Goal: Task Accomplishment & Management: Manage account settings

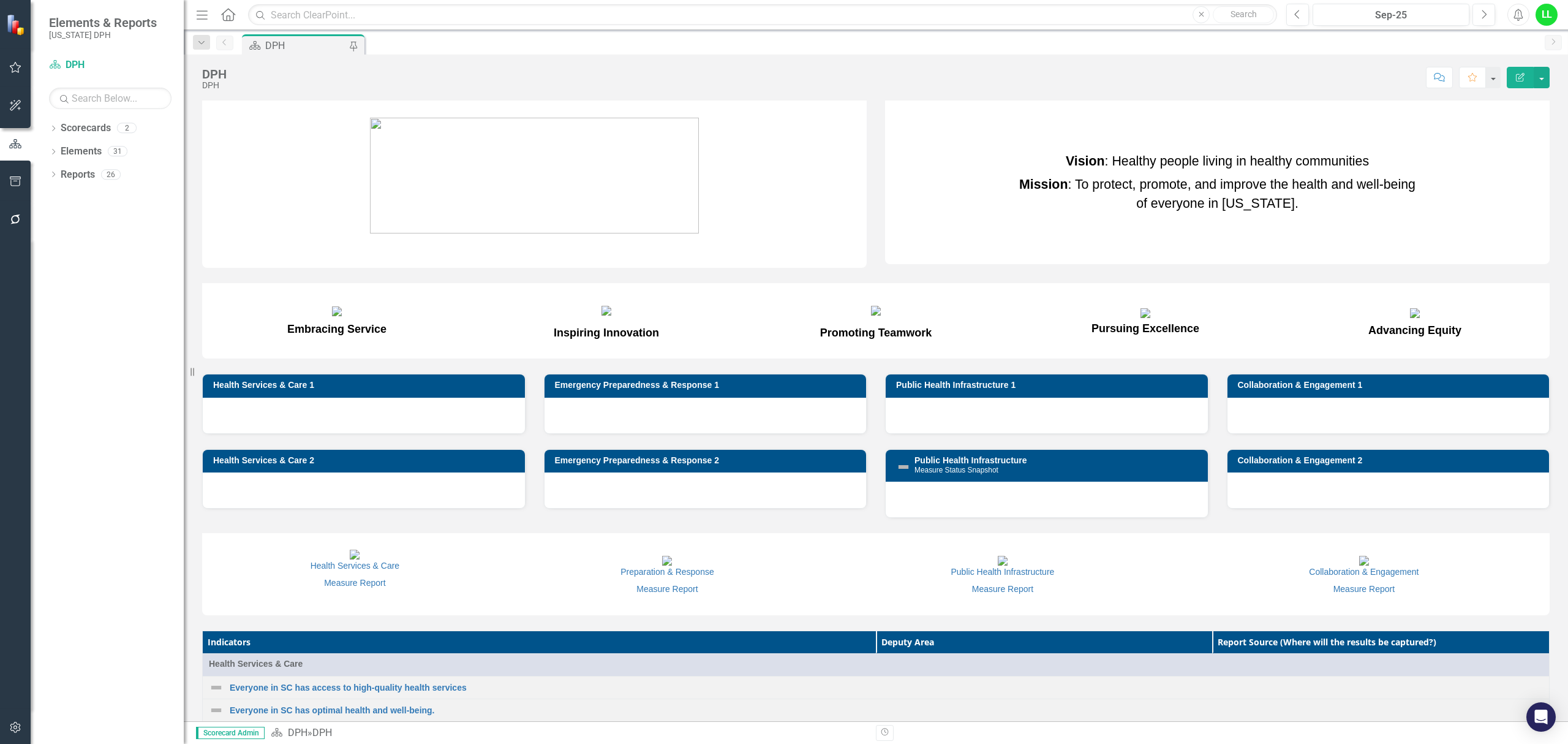
click at [45, 128] on div "Dropdown Scorecards 2 DPH PHIG Dropdown Elements 31 Dropdown Result Statement R…" at bounding box center [107, 431] width 153 height 625
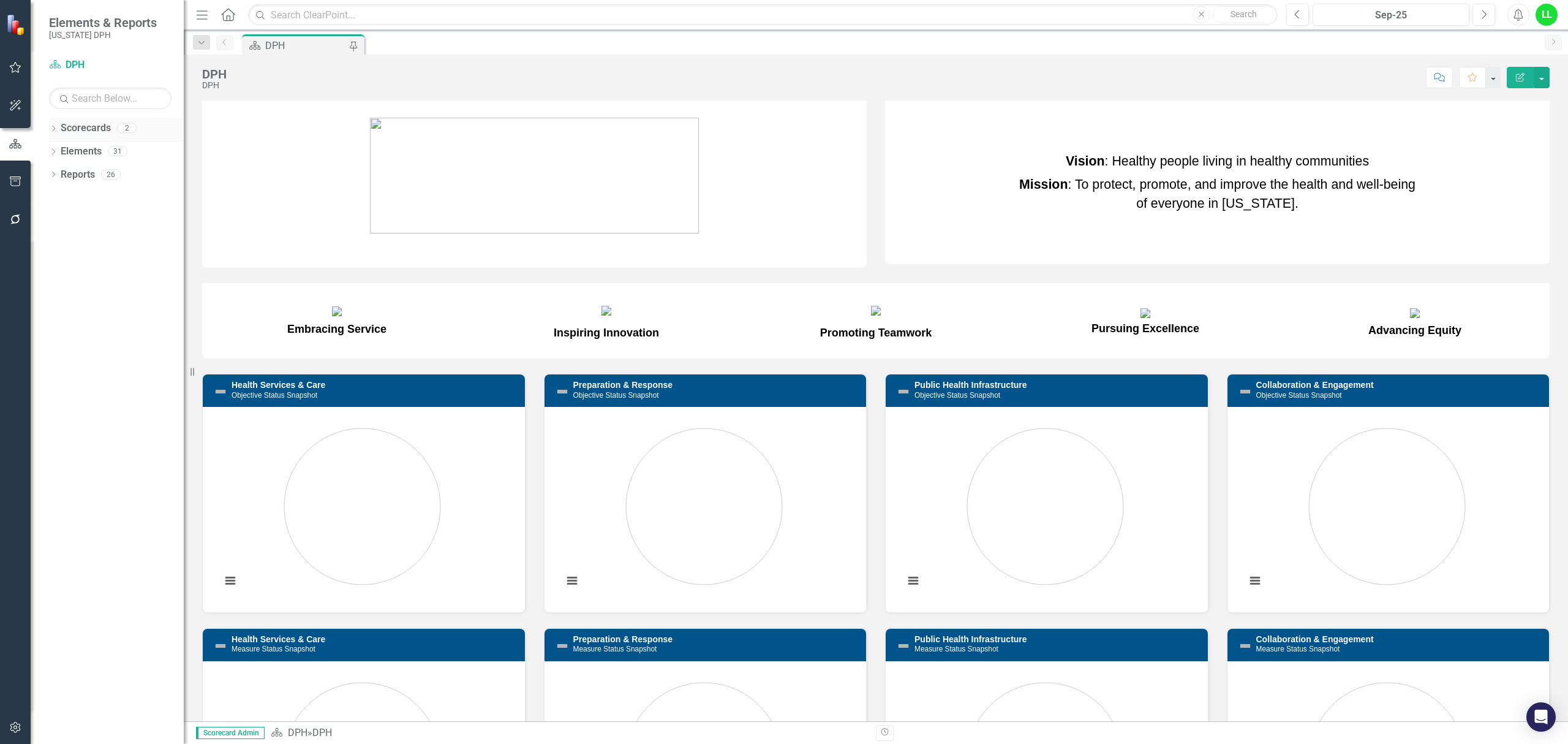
click at [55, 128] on icon "Dropdown" at bounding box center [54, 129] width 9 height 7
click at [69, 175] on link "PHIG" at bounding box center [125, 175] width 117 height 14
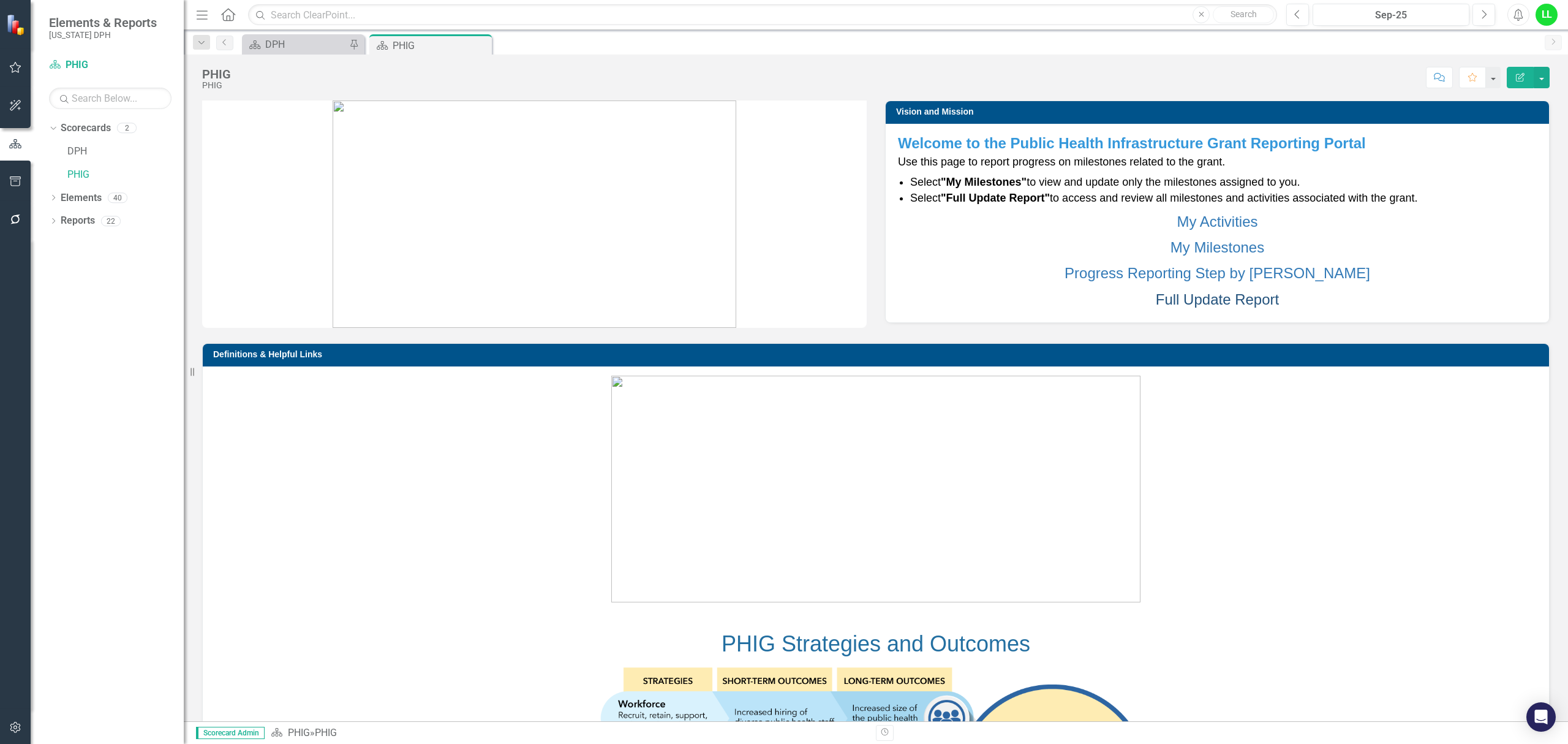
click at [1180, 295] on link "Full Update Report" at bounding box center [1217, 299] width 123 height 17
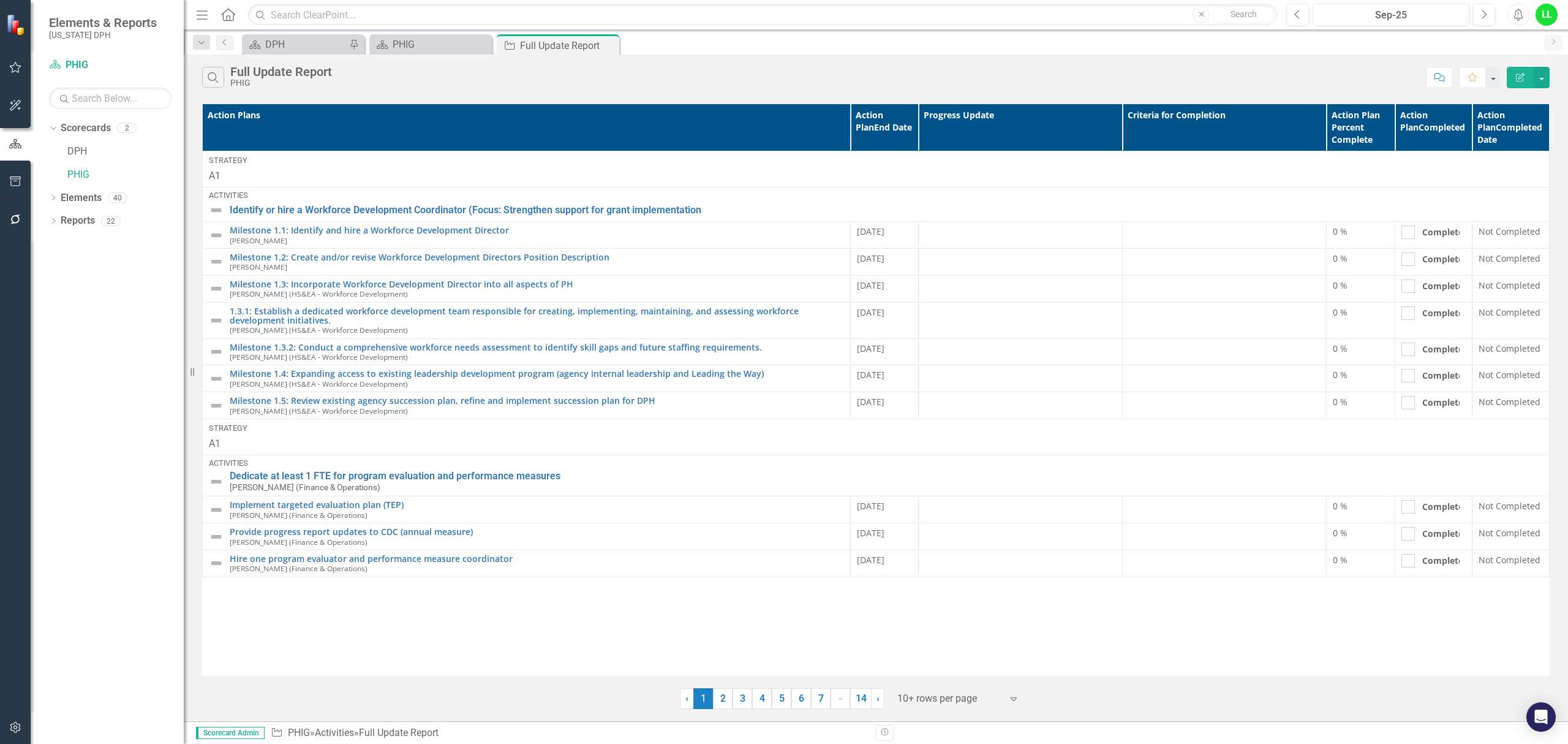
click at [1018, 699] on icon "Expand" at bounding box center [1013, 698] width 12 height 10
click at [999, 685] on div "Display All Rows" at bounding box center [961, 678] width 115 height 14
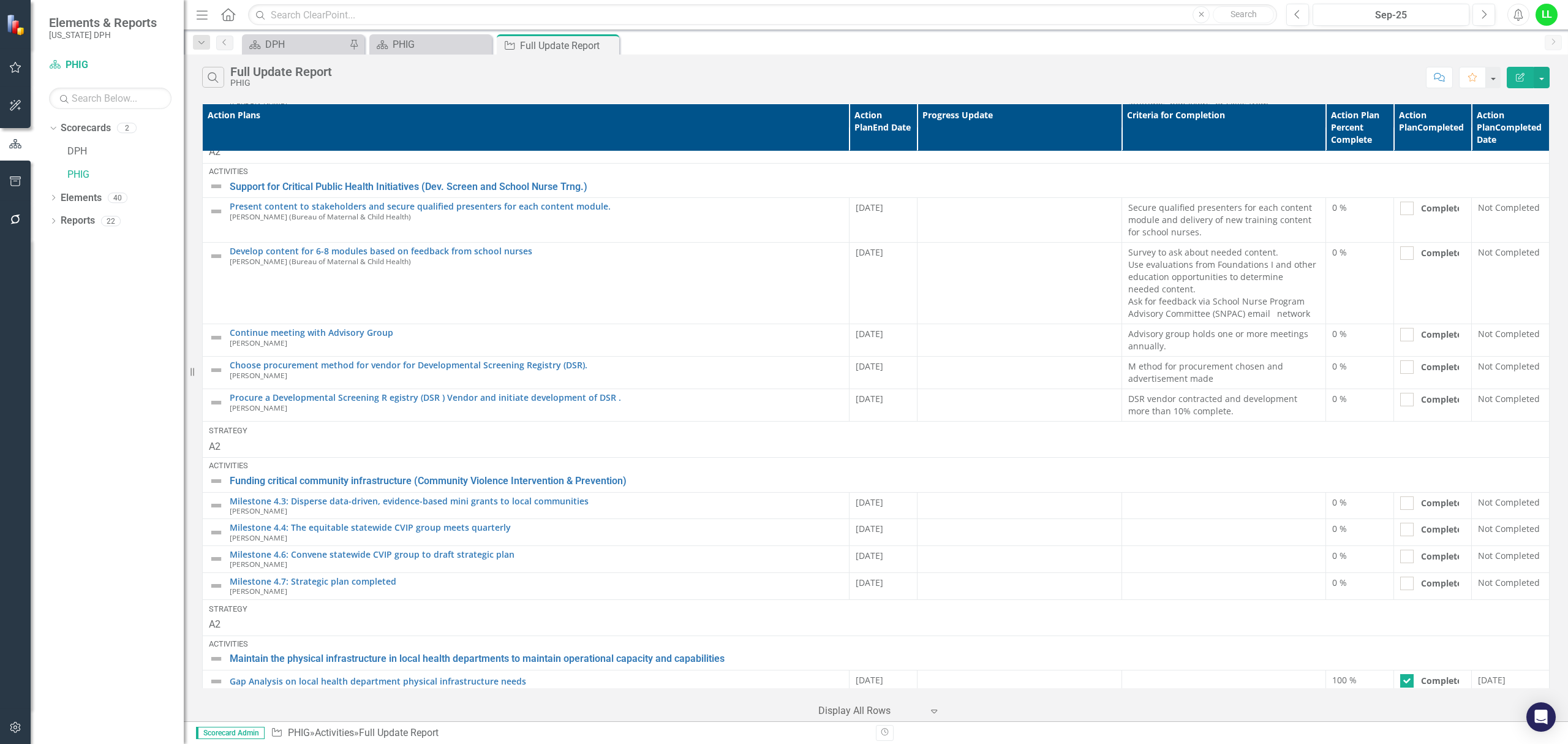
scroll to position [3410, 0]
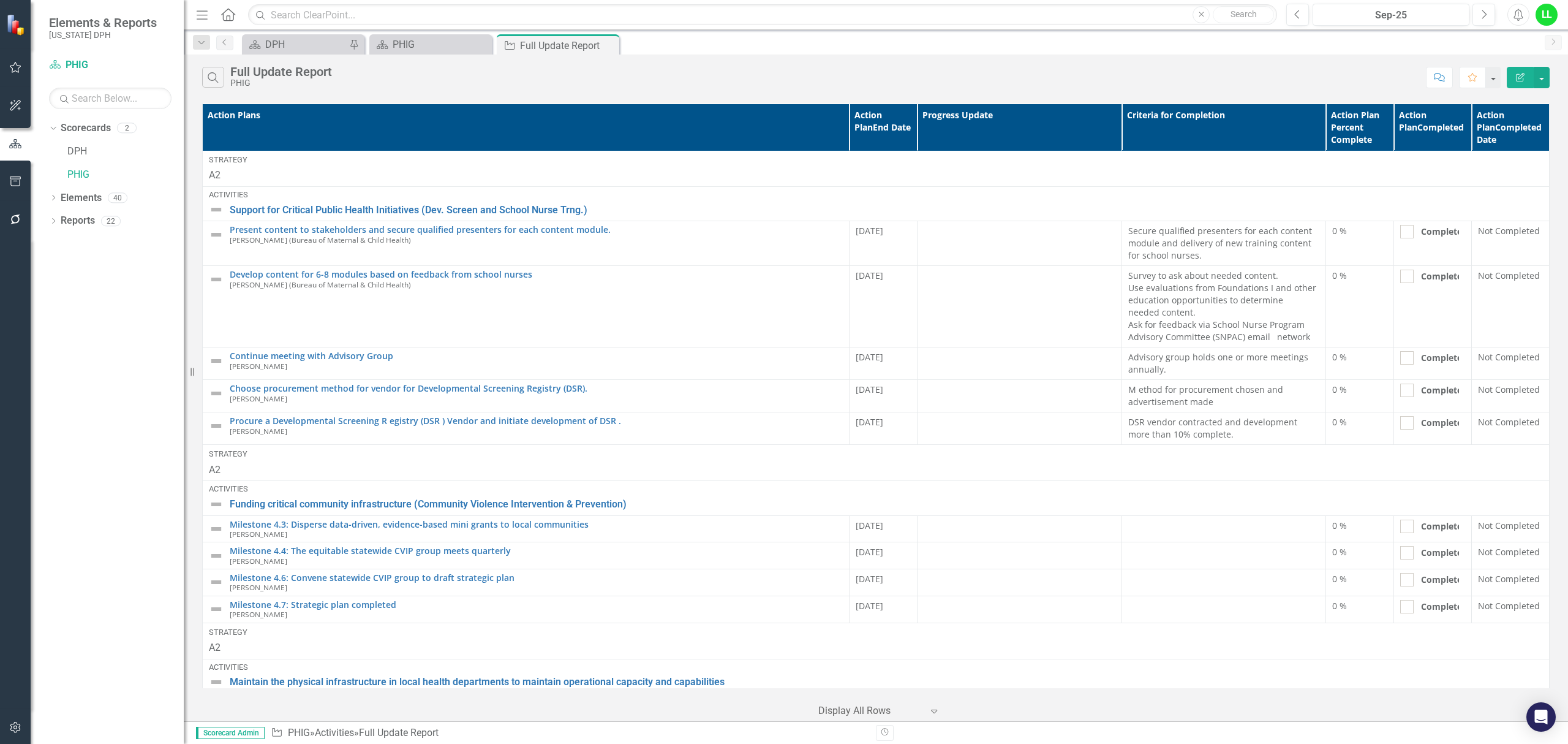
click at [272, 116] on th "Action Plans" at bounding box center [526, 127] width 647 height 47
click at [1295, 10] on icon "Previous" at bounding box center [1297, 15] width 7 height 11
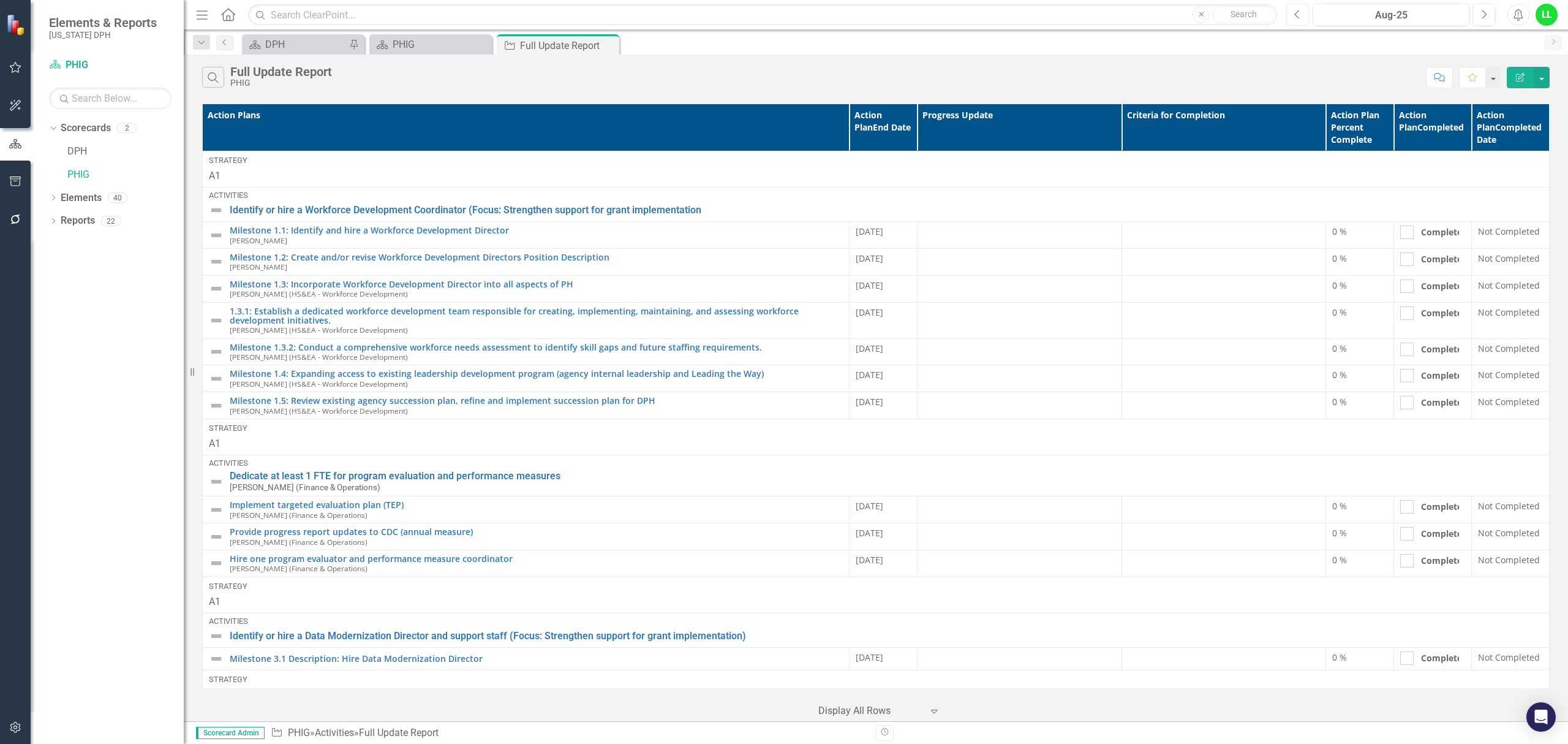
click at [1295, 10] on icon "Previous" at bounding box center [1297, 15] width 7 height 11
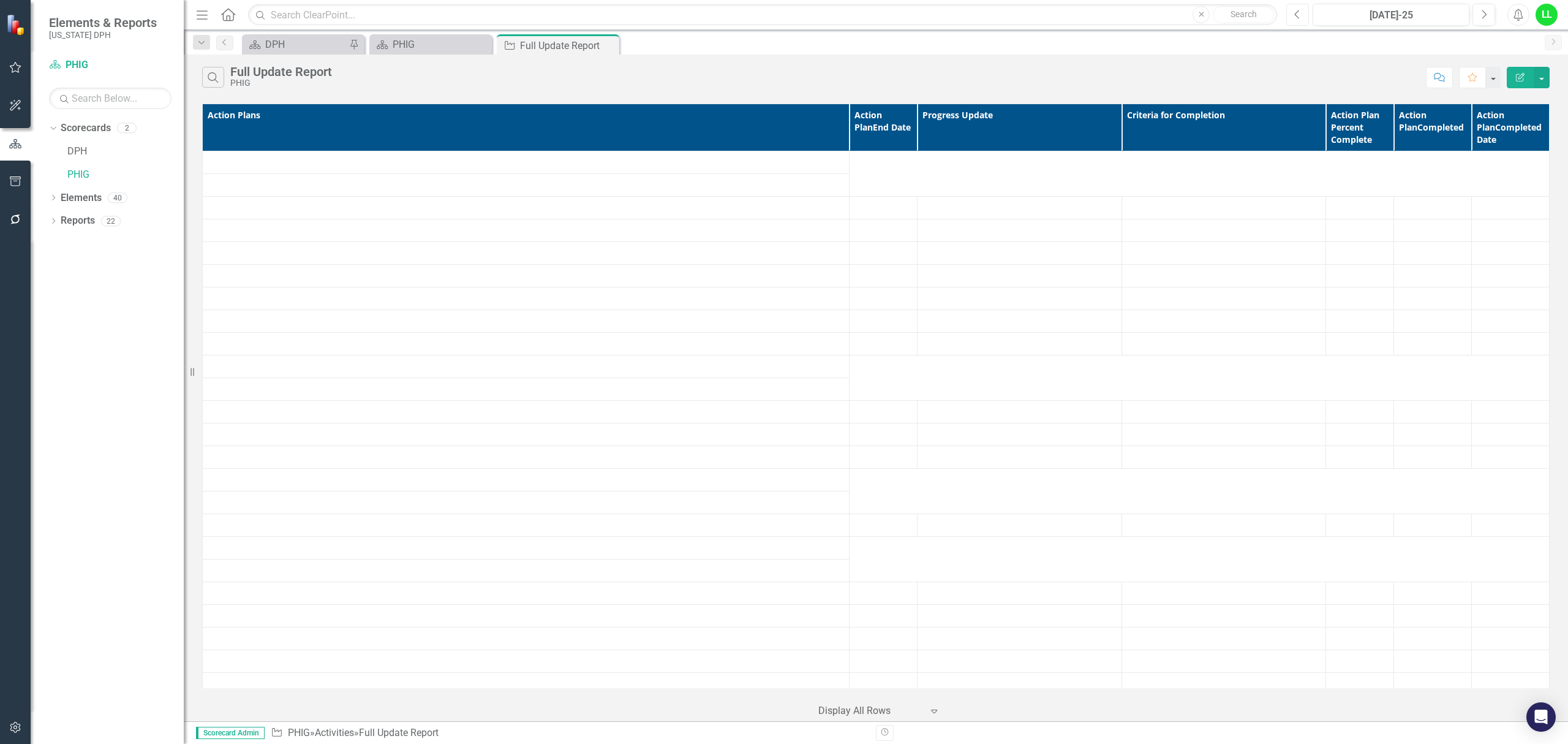
click at [1293, 12] on button "Previous" at bounding box center [1297, 15] width 23 height 22
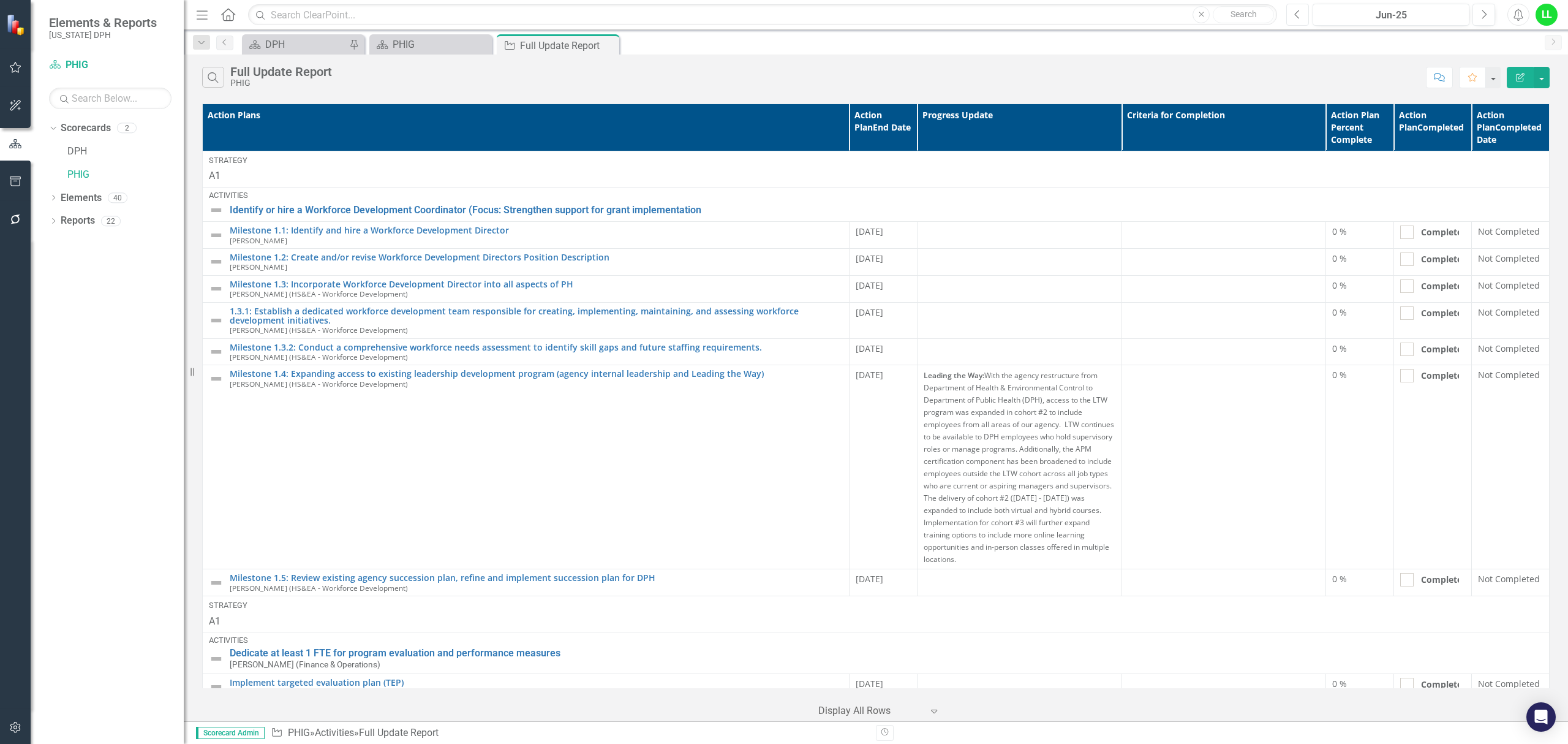
click at [1293, 12] on button "Previous" at bounding box center [1297, 15] width 23 height 22
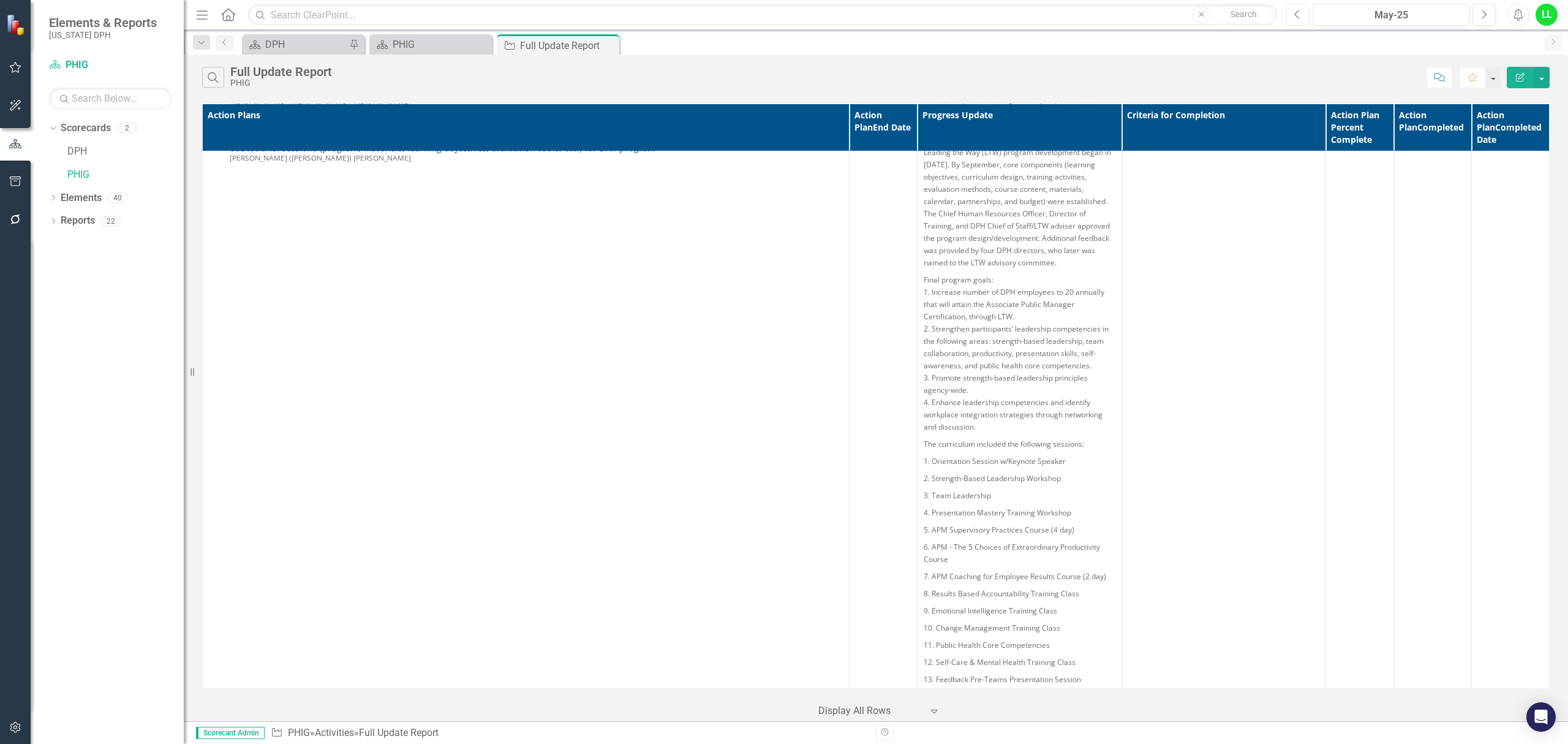
scroll to position [5636, 0]
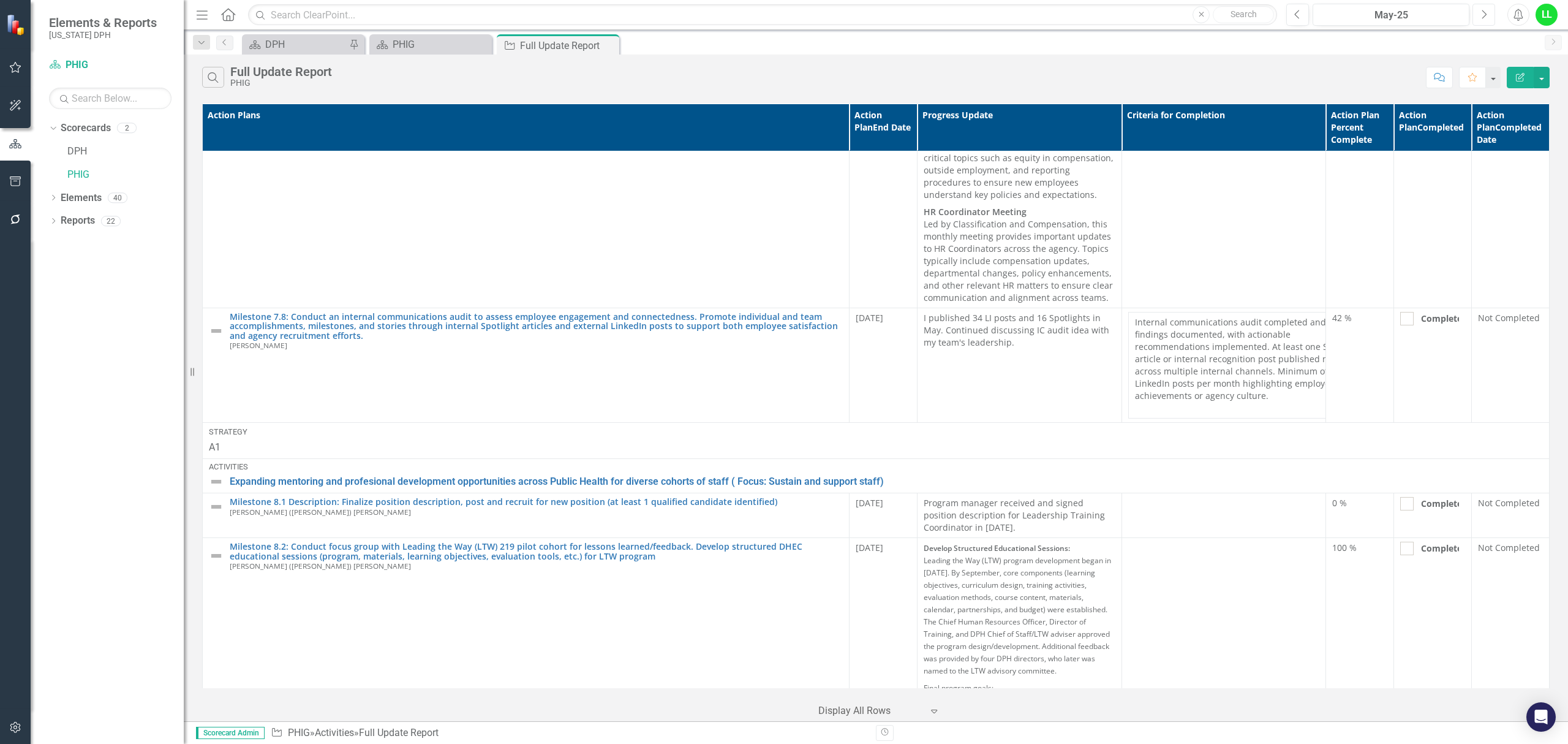
click at [1485, 12] on icon "button" at bounding box center [1484, 14] width 5 height 9
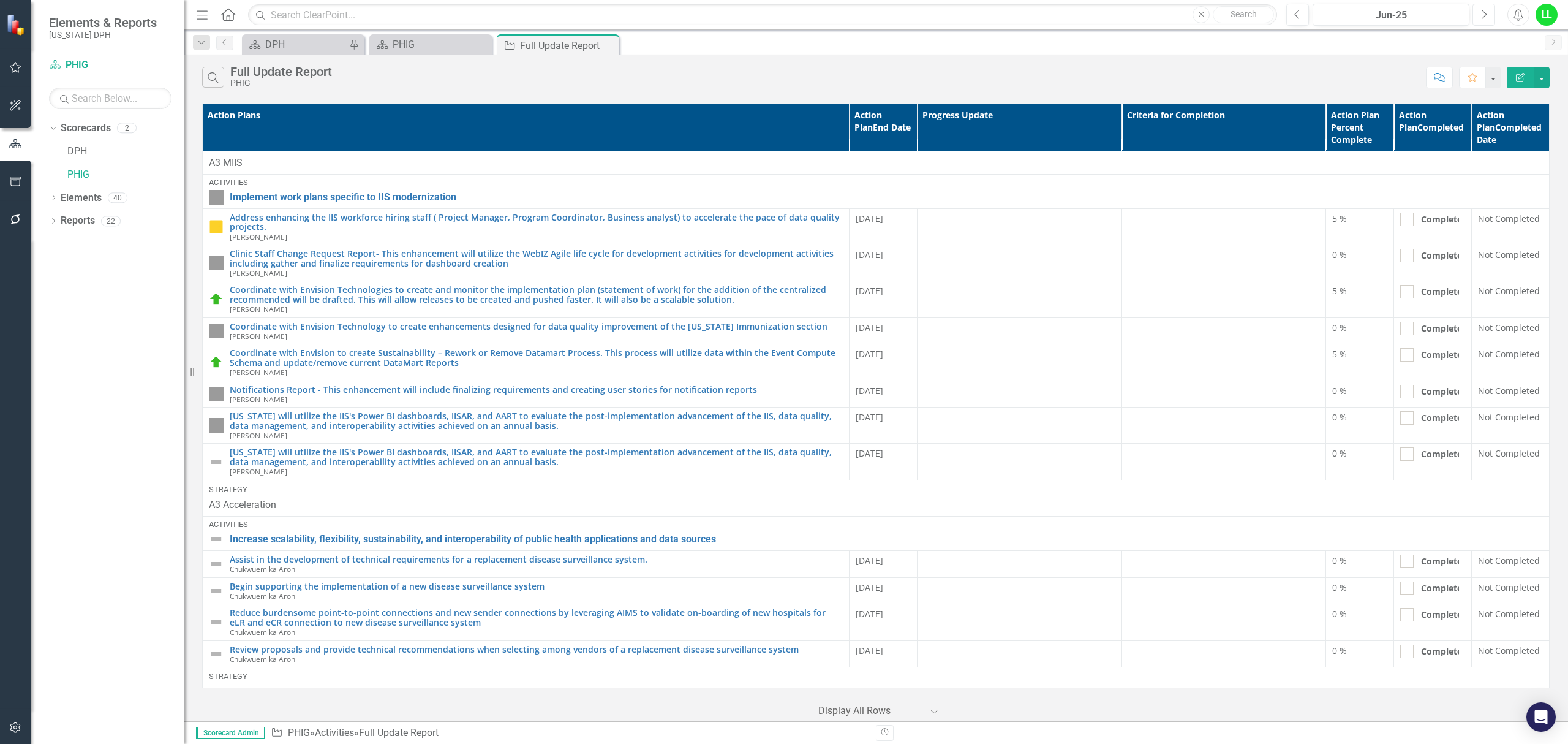
scroll to position [9883, 0]
click at [441, 43] on div "PHIG" at bounding box center [433, 44] width 81 height 15
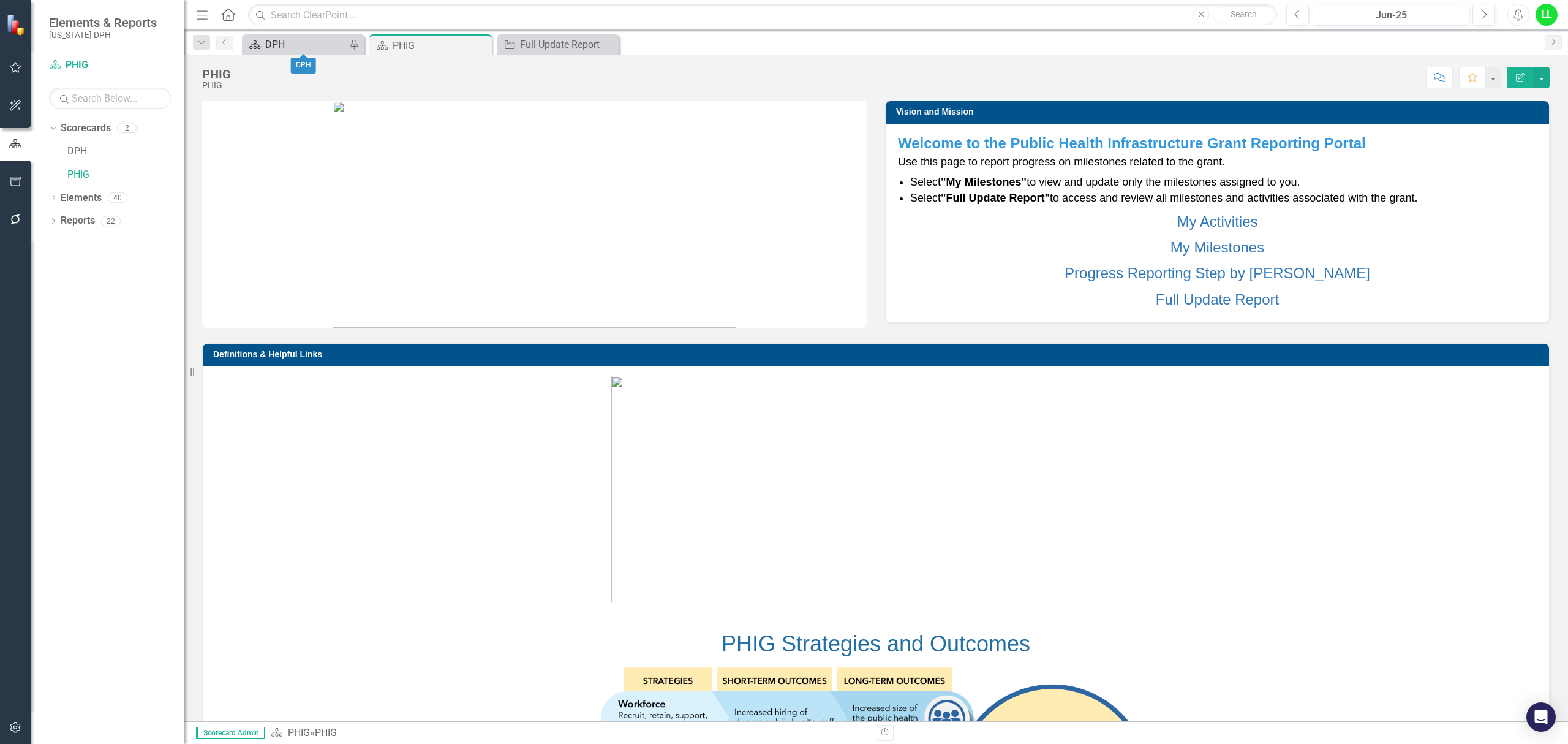
click at [317, 43] on div "DPH" at bounding box center [305, 44] width 81 height 15
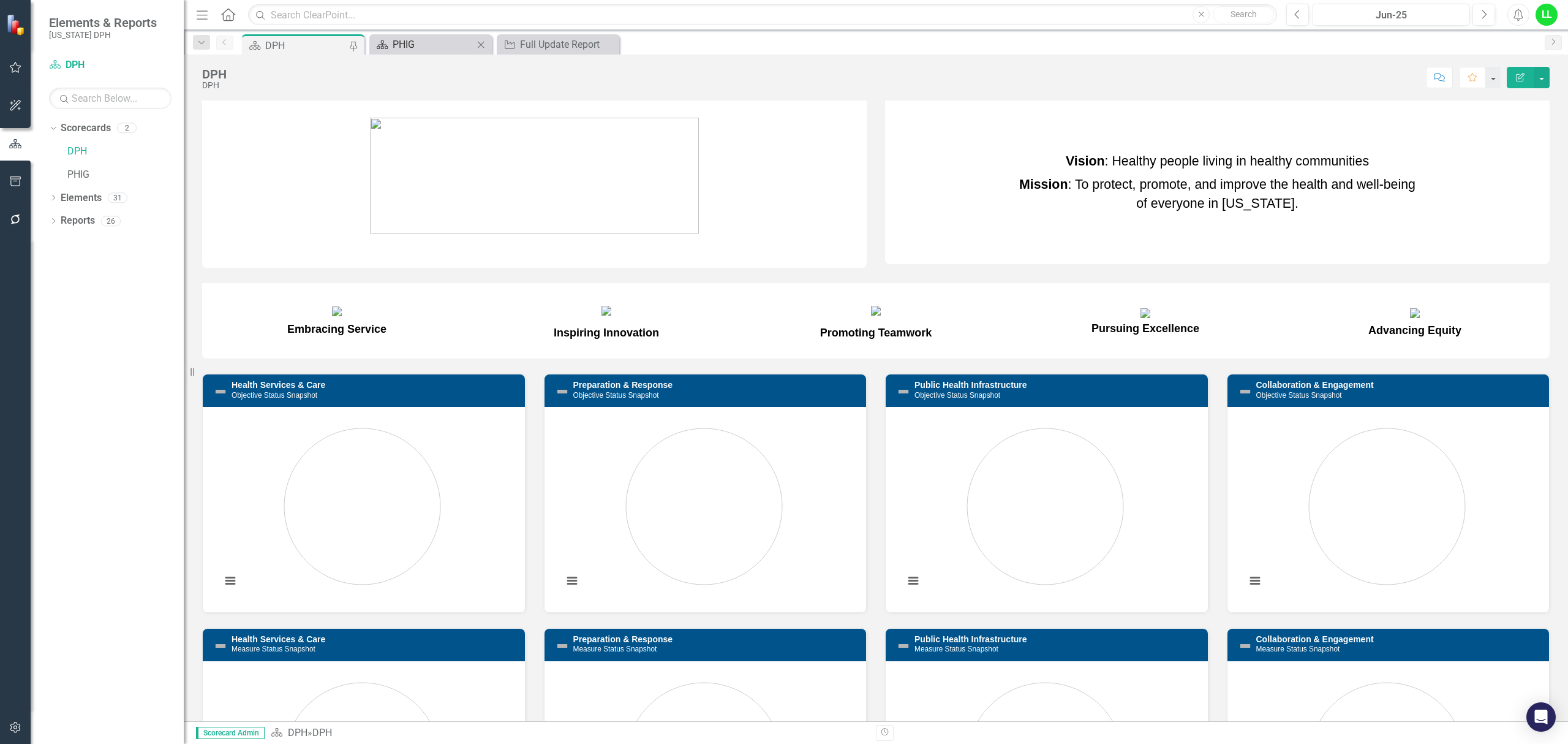
click at [450, 37] on div "PHIG" at bounding box center [433, 44] width 81 height 15
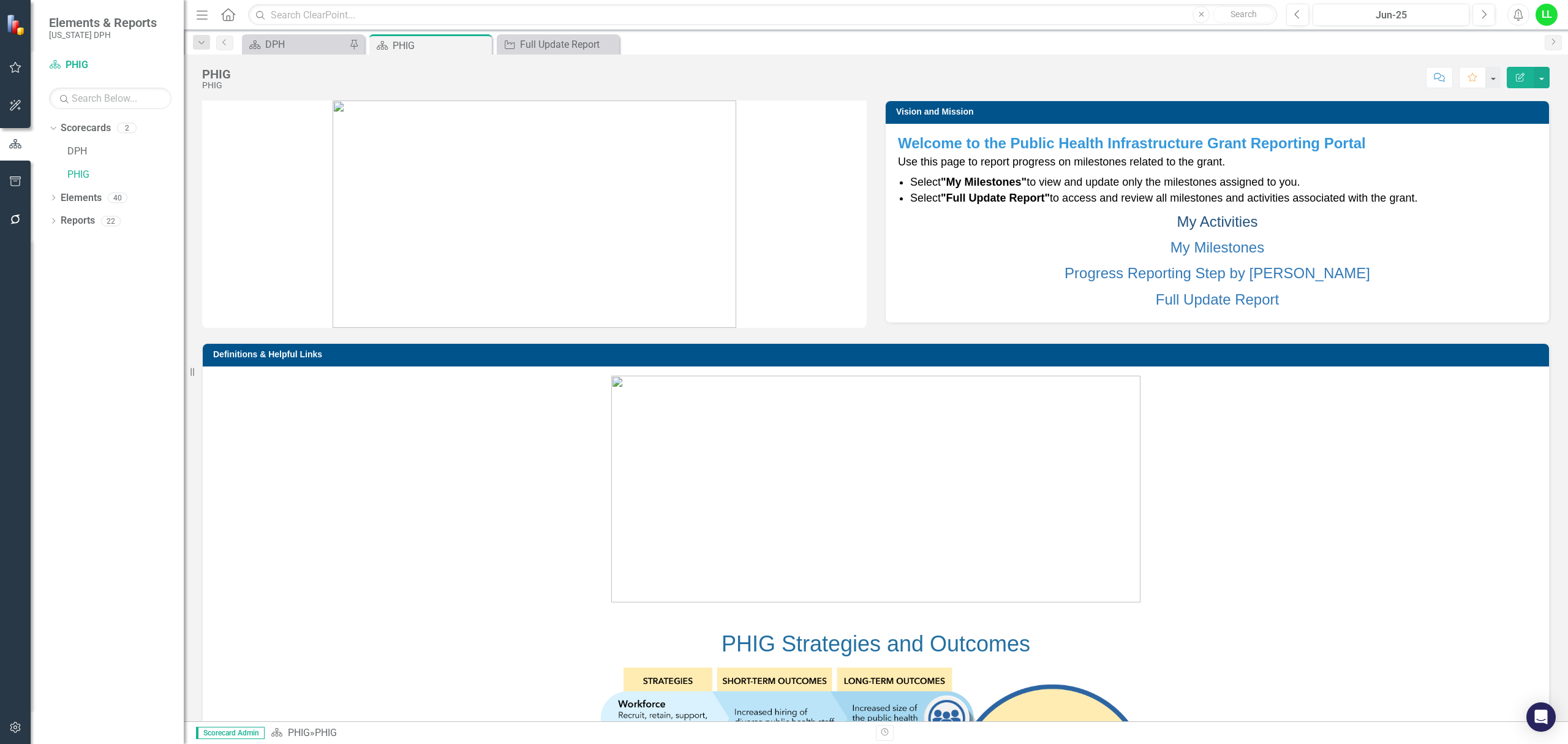
click at [1221, 219] on link "My Activities" at bounding box center [1217, 222] width 81 height 17
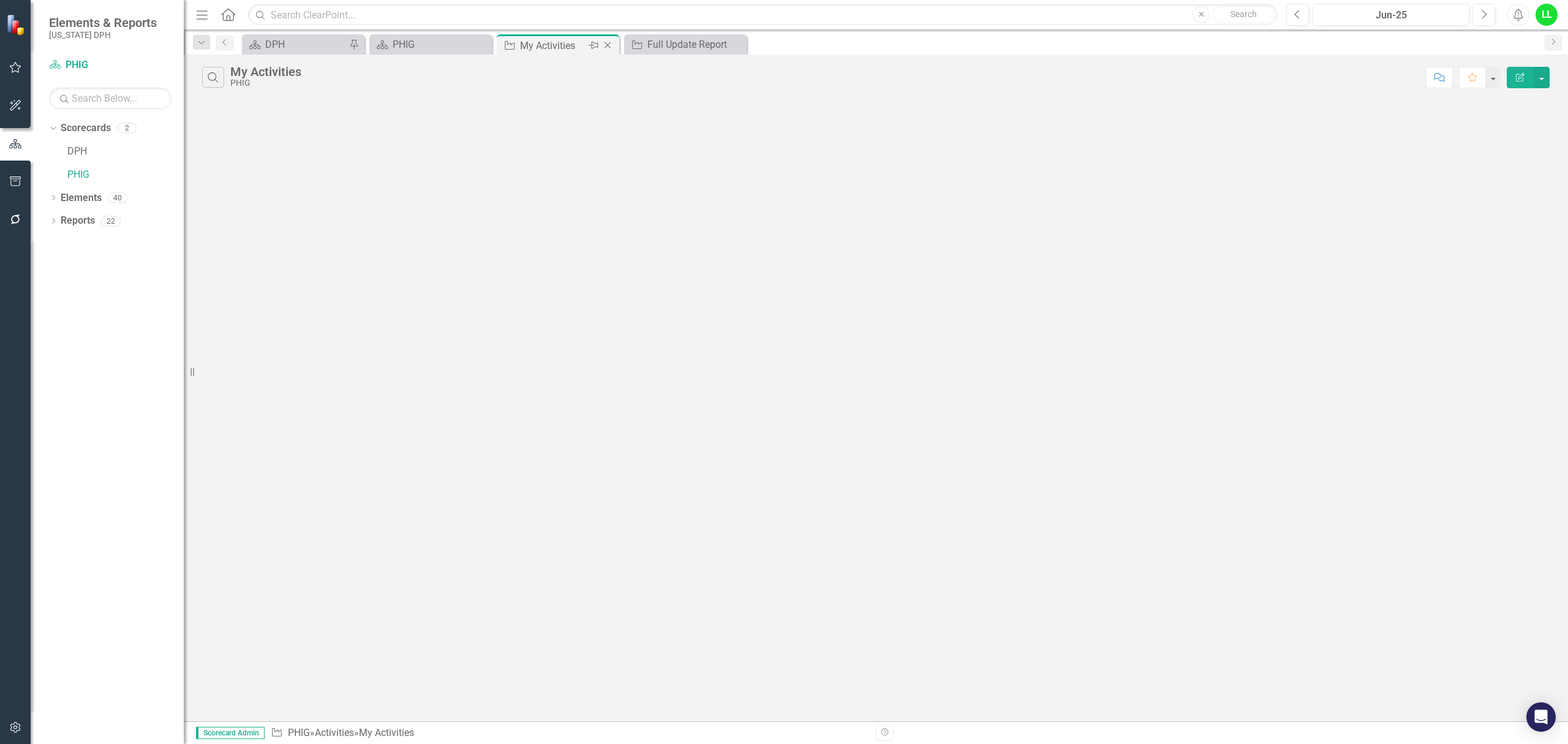
click at [607, 40] on icon "Close" at bounding box center [608, 45] width 12 height 10
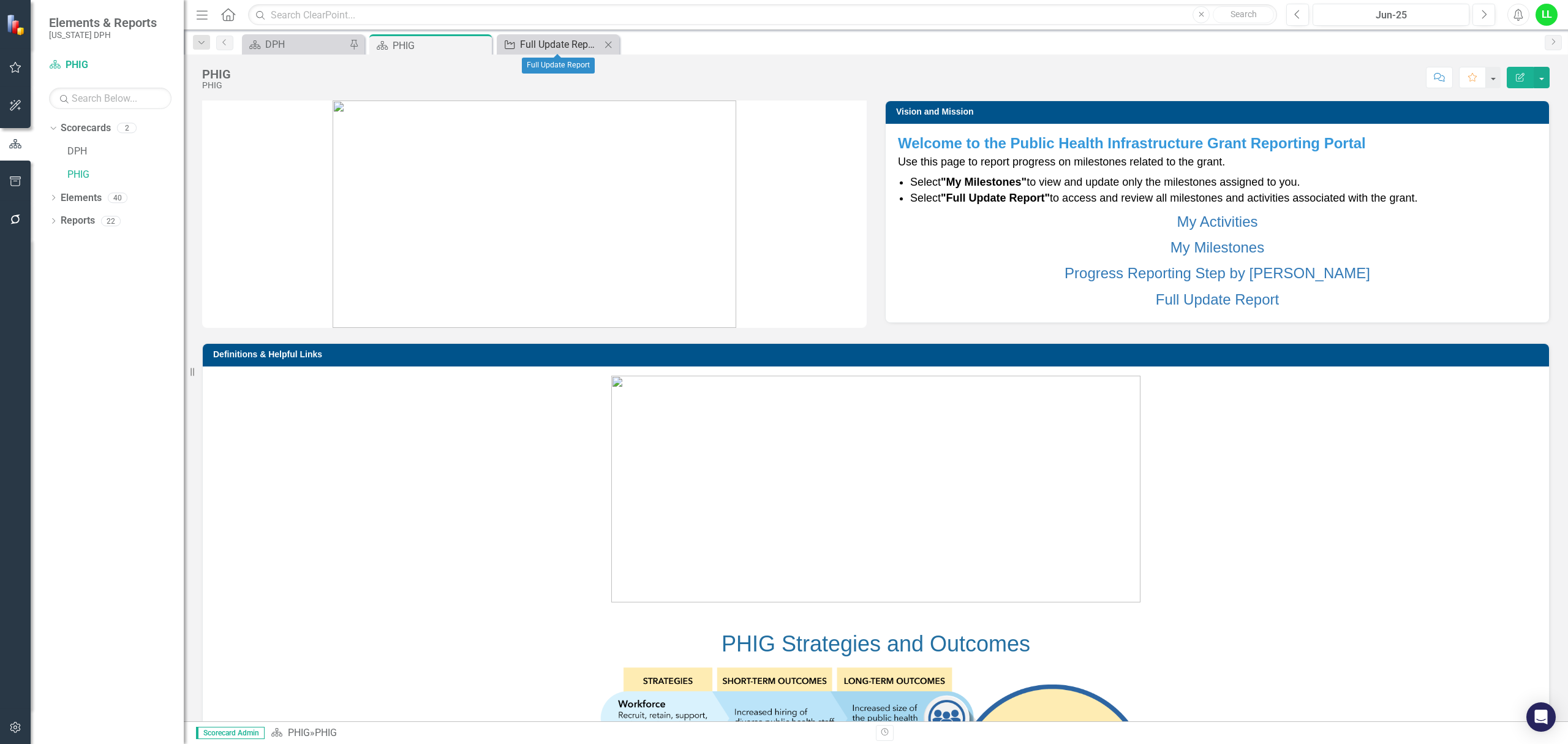
click at [561, 38] on div "Full Update Report" at bounding box center [561, 44] width 81 height 15
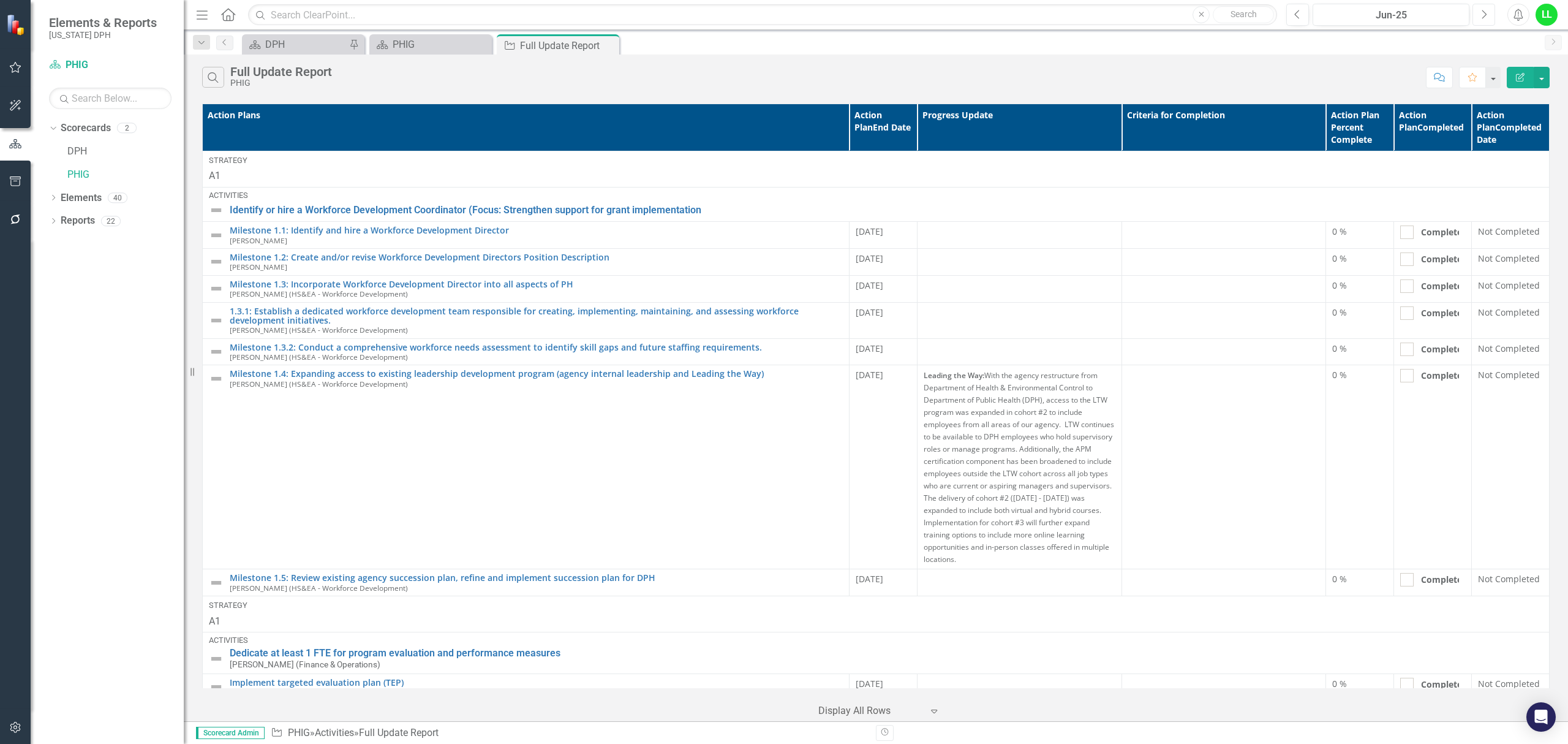
click at [1486, 11] on icon "Next" at bounding box center [1484, 15] width 7 height 11
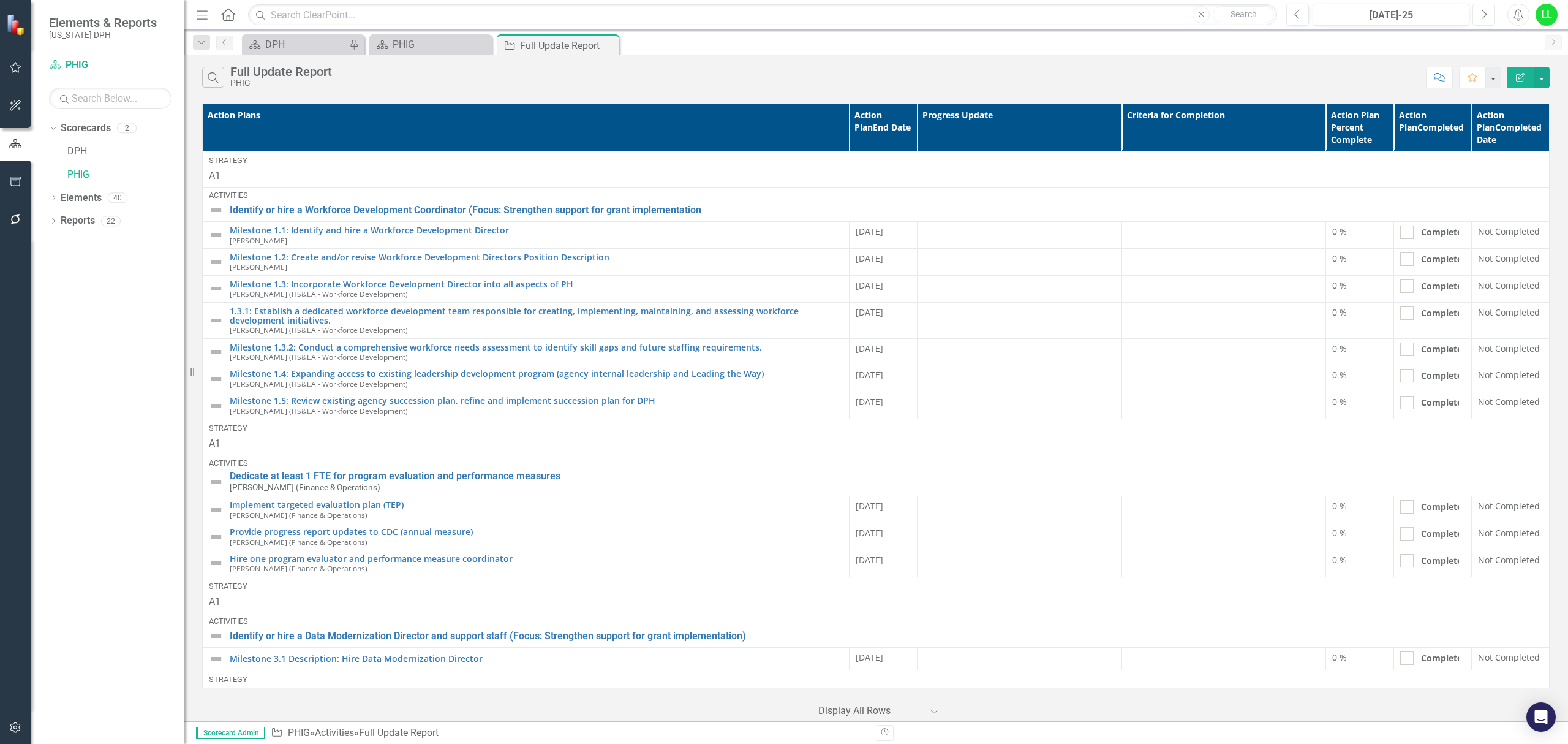
click at [1486, 11] on icon "Next" at bounding box center [1484, 15] width 7 height 11
click at [54, 219] on icon "Dropdown" at bounding box center [54, 222] width 9 height 7
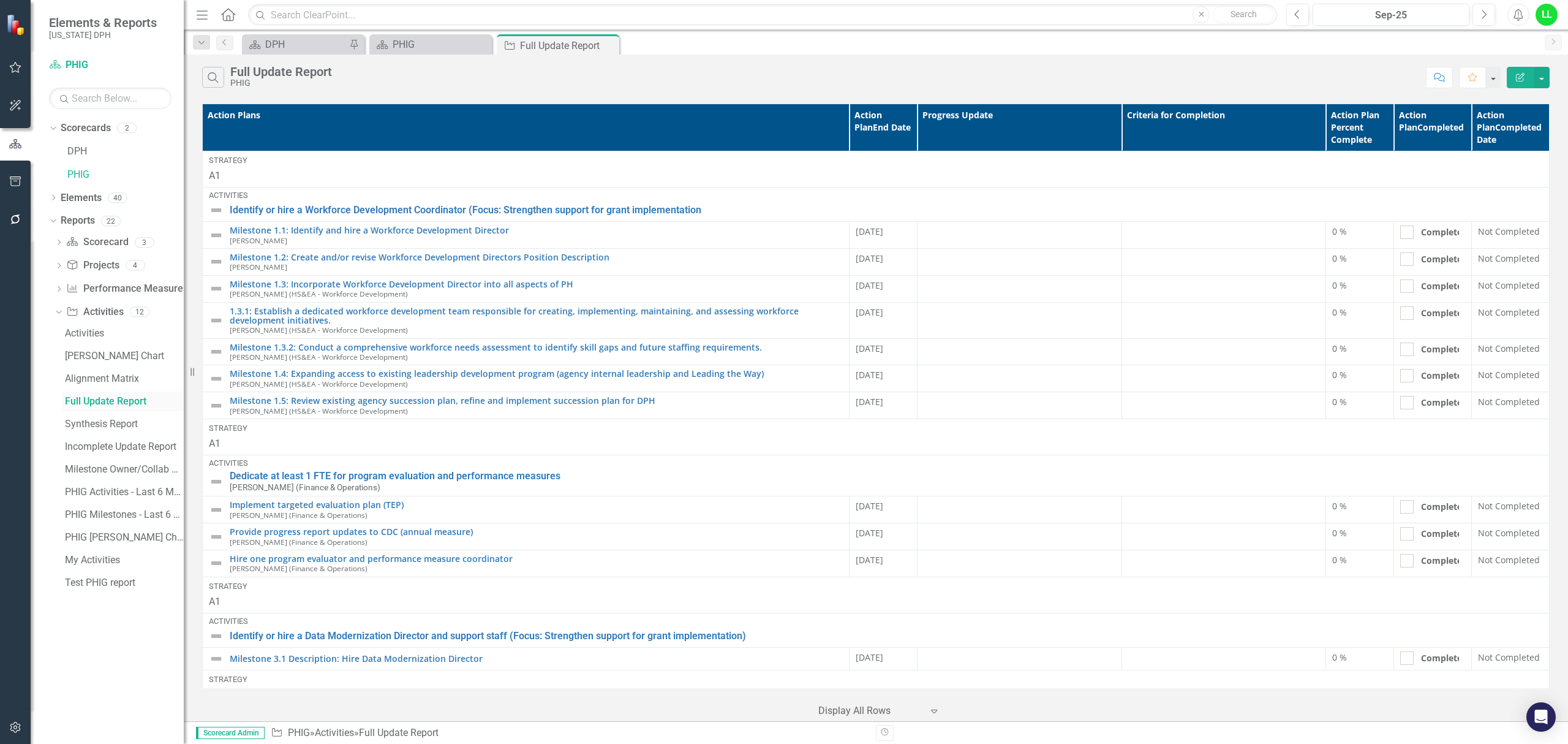
click at [93, 399] on div "Full Update Report" at bounding box center [124, 401] width 119 height 11
click at [93, 398] on div "Full Update Report" at bounding box center [124, 401] width 119 height 11
click at [1545, 75] on button "button" at bounding box center [1542, 77] width 16 height 21
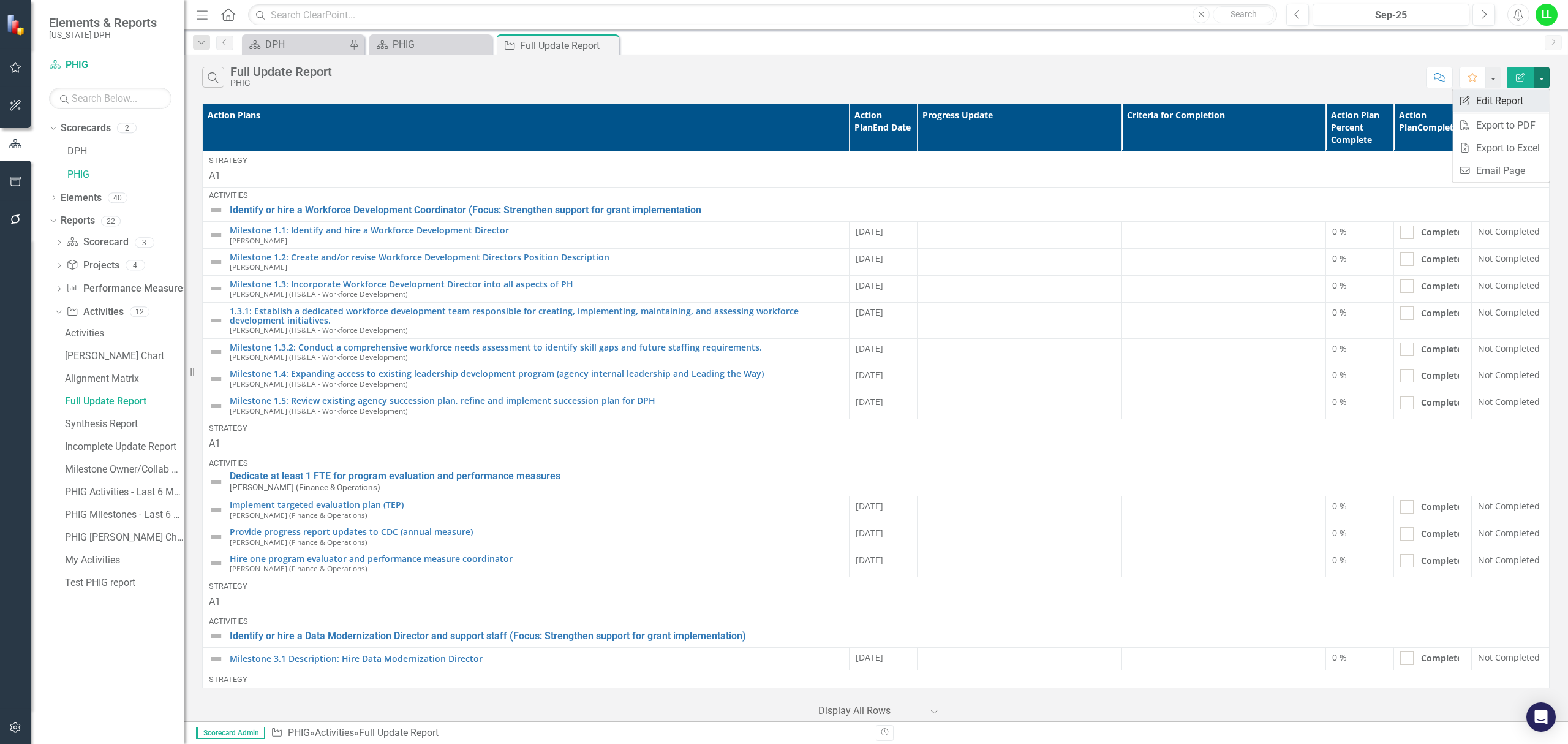
click at [1498, 95] on link "Edit Report Edit Report" at bounding box center [1501, 101] width 97 height 23
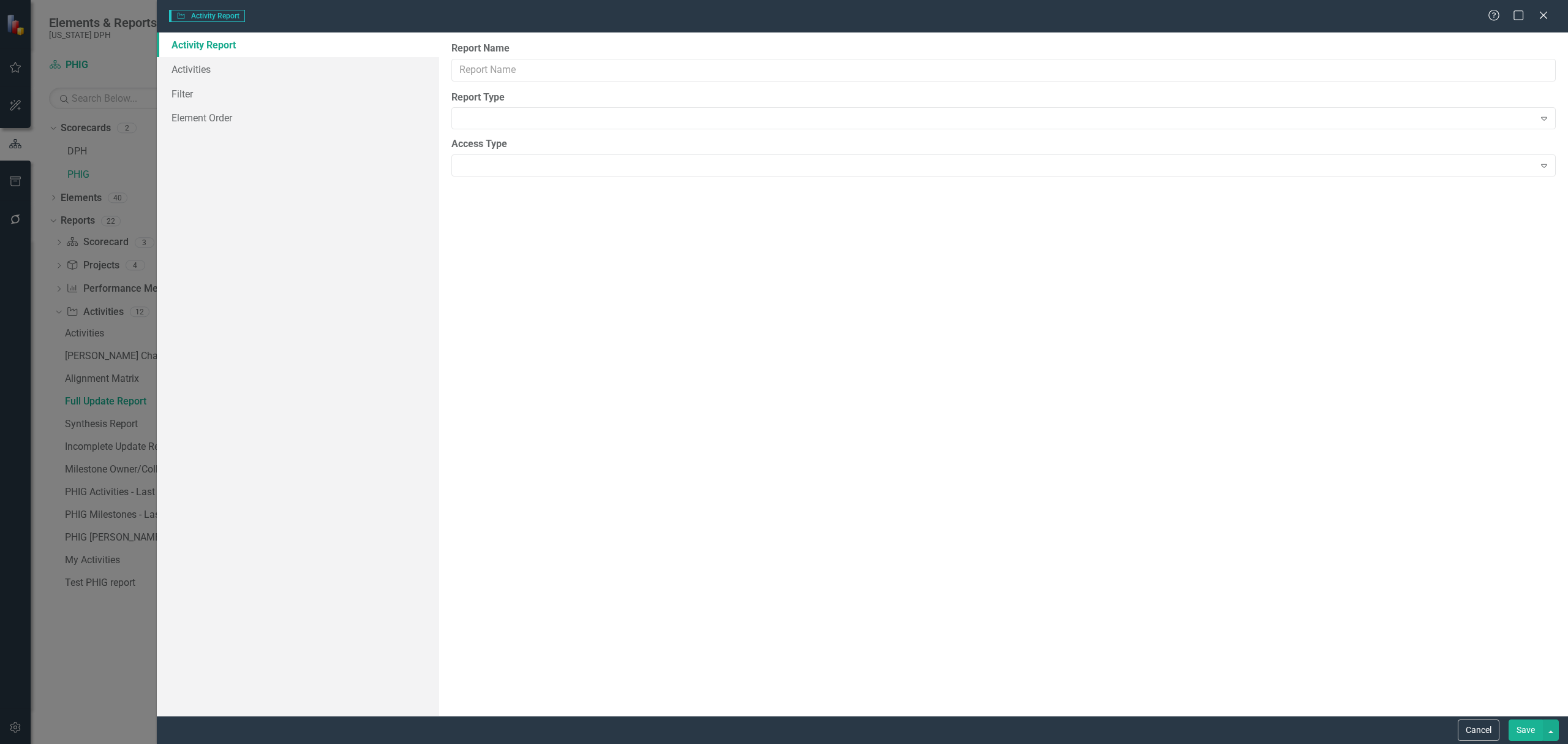
type input "Full Update Report"
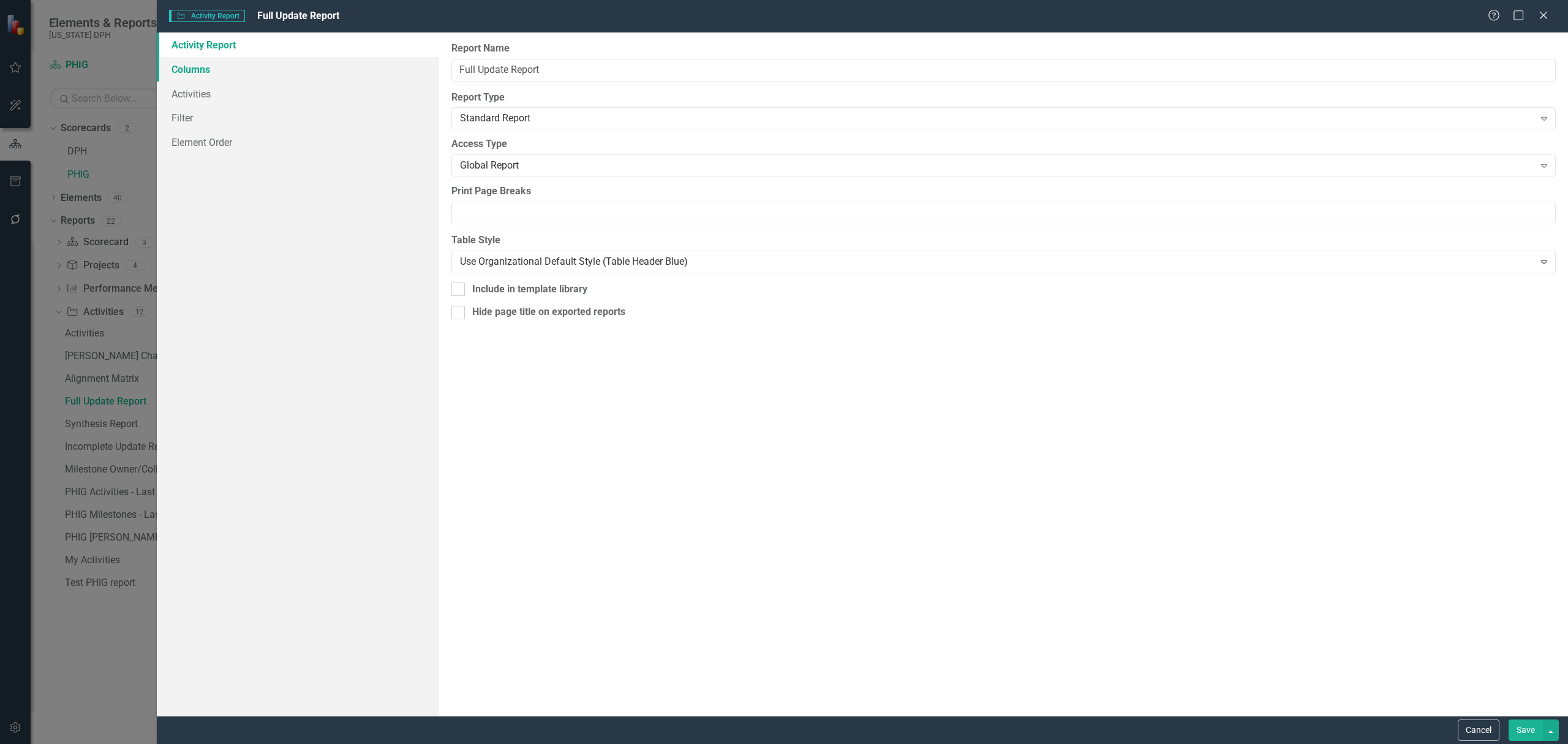
click at [194, 65] on link "Columns" at bounding box center [298, 69] width 282 height 24
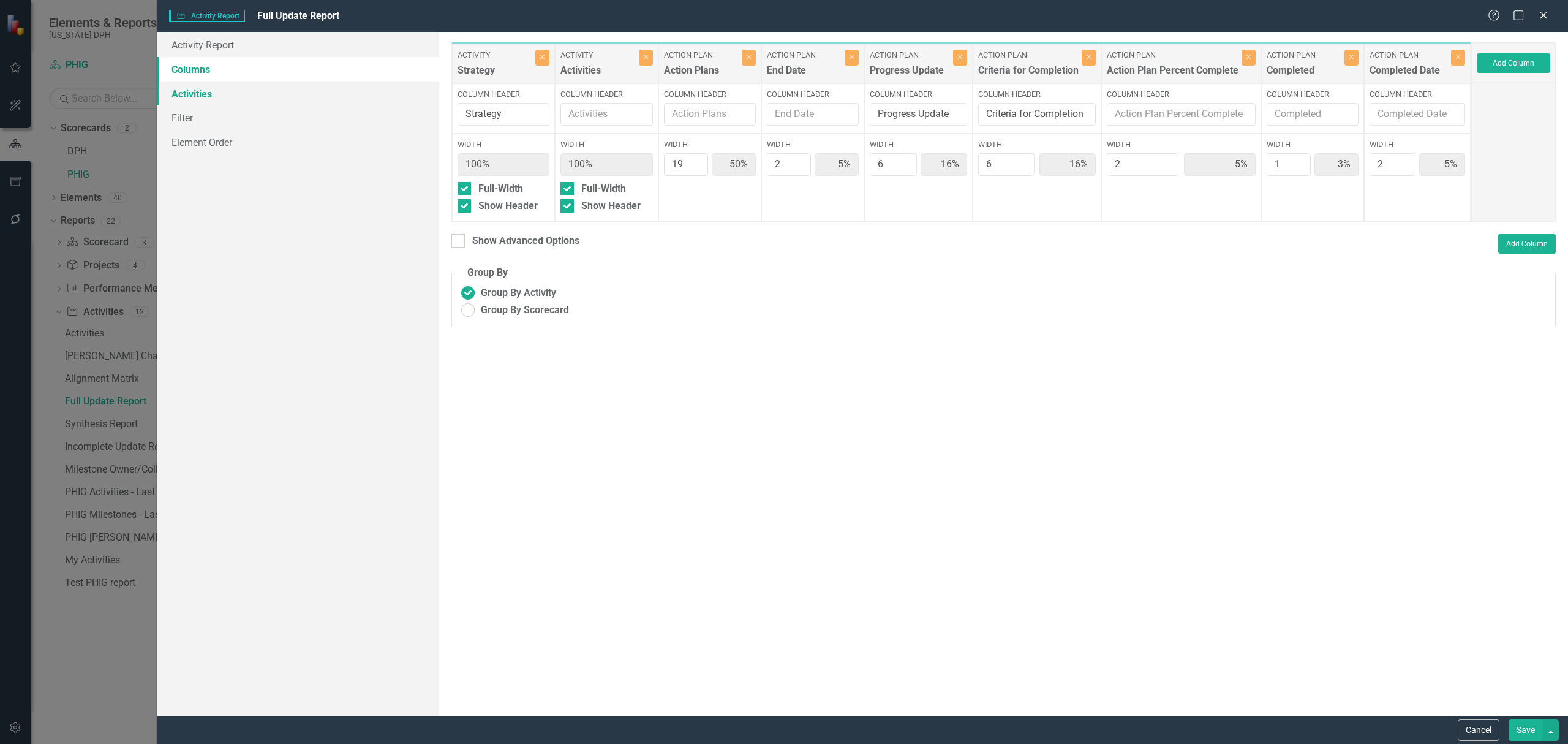
click at [187, 88] on link "Activities" at bounding box center [298, 93] width 282 height 24
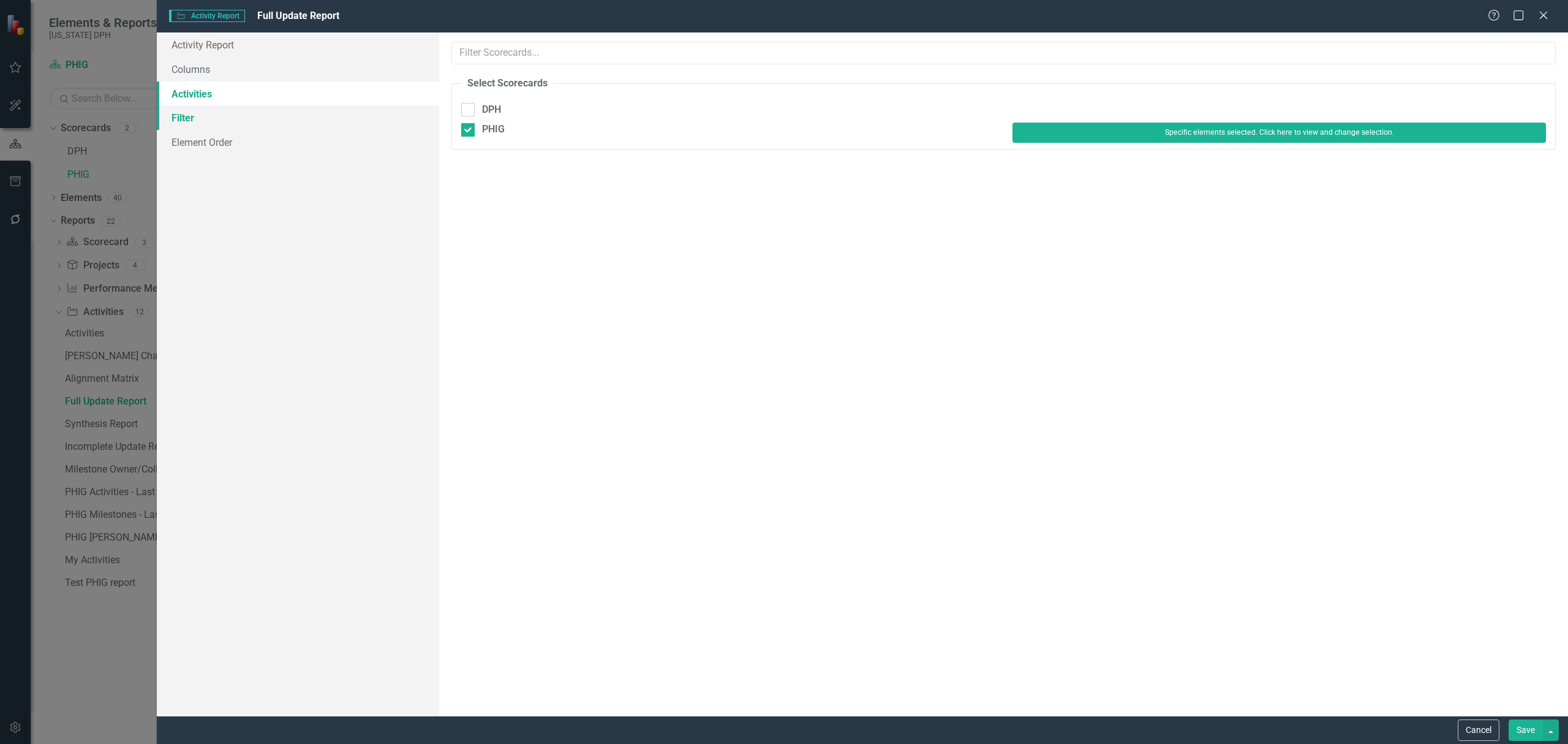
click at [184, 108] on link "Filter" at bounding box center [298, 117] width 282 height 24
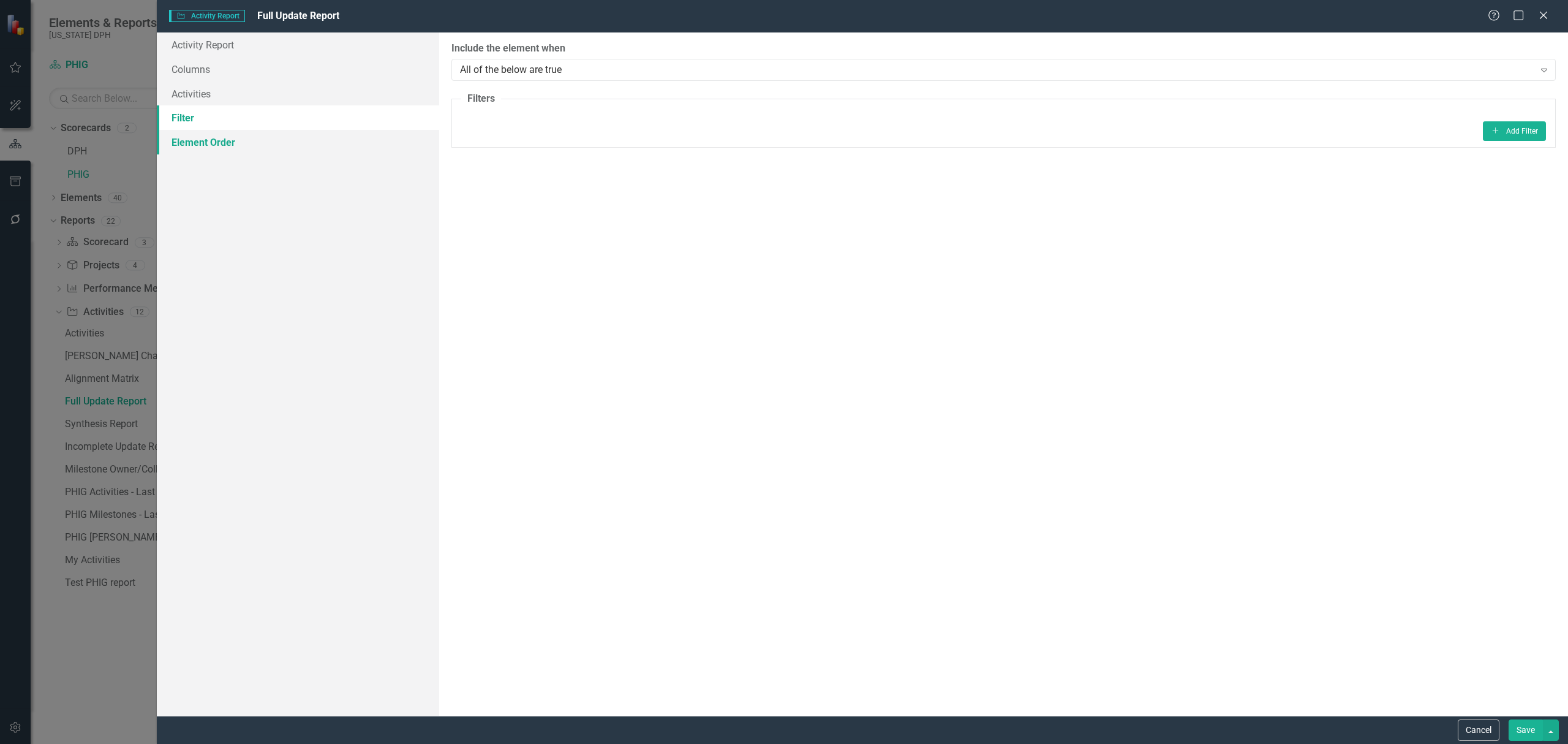
click at [183, 138] on link "Element Order" at bounding box center [298, 142] width 282 height 24
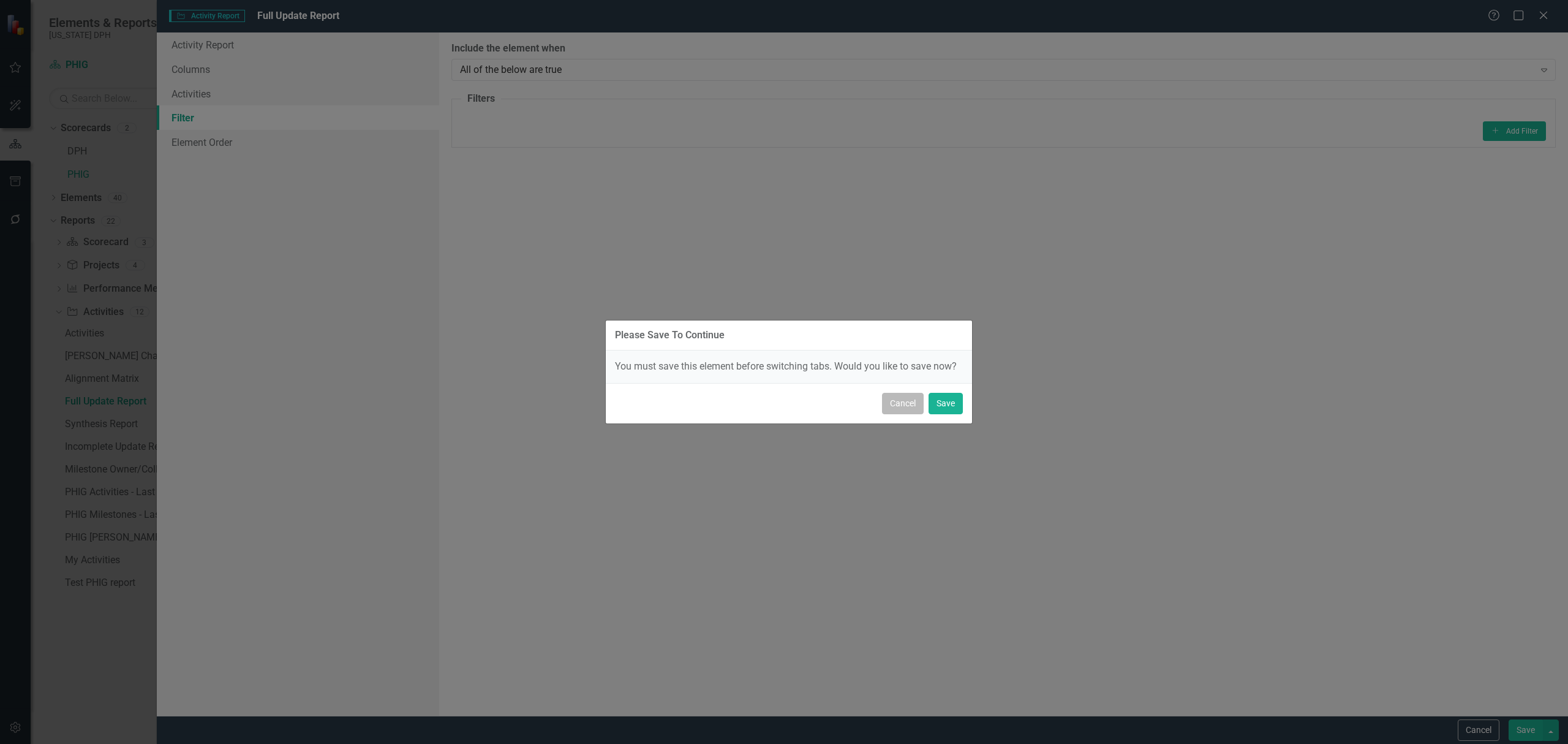
click at [886, 406] on button "Cancel" at bounding box center [902, 403] width 42 height 21
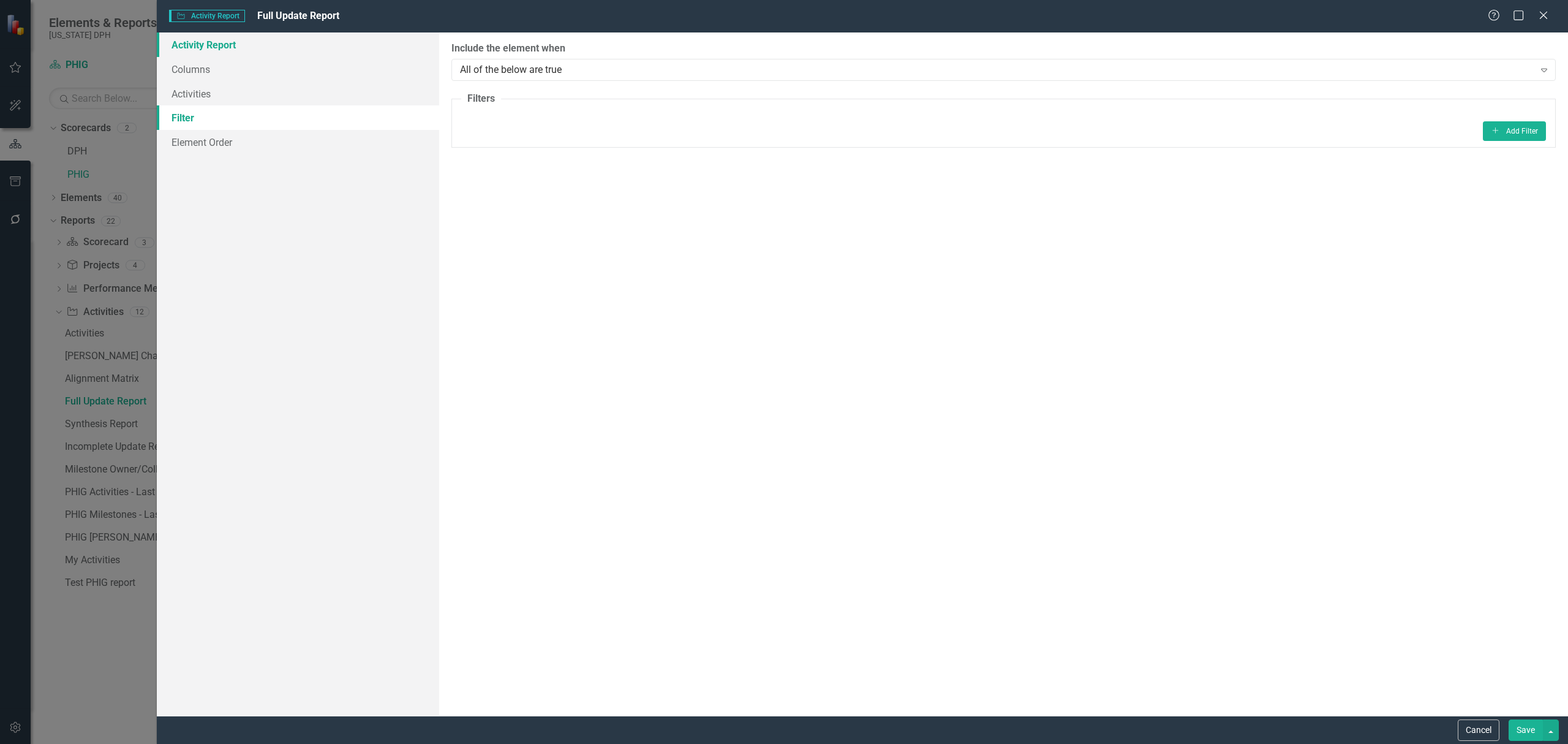
click at [197, 40] on link "Activity Report" at bounding box center [298, 44] width 282 height 24
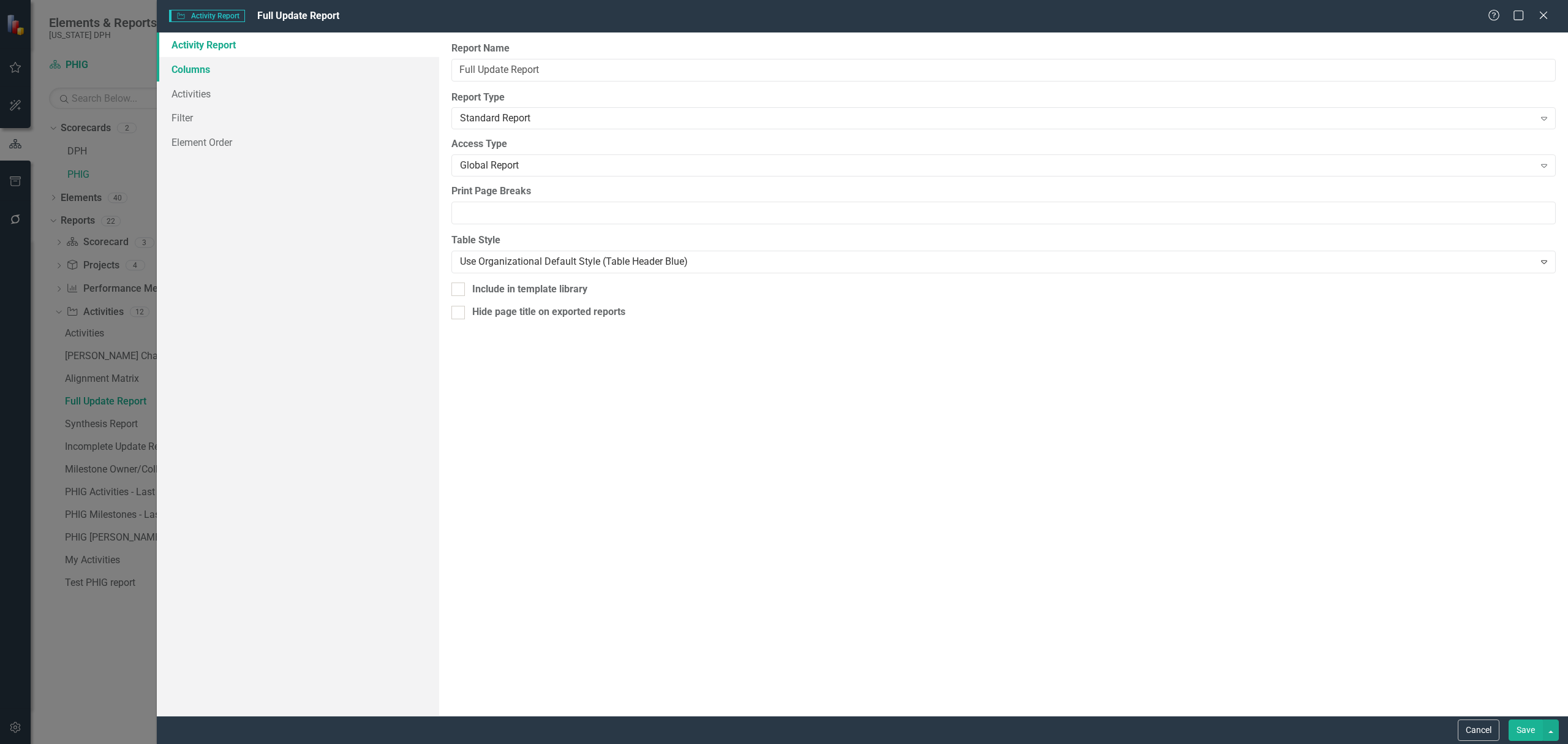
click at [183, 65] on link "Columns" at bounding box center [298, 69] width 282 height 24
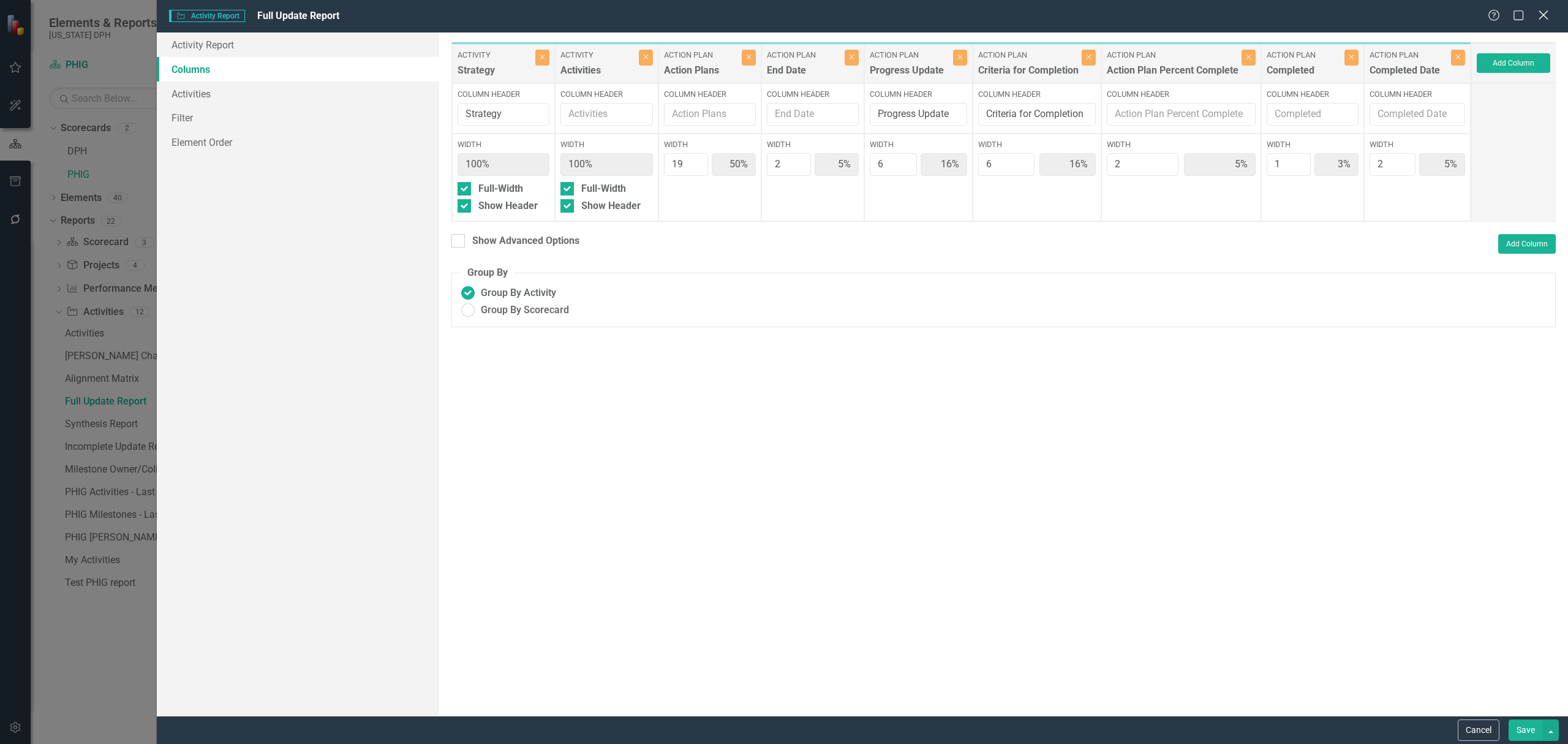
click at [1542, 11] on icon "Close" at bounding box center [1543, 15] width 15 height 12
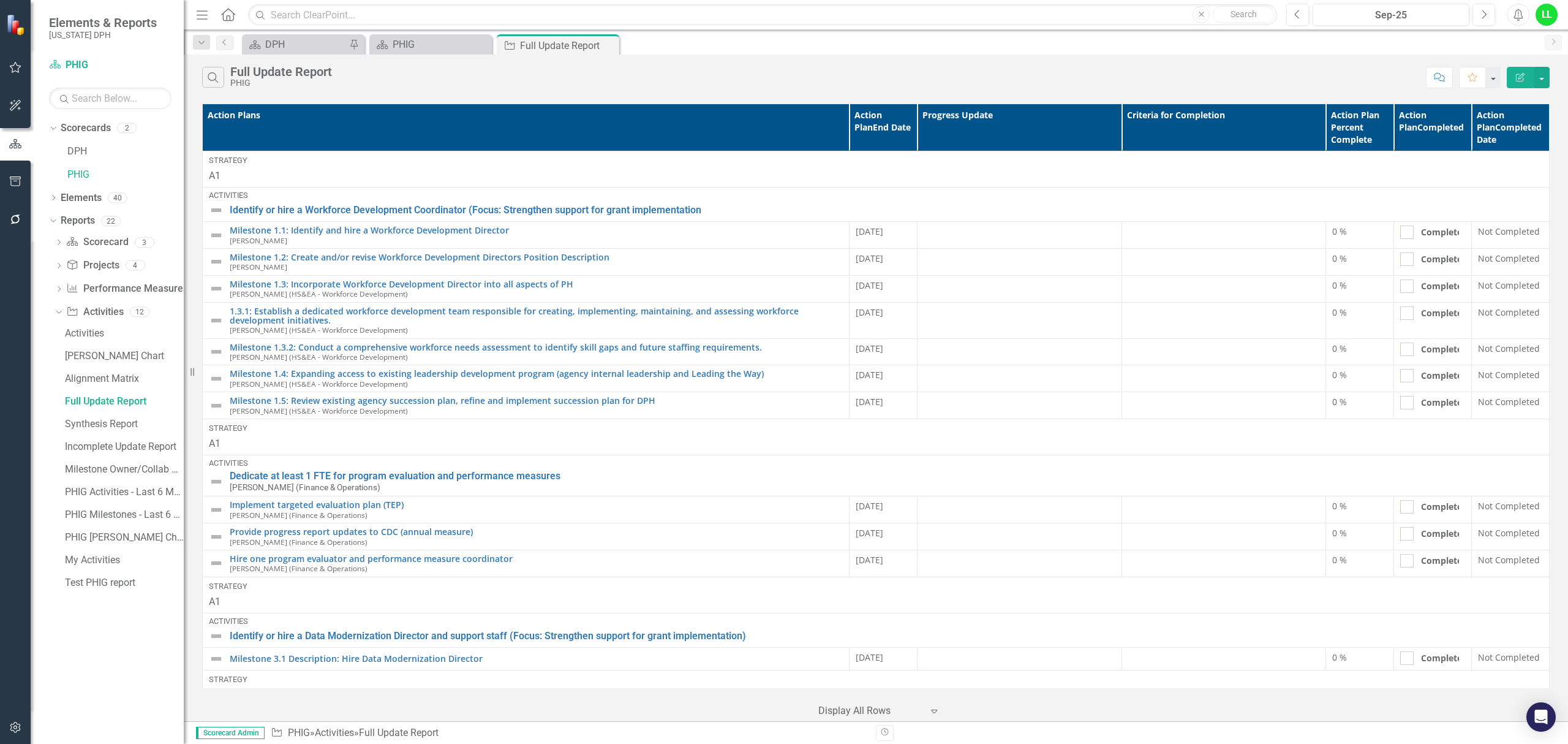
drag, startPoint x: 1385, startPoint y: 13, endPoint x: 988, endPoint y: 32, distance: 397.5
click at [988, 32] on div "Dropdown Search Scorecard DPH Pin Scorecard PHIG Close Activity Full Update Rep…" at bounding box center [875, 42] width 1385 height 24
click at [1297, 13] on icon "Previous" at bounding box center [1297, 15] width 7 height 11
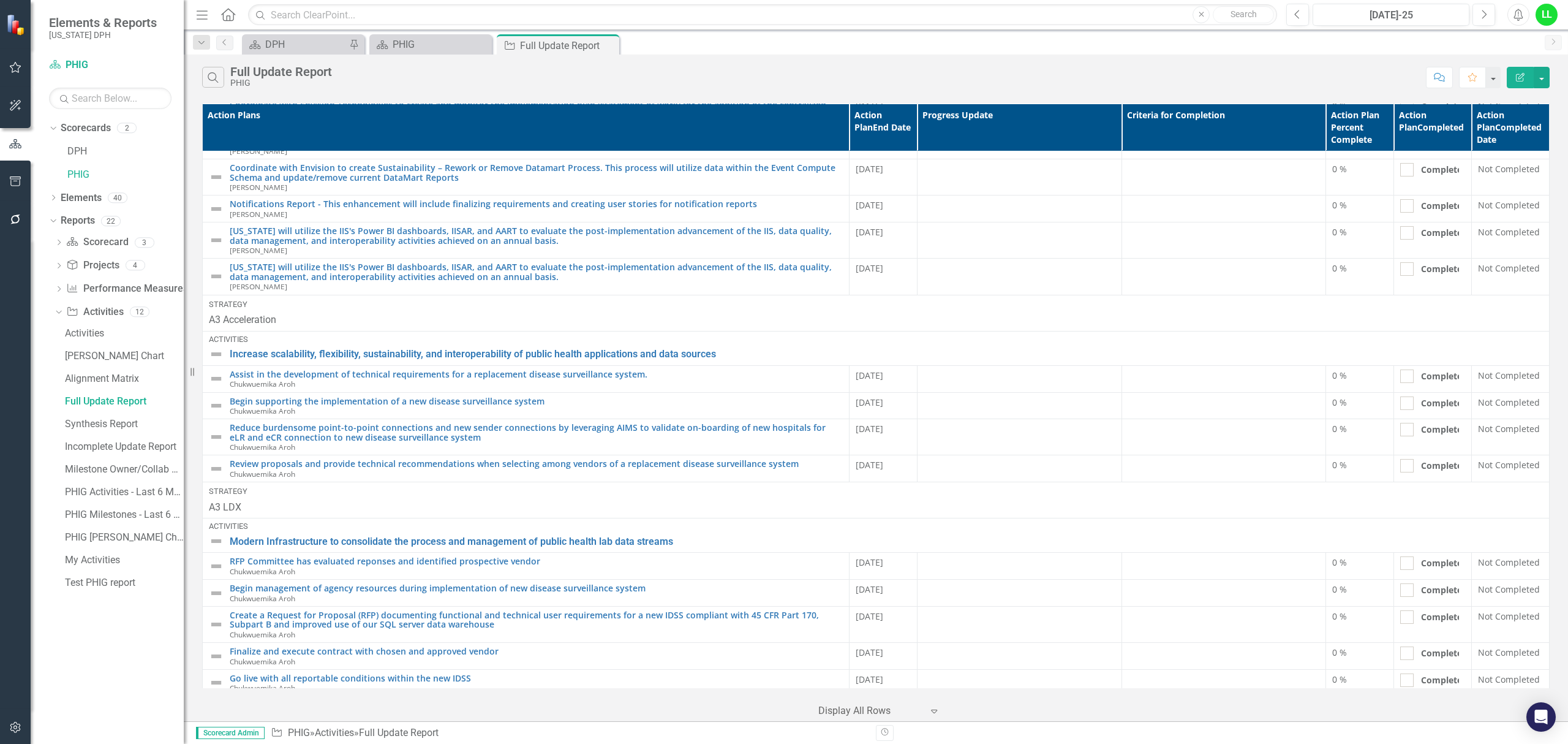
scroll to position [7097, 0]
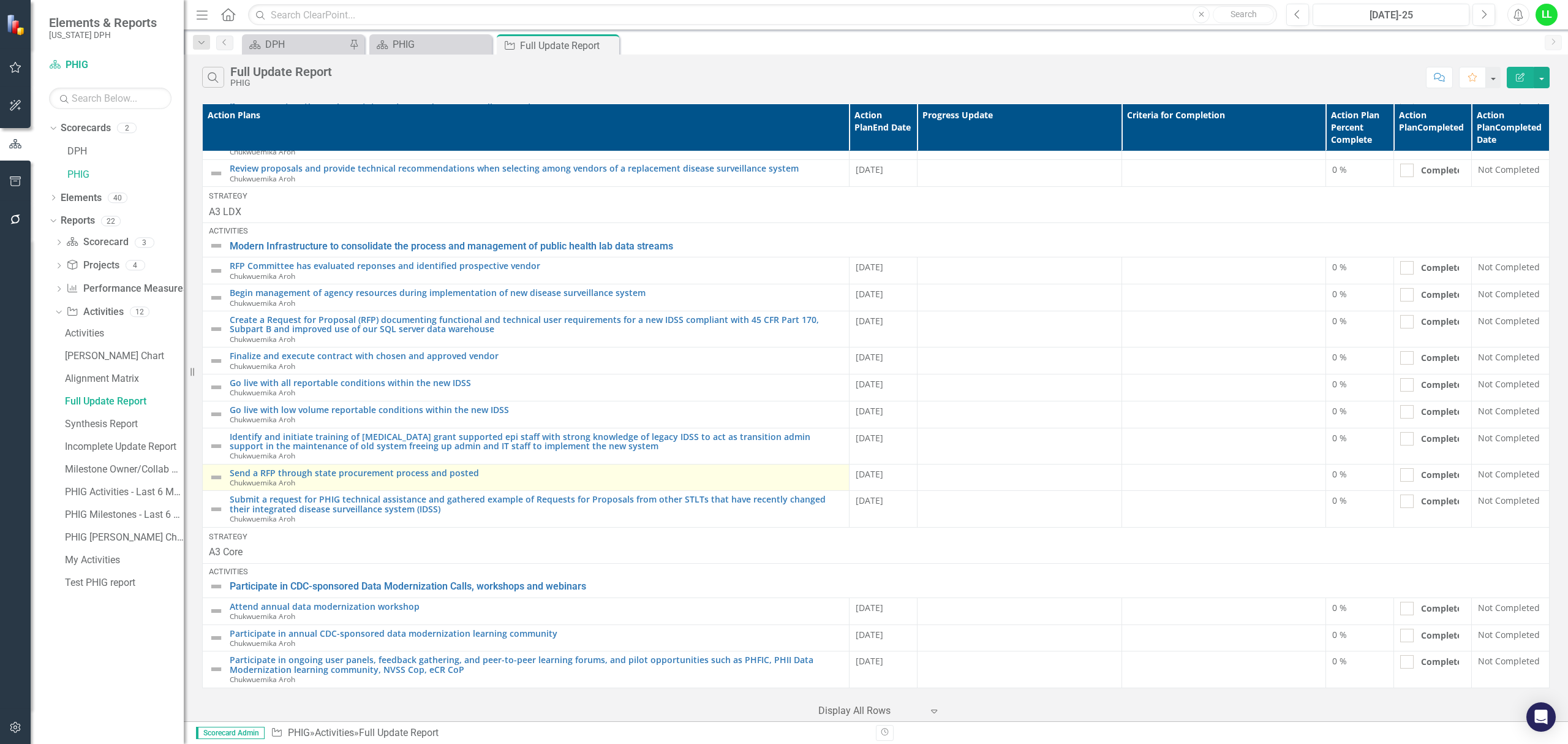
click at [651, 488] on td "Send a RFP through state procurement process and posted Chukwuemika Aroh Edit E…" at bounding box center [526, 477] width 647 height 27
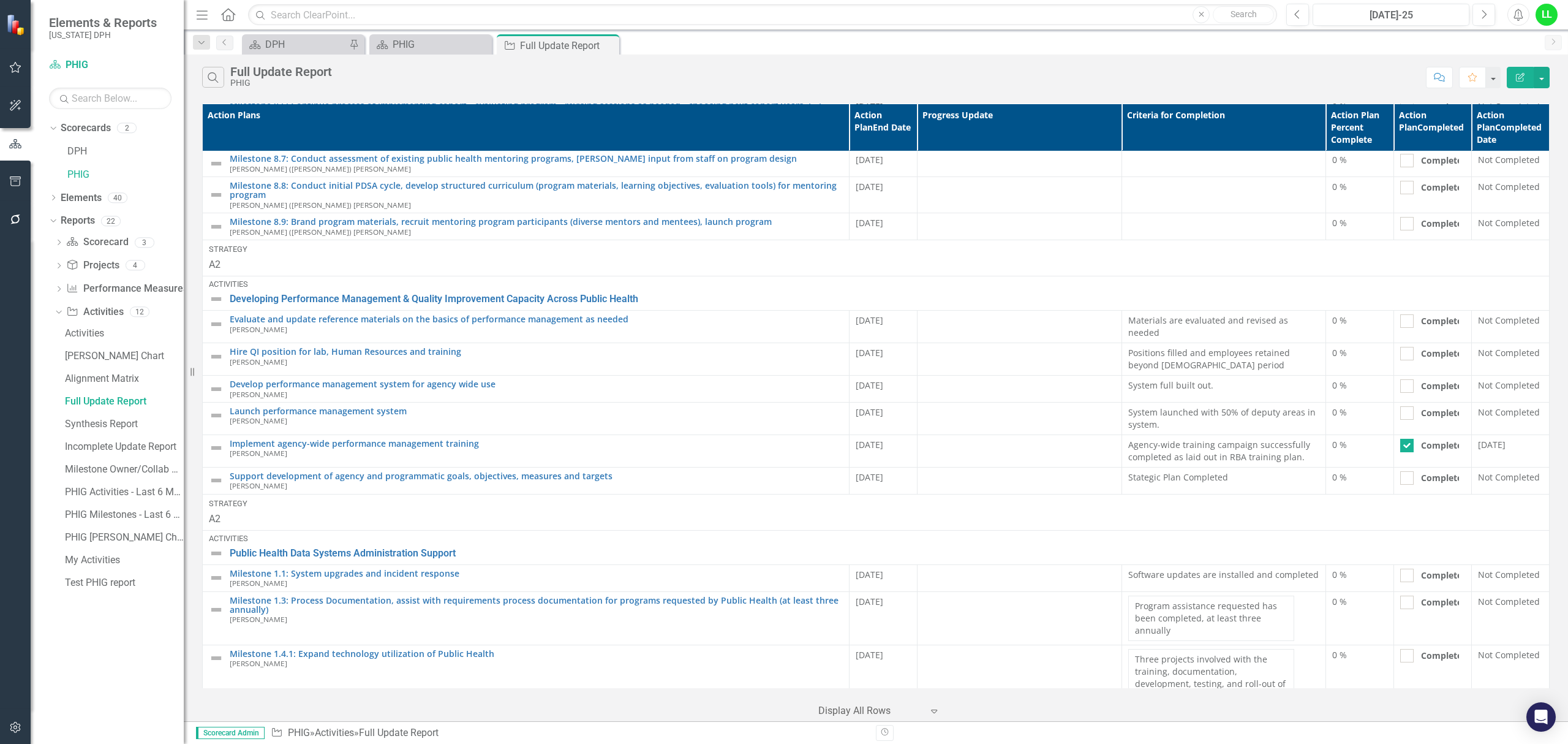
scroll to position [2531, 0]
click at [102, 377] on div "Alignment Matrix" at bounding box center [124, 378] width 119 height 11
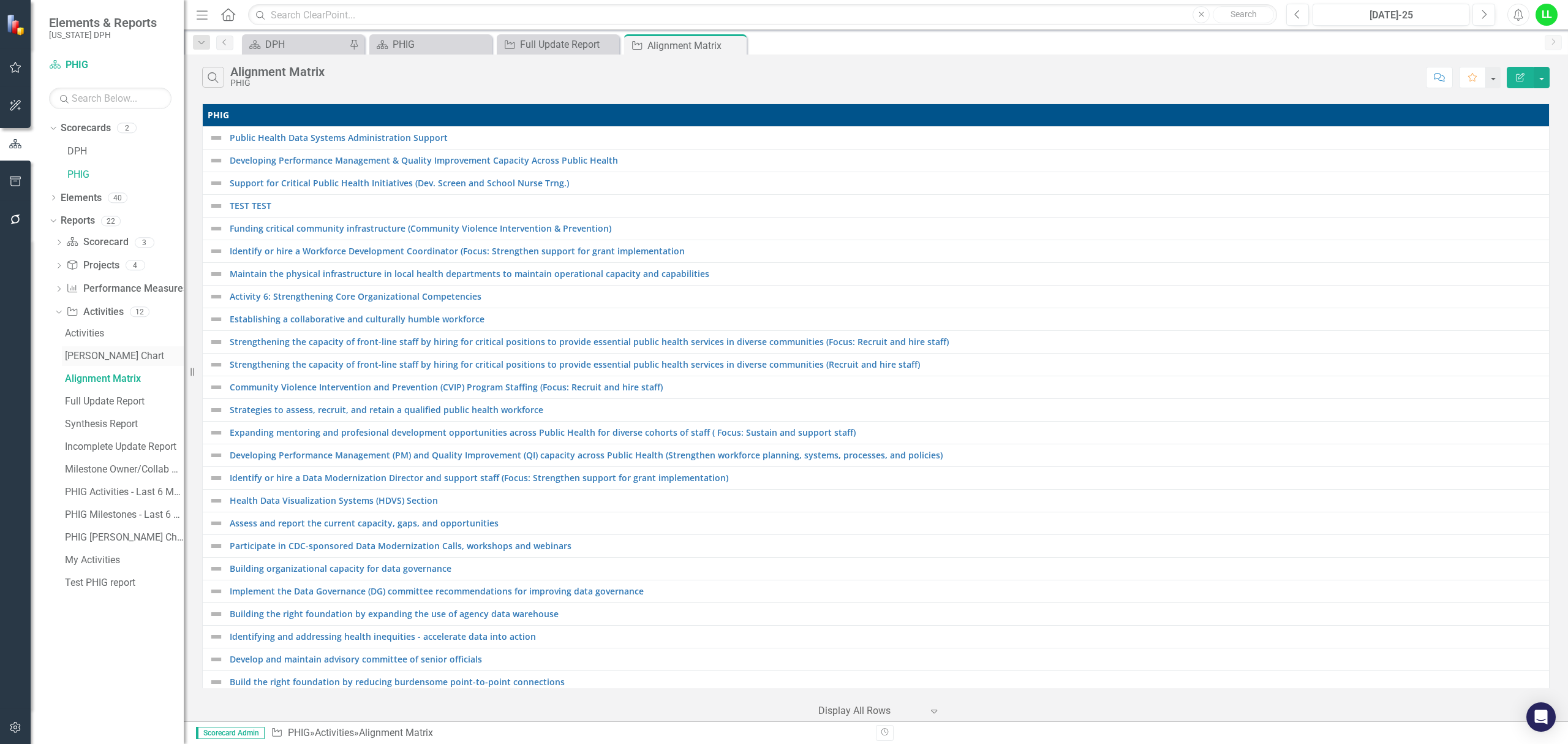
click at [87, 348] on link "[PERSON_NAME] Chart" at bounding box center [123, 356] width 122 height 20
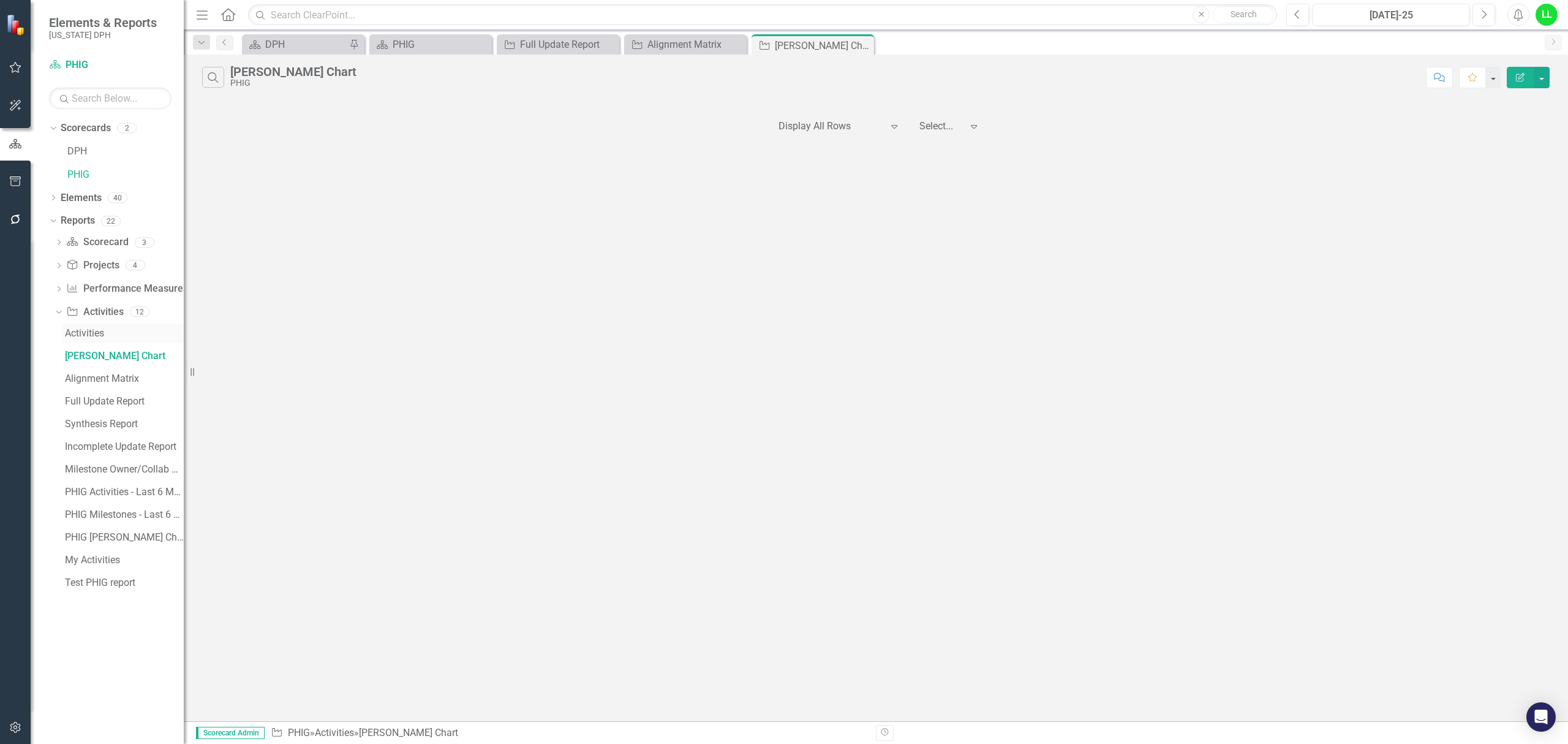
click at [86, 329] on div "Activities" at bounding box center [124, 333] width 119 height 11
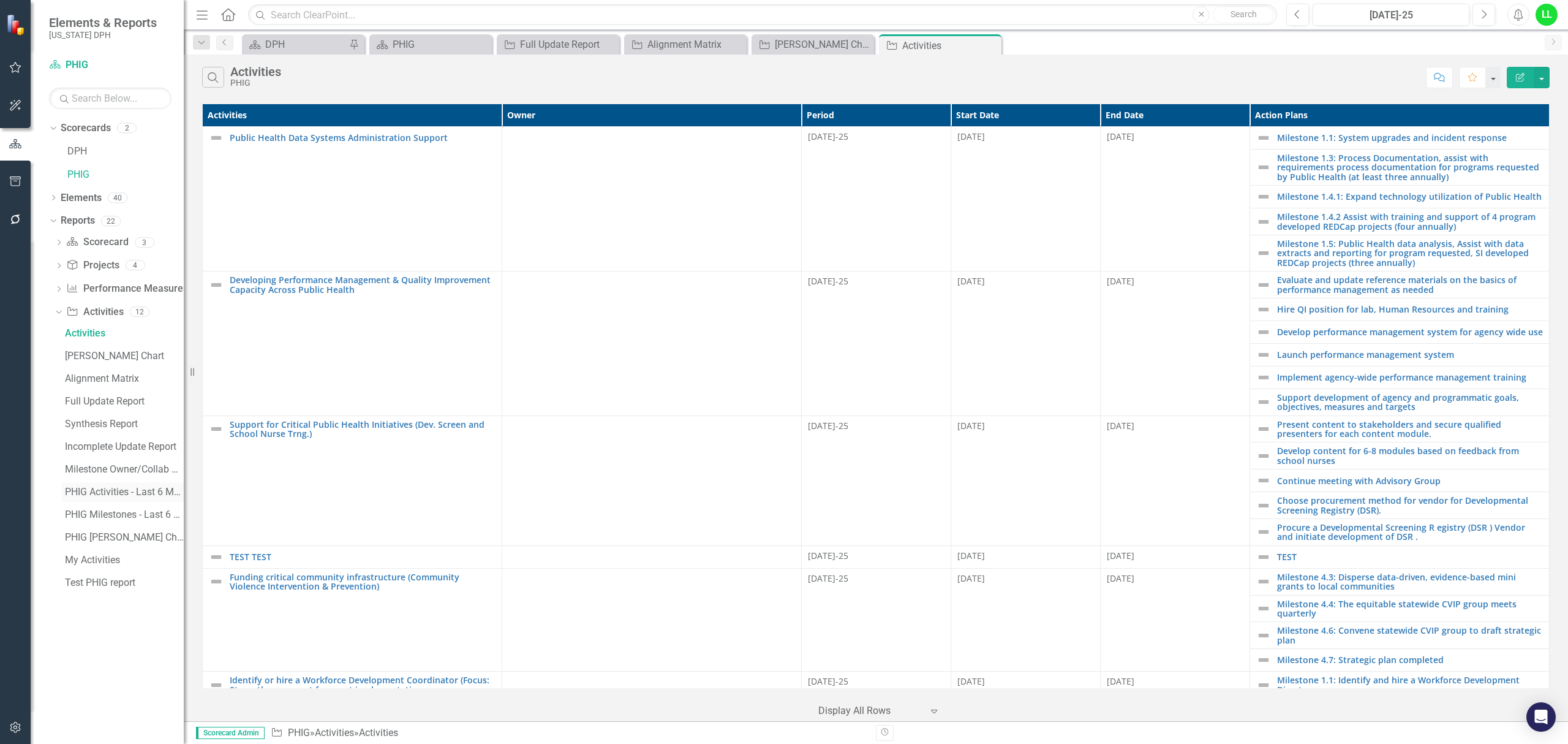
click at [106, 488] on div "PHIG Activities - Last 6 Months" at bounding box center [124, 492] width 119 height 11
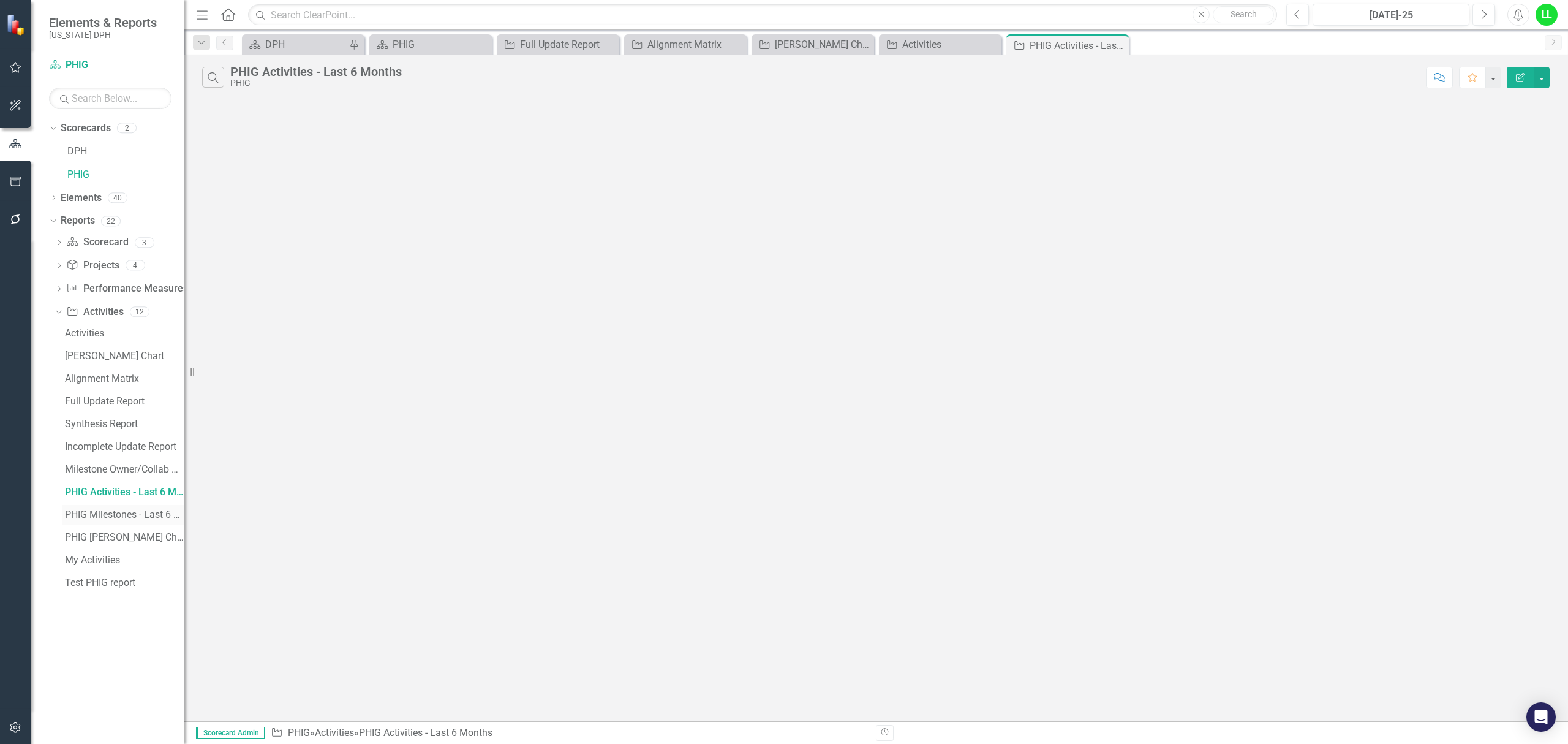
click at [98, 509] on div "PHIG Milestones - Last 6 Months" at bounding box center [124, 514] width 119 height 11
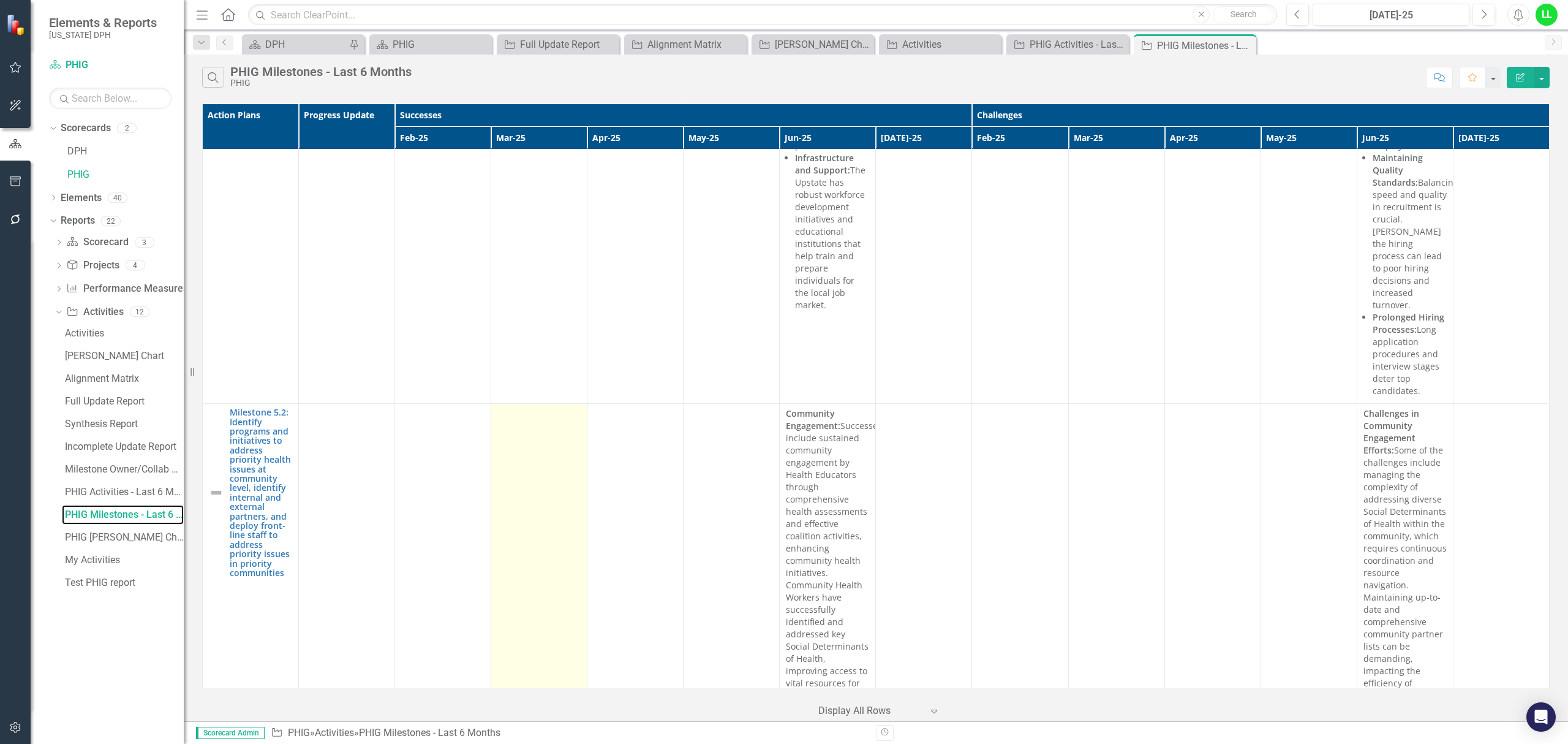
scroll to position [7922, 0]
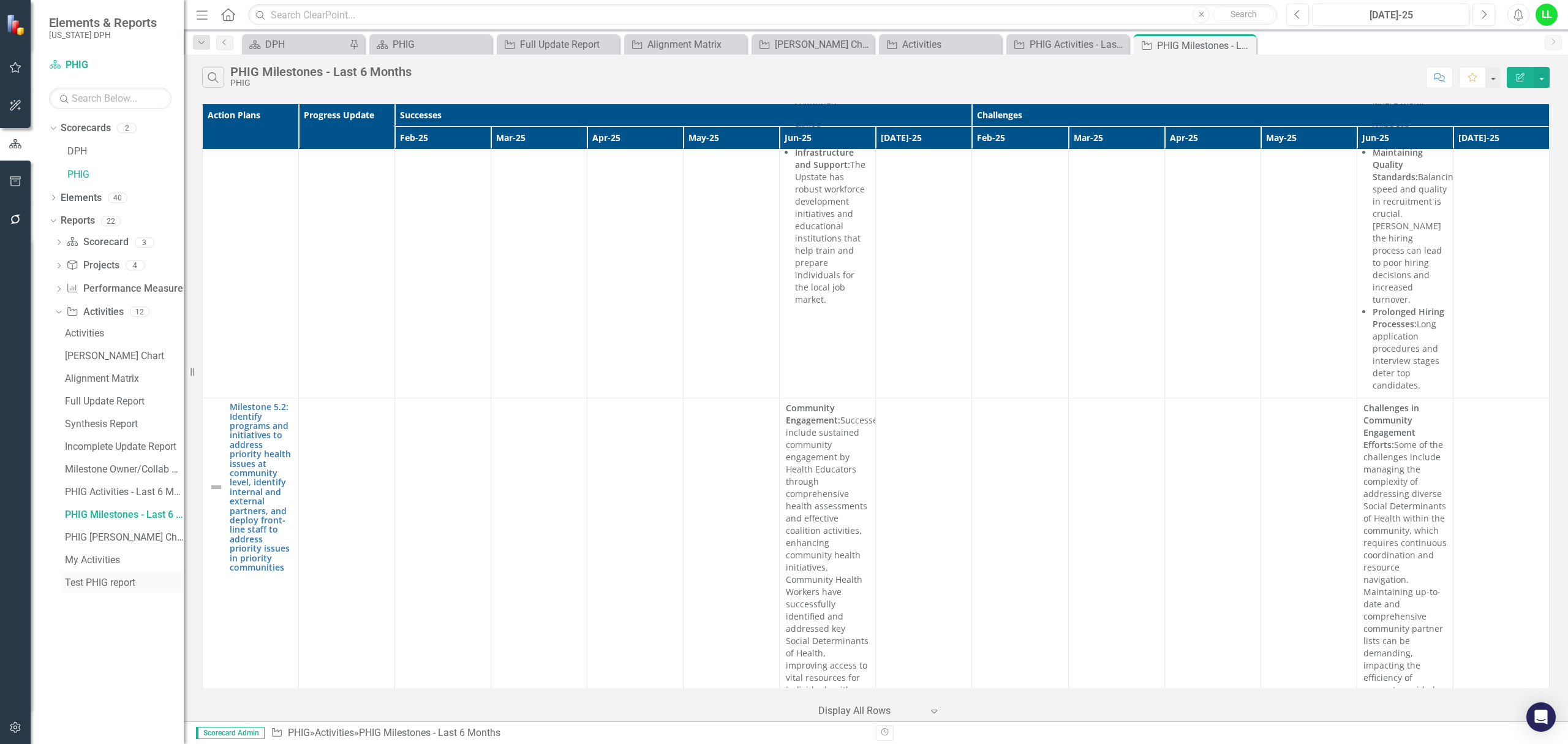
drag, startPoint x: 117, startPoint y: 582, endPoint x: 96, endPoint y: 578, distance: 21.4
click at [117, 582] on div "Test PHIG report" at bounding box center [124, 582] width 119 height 11
click at [96, 578] on div "Test PHIG report" at bounding box center [124, 582] width 119 height 11
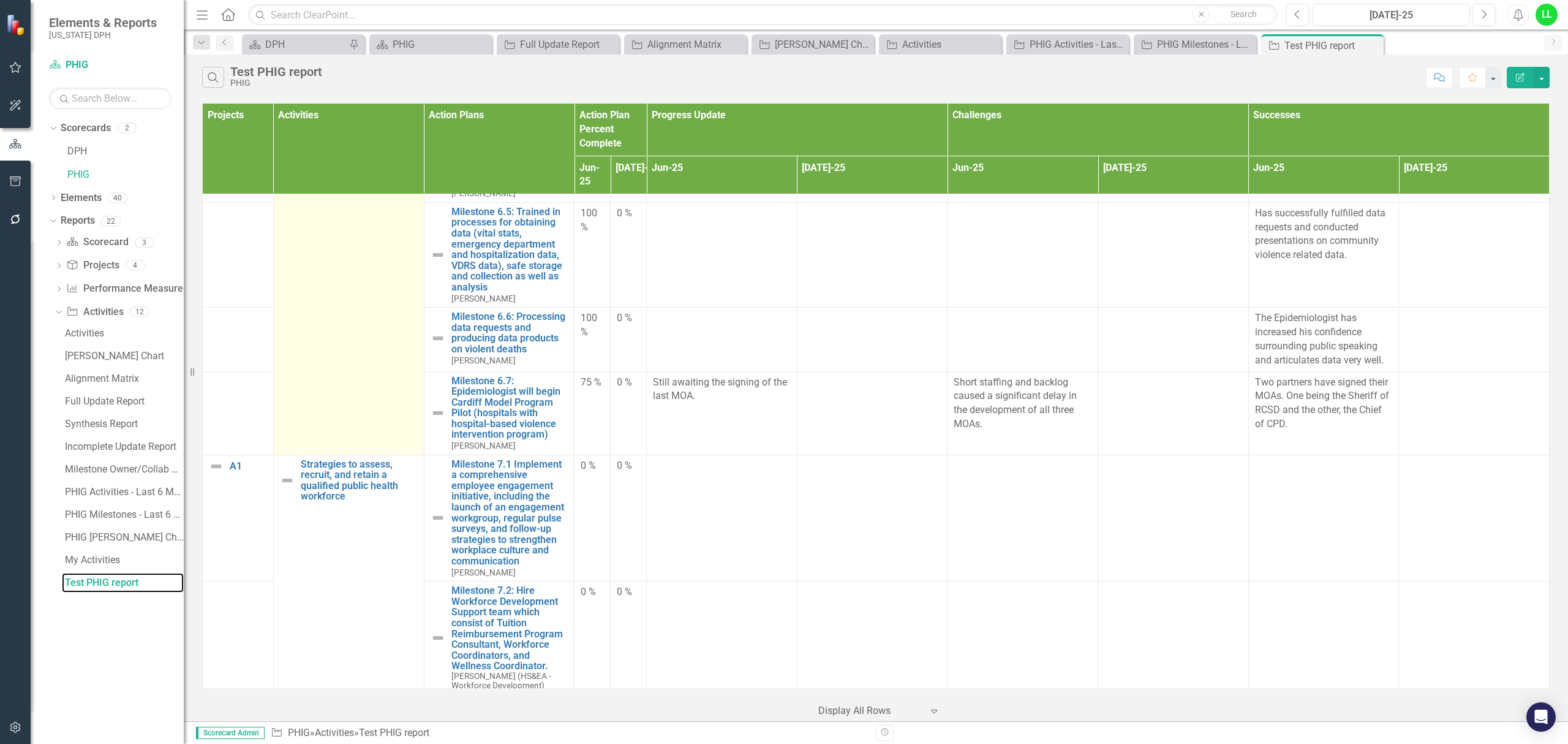
scroll to position [6942, 0]
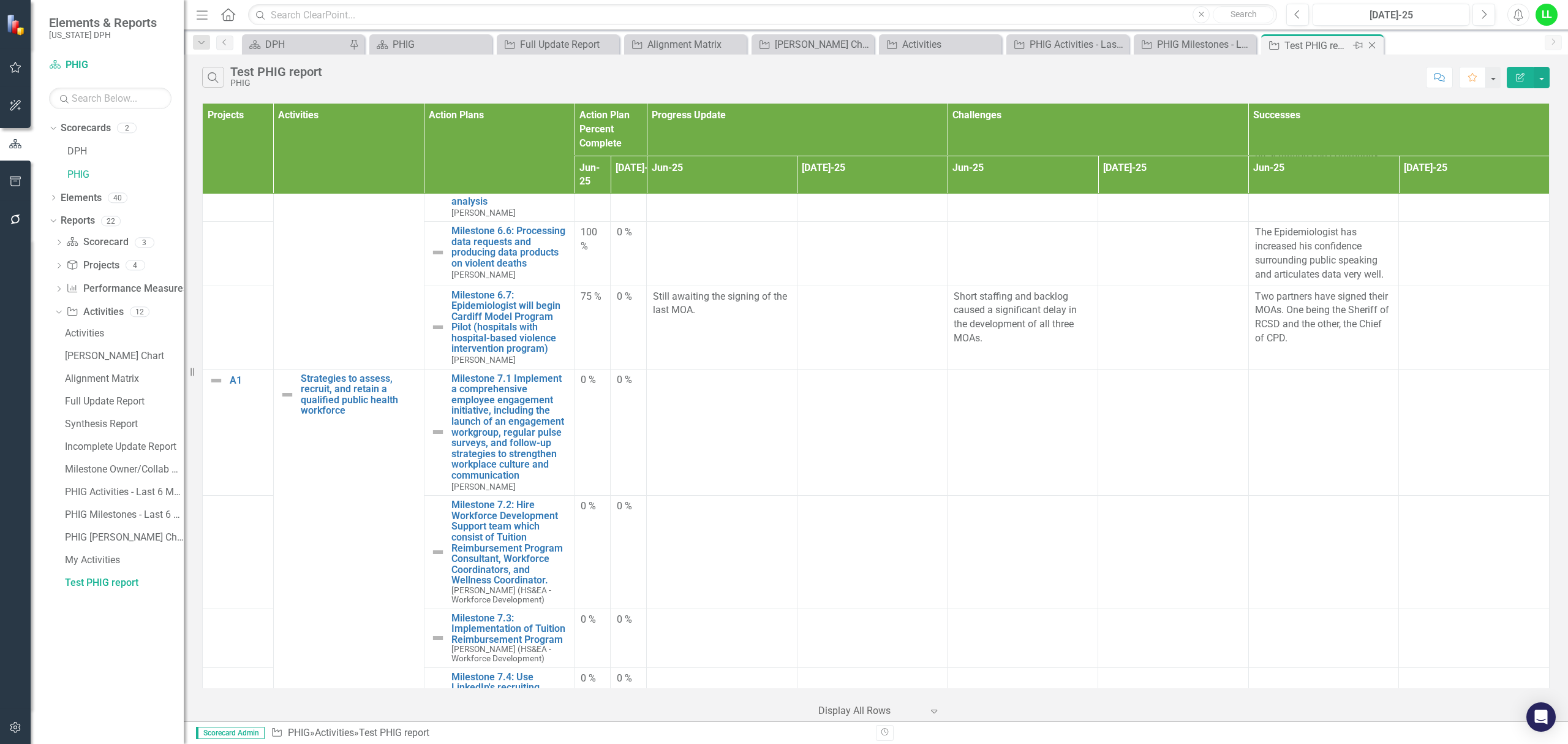
click at [1371, 43] on icon "Close" at bounding box center [1372, 45] width 12 height 10
click at [1371, 43] on div "Scorecard DPH Pin Scorecard PHIG Close Activity Full Update Report Close Activi…" at bounding box center [889, 44] width 1299 height 20
click at [1371, 40] on div "Scorecard DPH Pin Scorecard PHIG Close Activity Full Update Report Close Activi…" at bounding box center [889, 44] width 1299 height 20
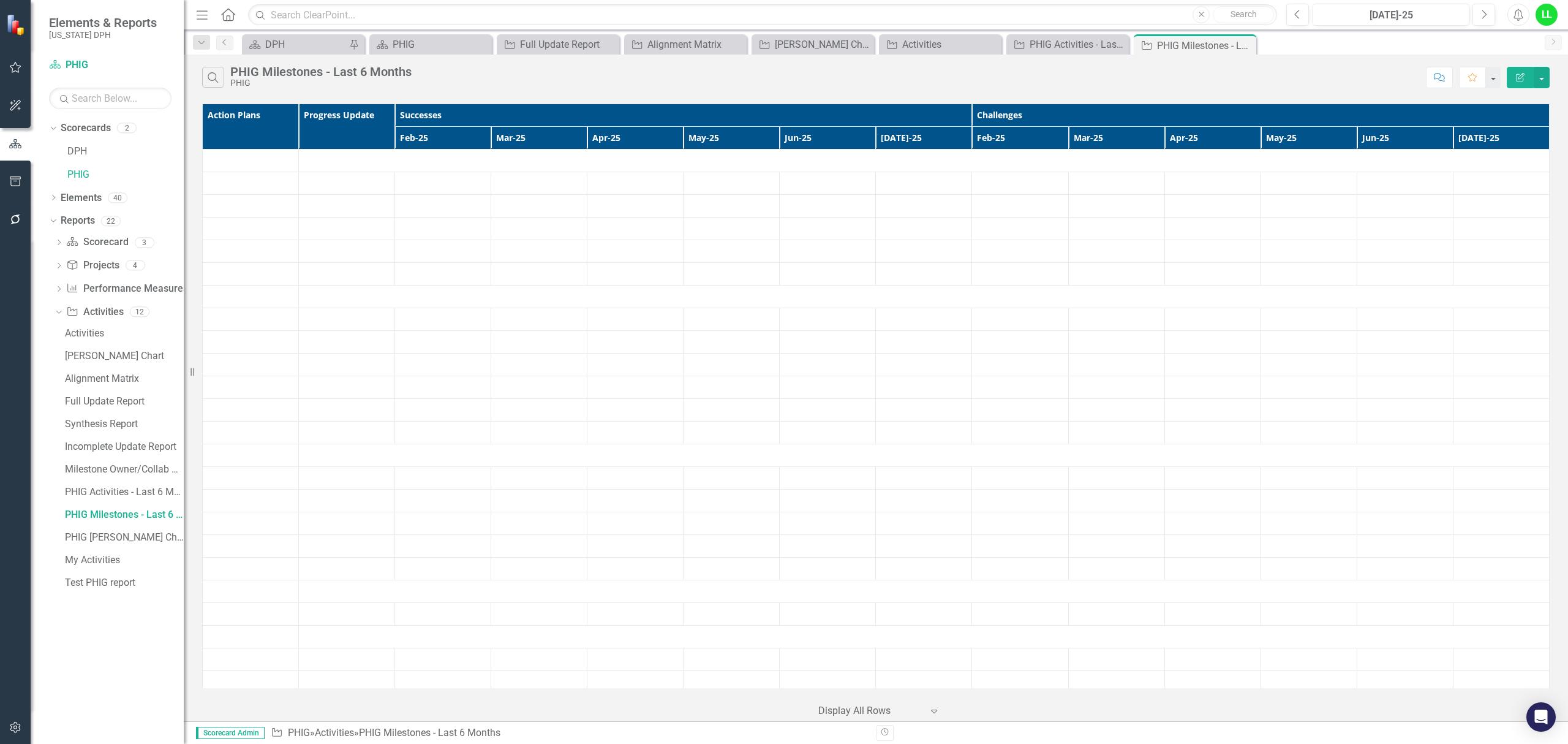
click at [0, 0] on icon "Close" at bounding box center [0, 0] width 0 height 0
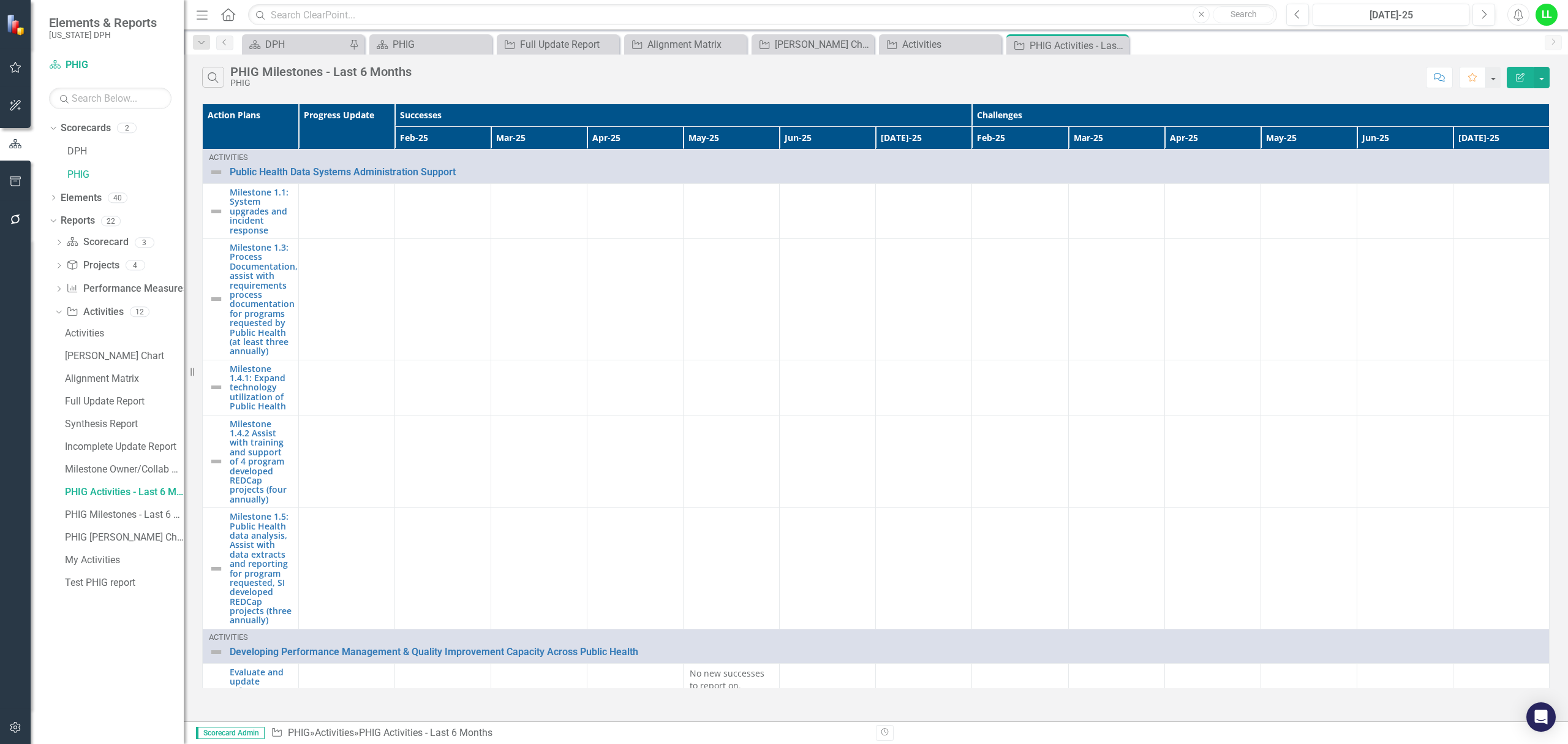
click at [1248, 39] on div "Scorecard DPH Pin Scorecard PHIG Close Activity Full Update Report Close Activi…" at bounding box center [889, 44] width 1299 height 20
click at [1244, 43] on div "Scorecard DPH Pin Scorecard PHIG Close Activity Full Update Report Close Activi…" at bounding box center [889, 44] width 1299 height 20
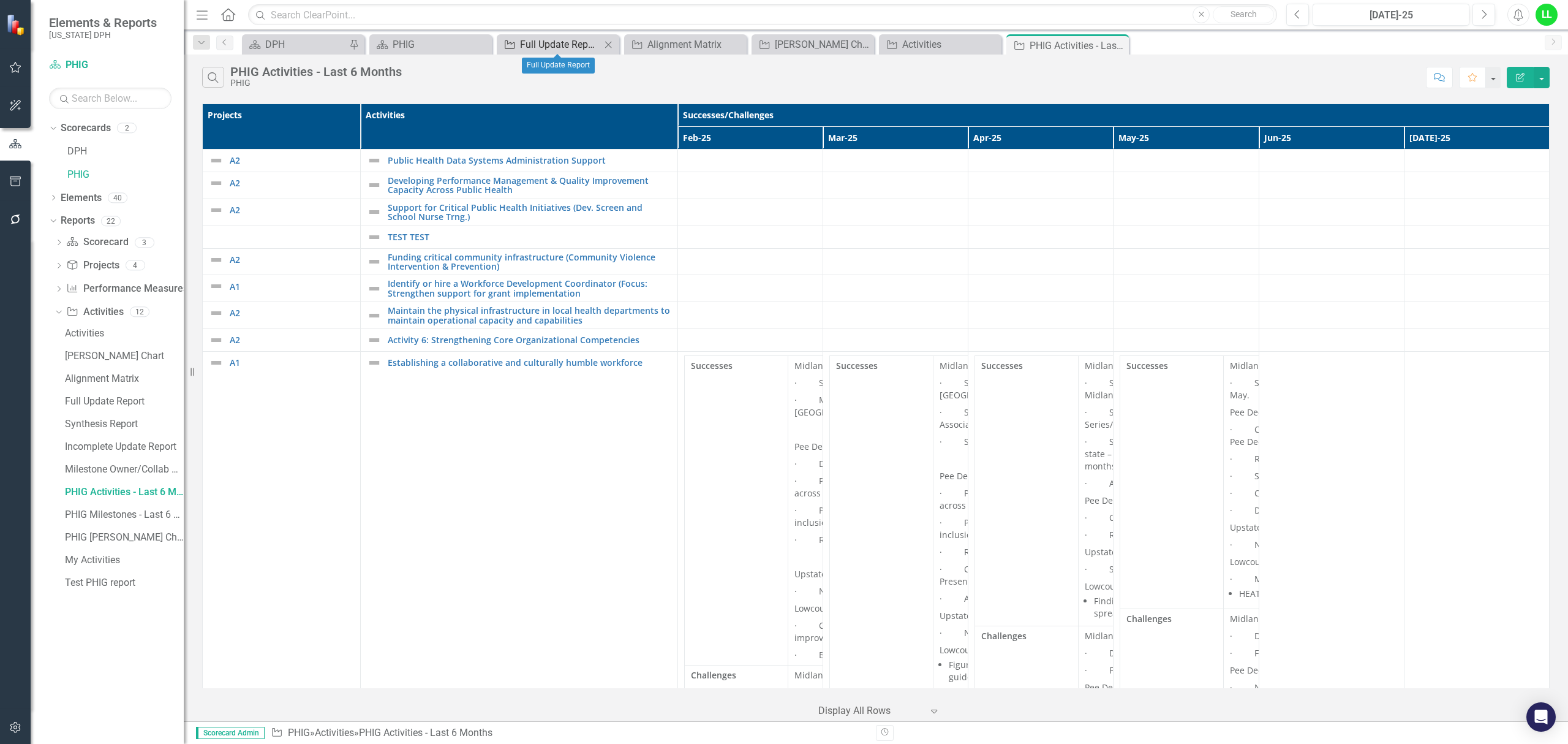
click at [550, 39] on div "Full Update Report" at bounding box center [561, 44] width 81 height 15
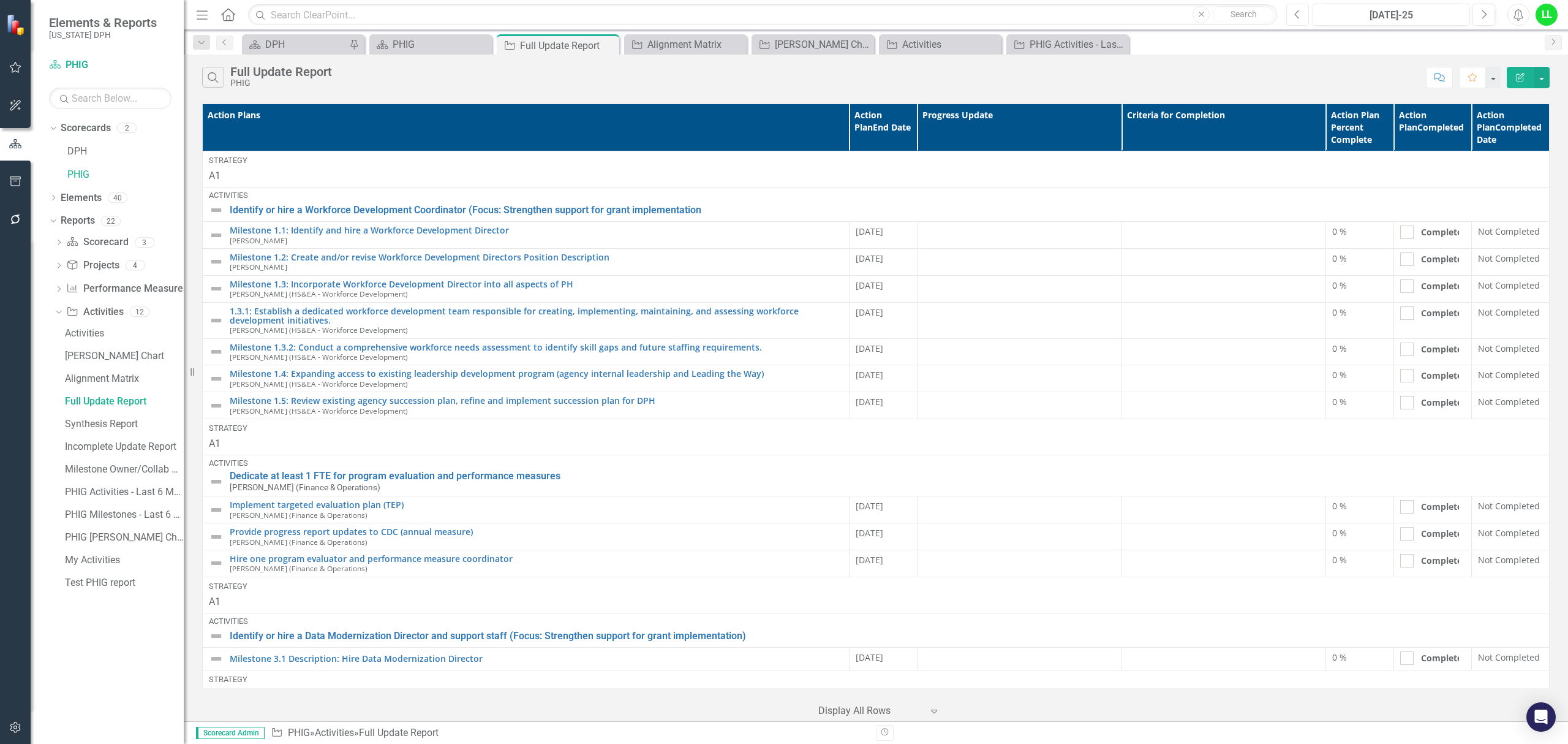
click at [1299, 15] on icon "Previous" at bounding box center [1297, 15] width 7 height 11
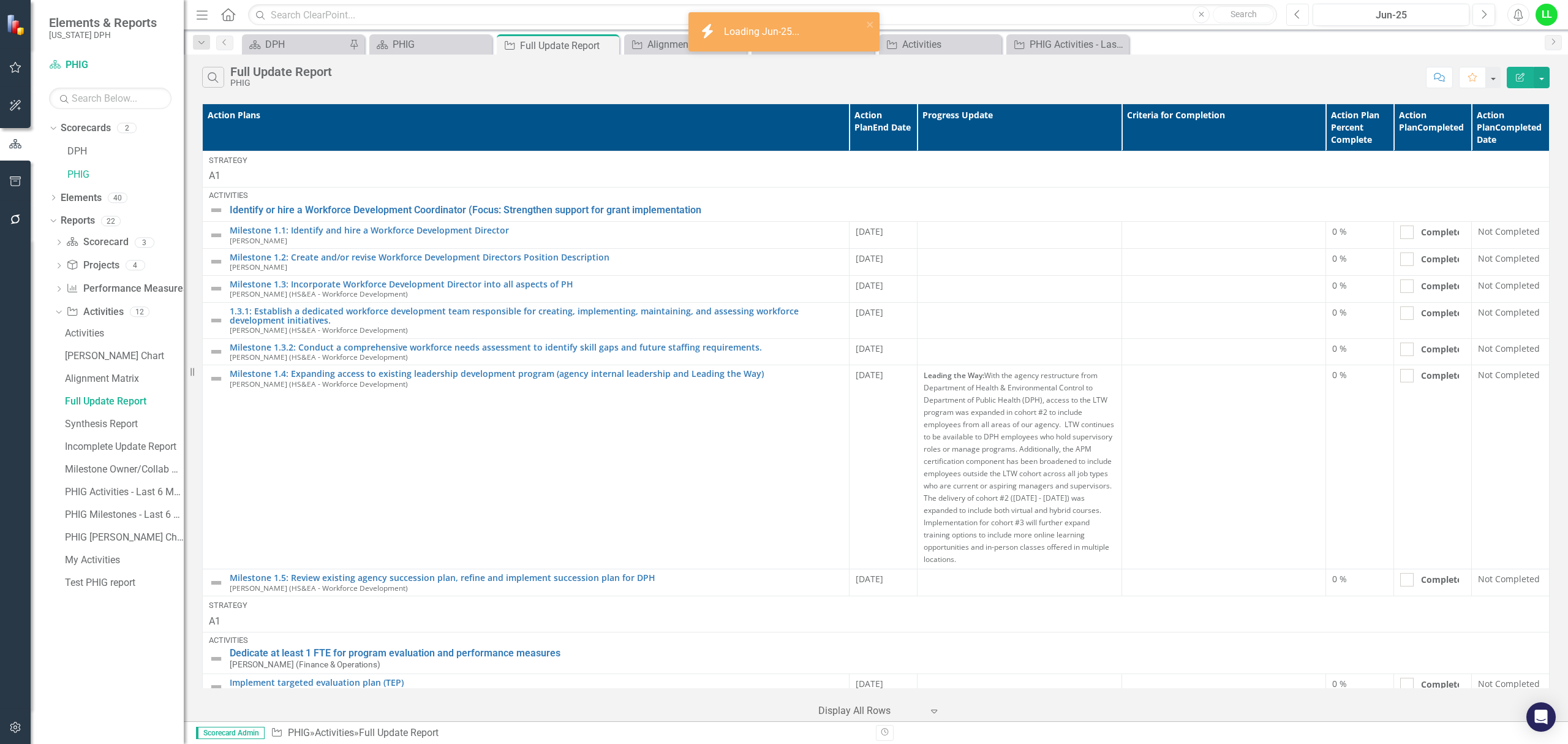
click at [1299, 15] on icon "Previous" at bounding box center [1297, 15] width 7 height 11
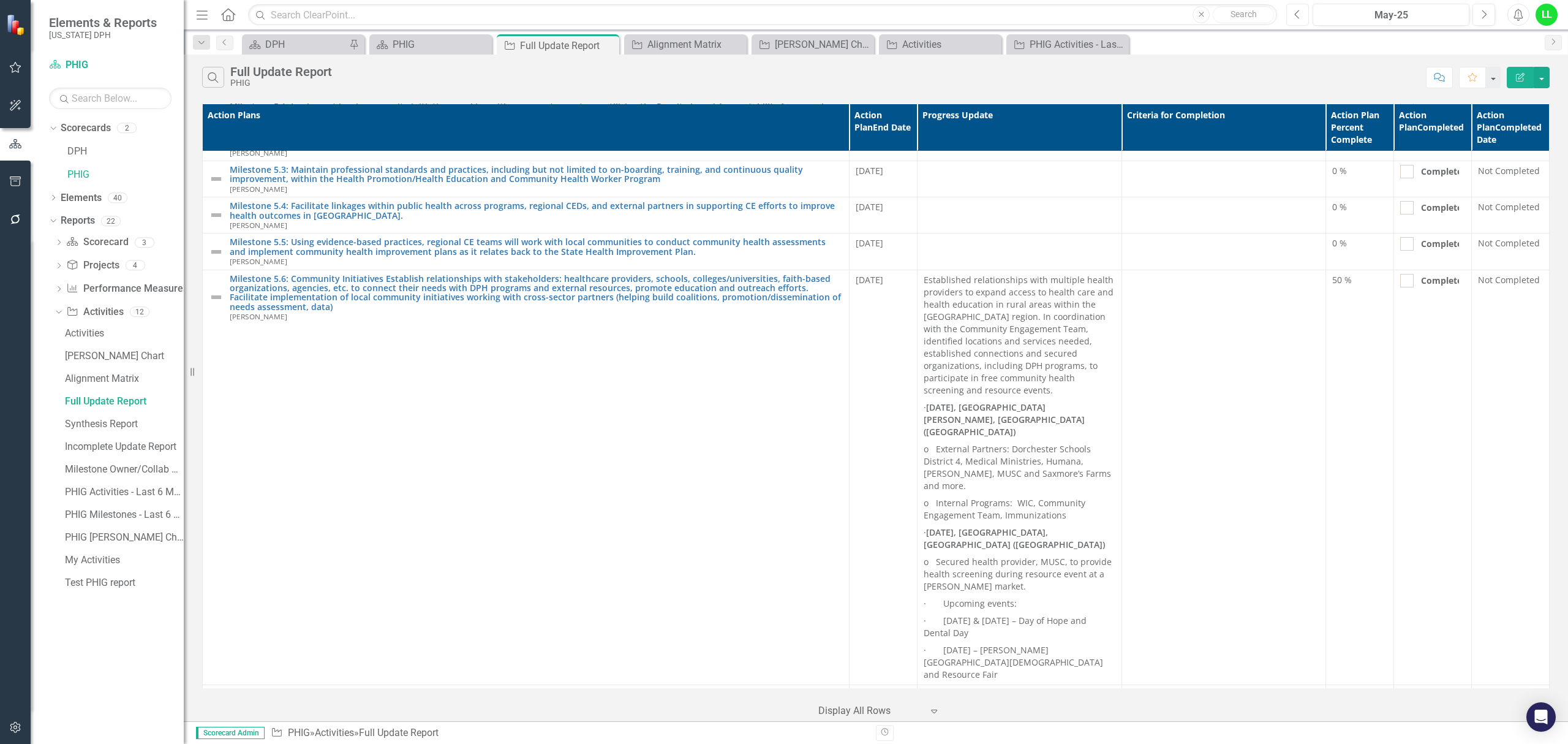
scroll to position [2940, 0]
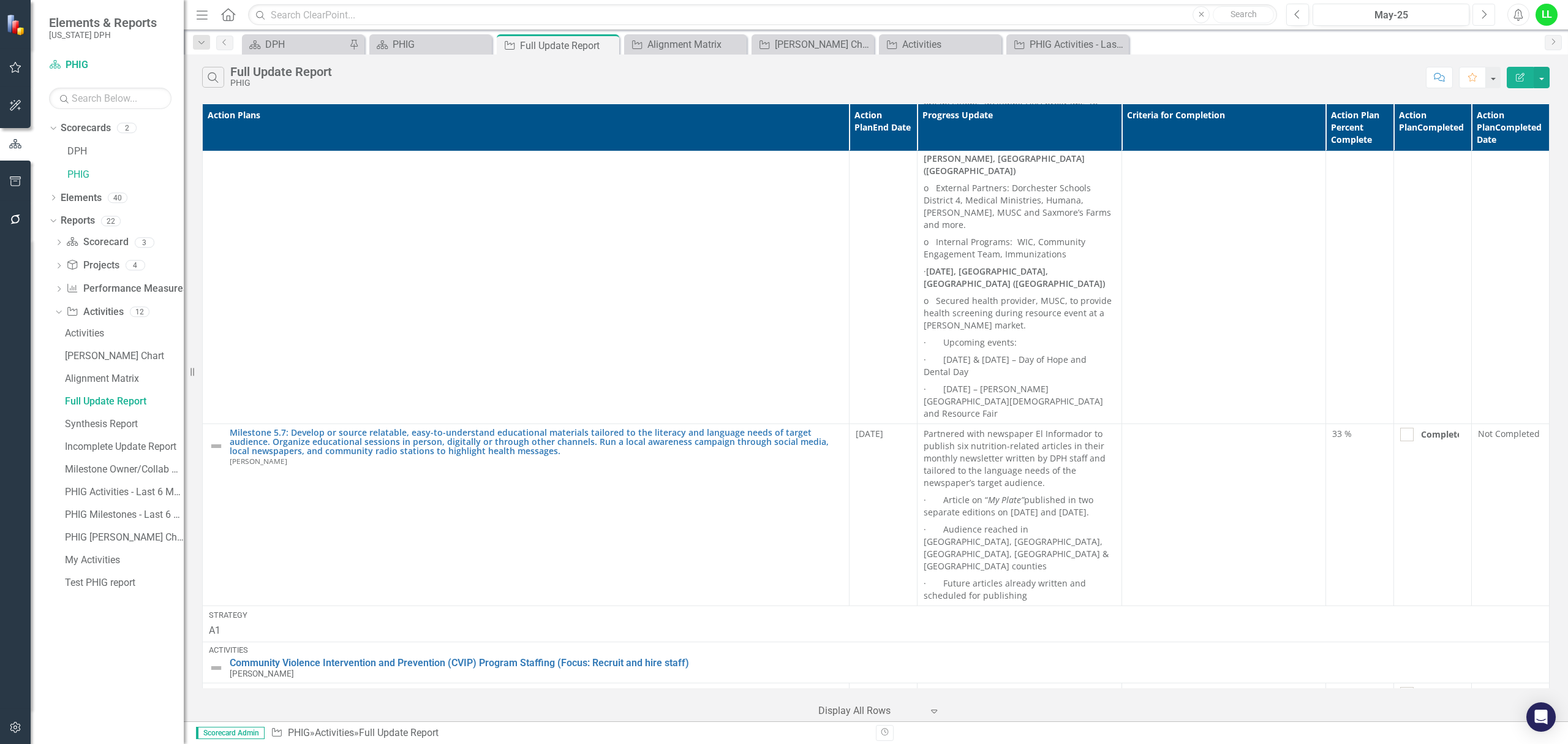
click at [1482, 11] on icon "Next" at bounding box center [1484, 15] width 7 height 11
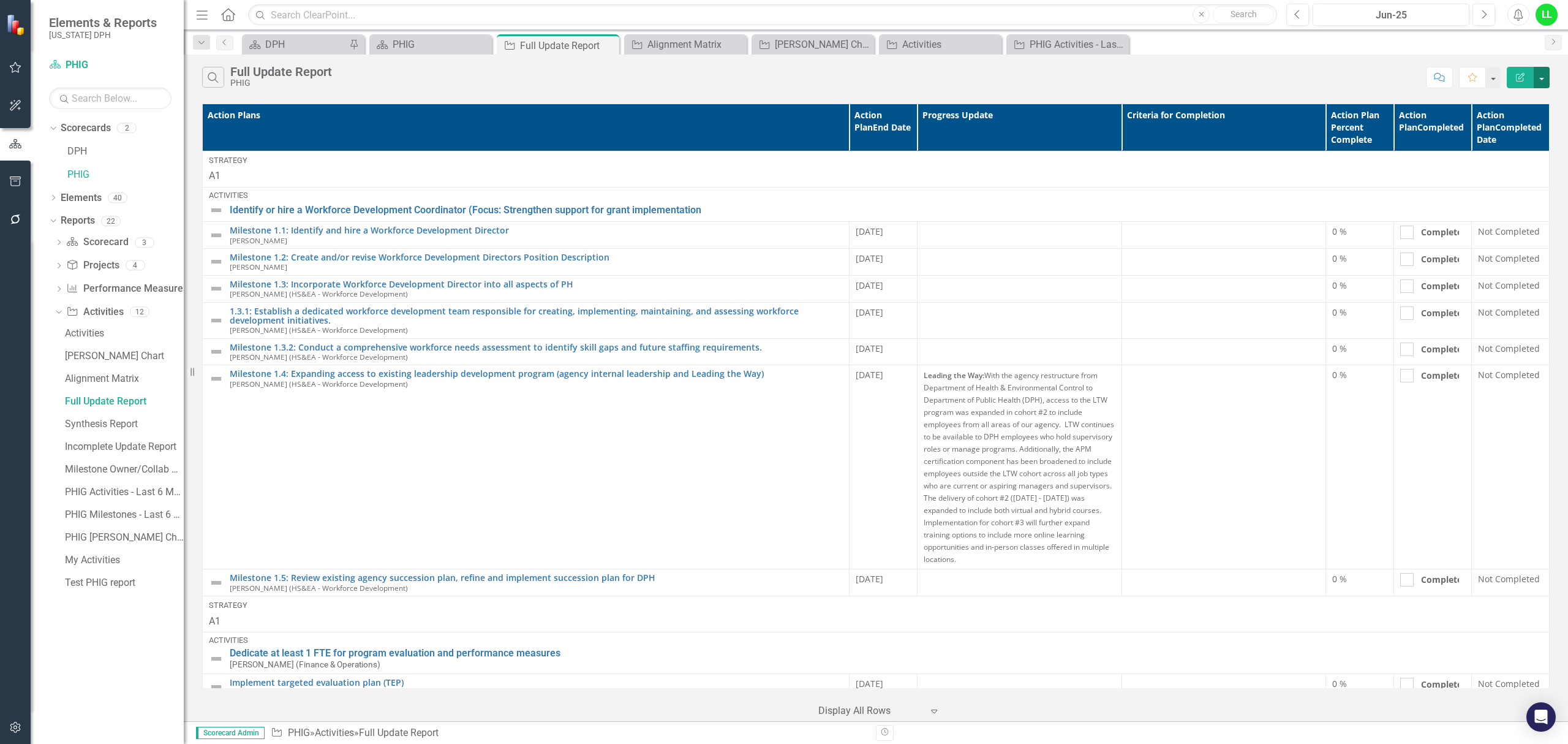
click at [1545, 72] on button "button" at bounding box center [1542, 77] width 16 height 21
click at [1495, 98] on link "Edit Report Edit Report" at bounding box center [1501, 101] width 97 height 23
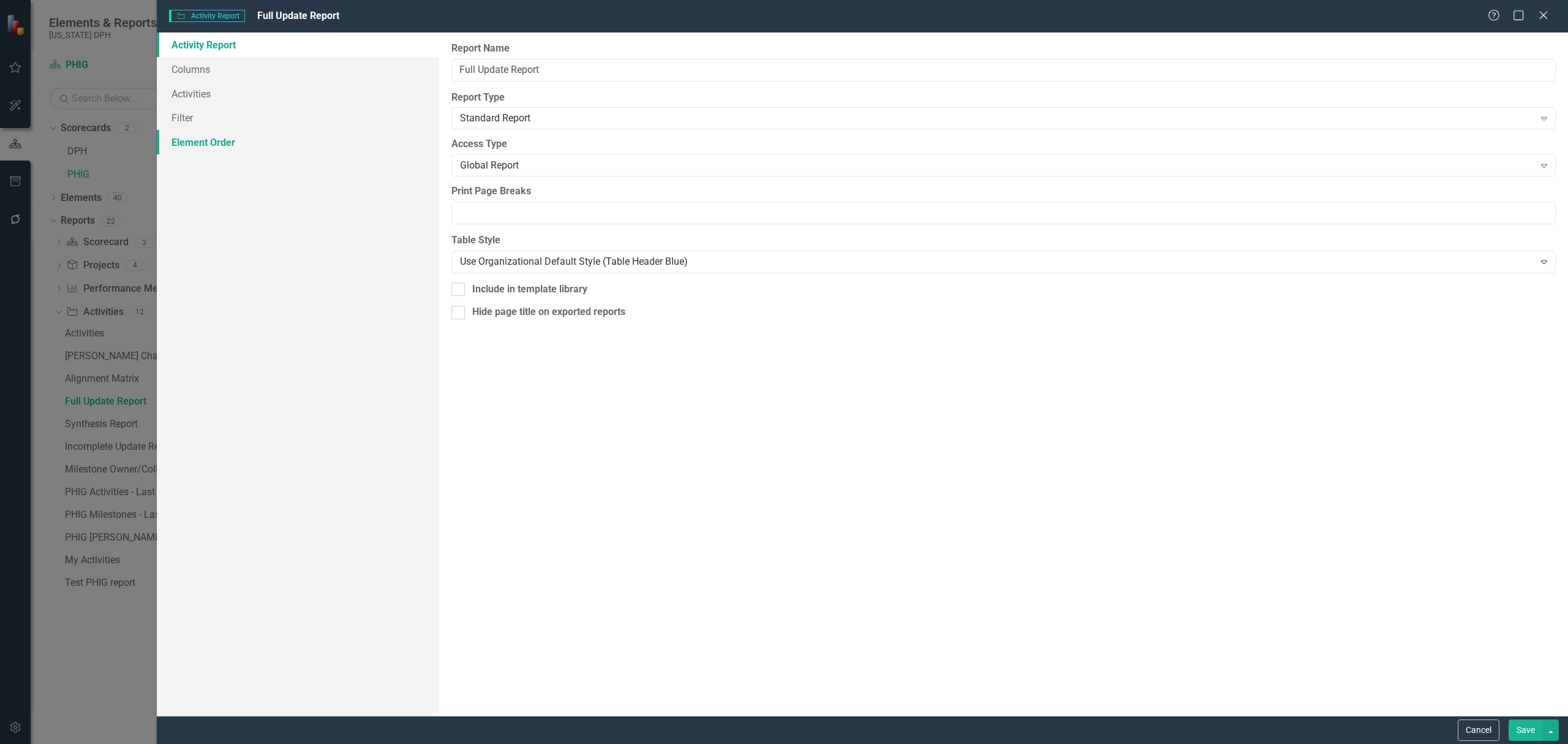
click at [192, 136] on link "Element Order" at bounding box center [298, 142] width 282 height 24
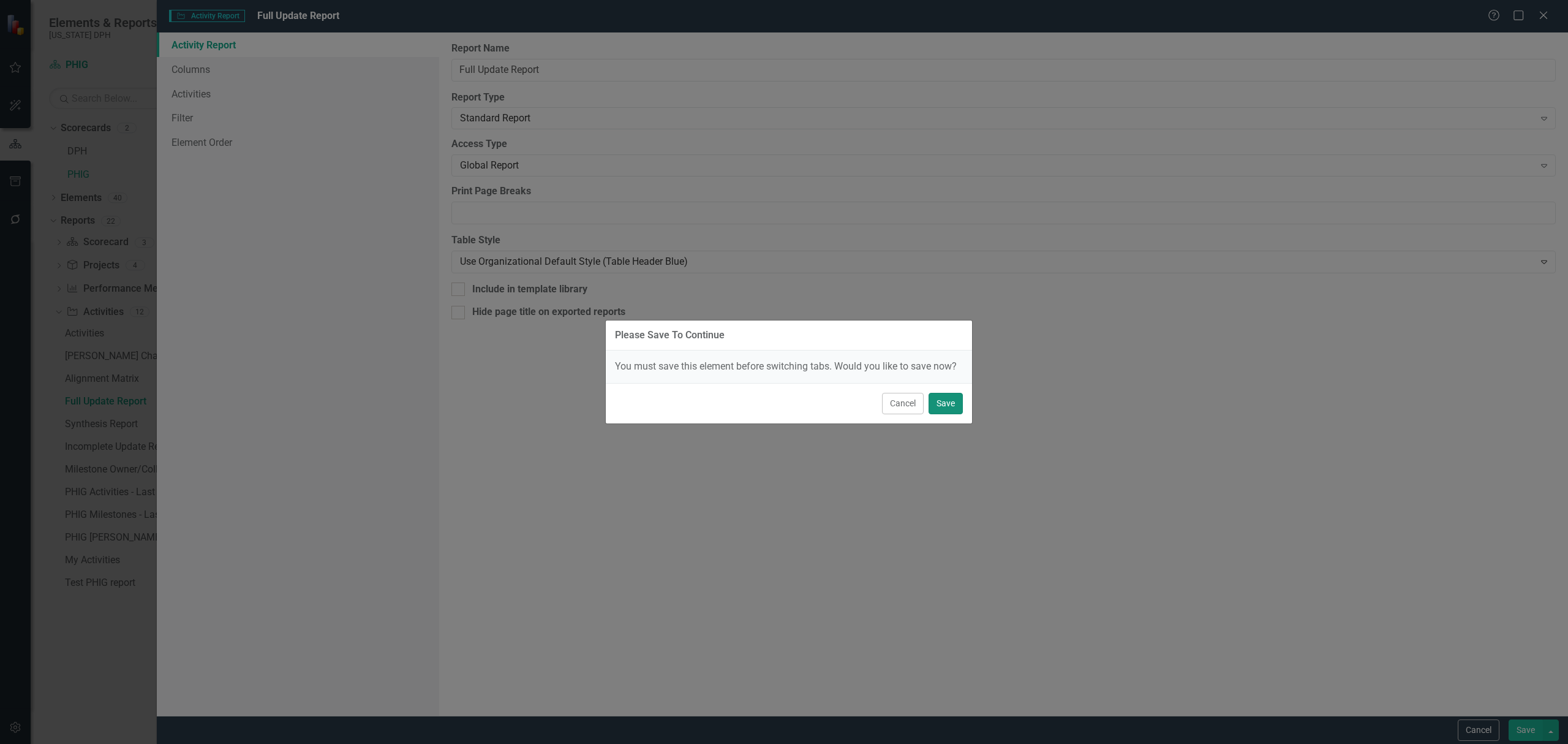
click at [948, 401] on button "Save" at bounding box center [946, 403] width 34 height 21
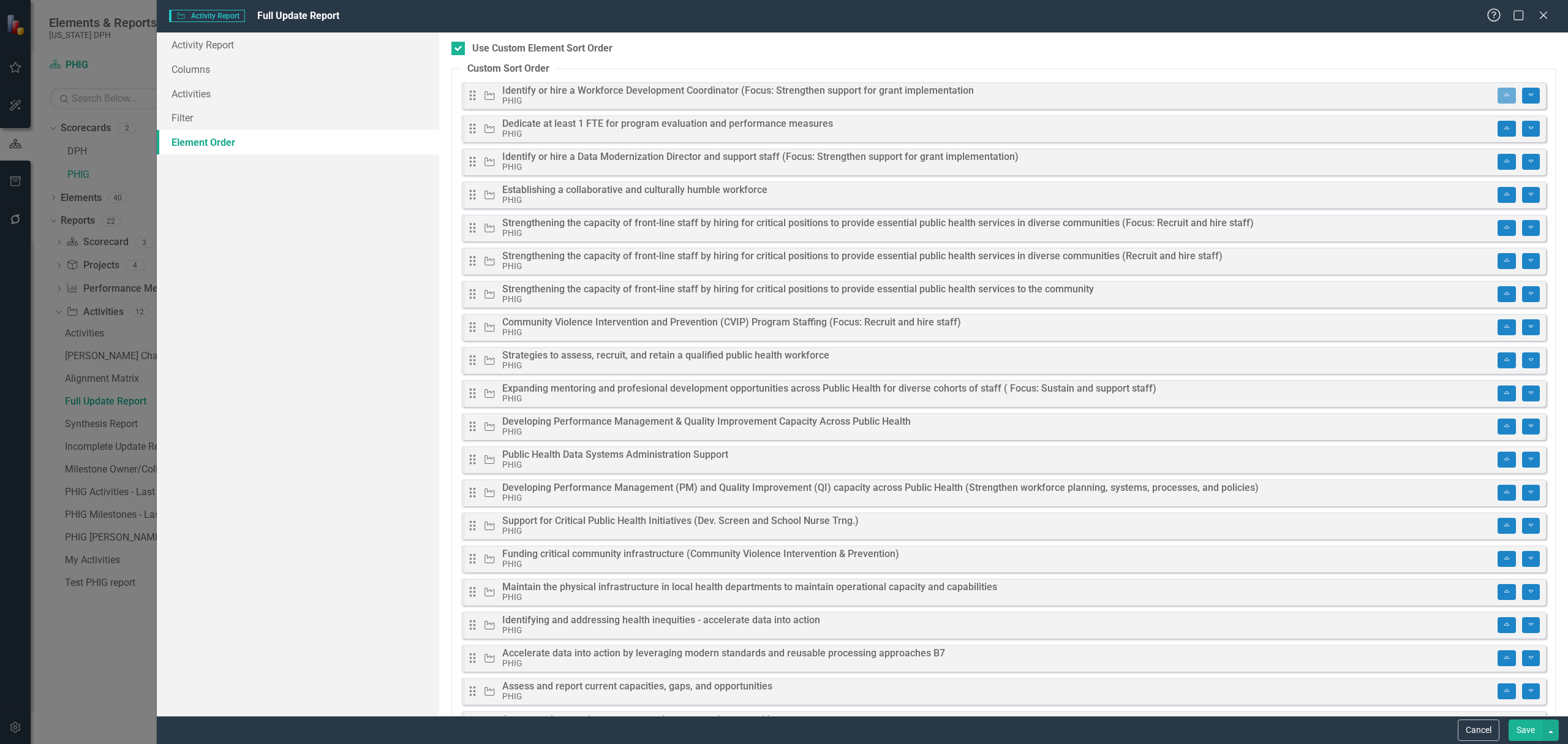
click at [1495, 11] on icon "Help" at bounding box center [1494, 15] width 15 height 12
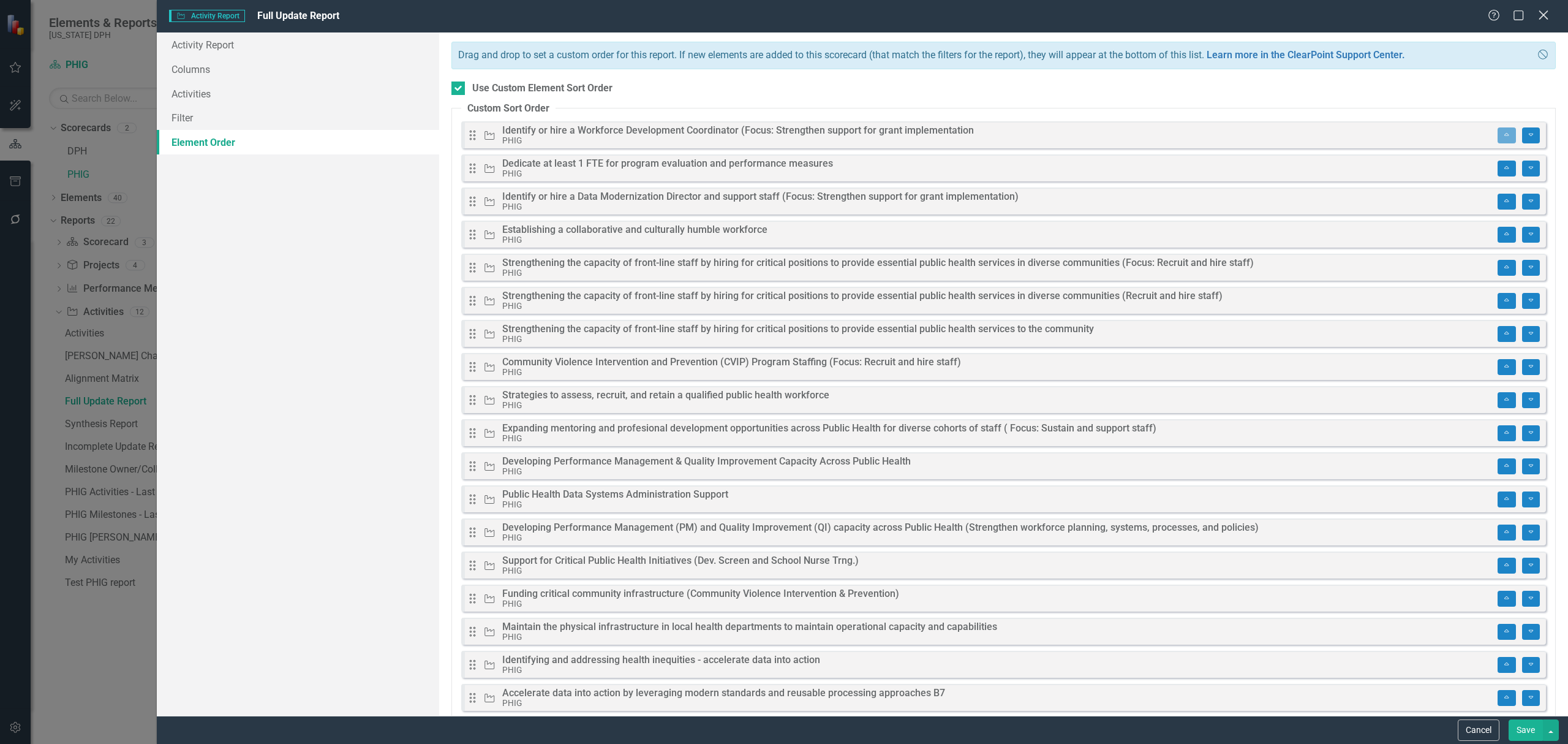
click at [1544, 10] on icon "Close" at bounding box center [1543, 15] width 15 height 12
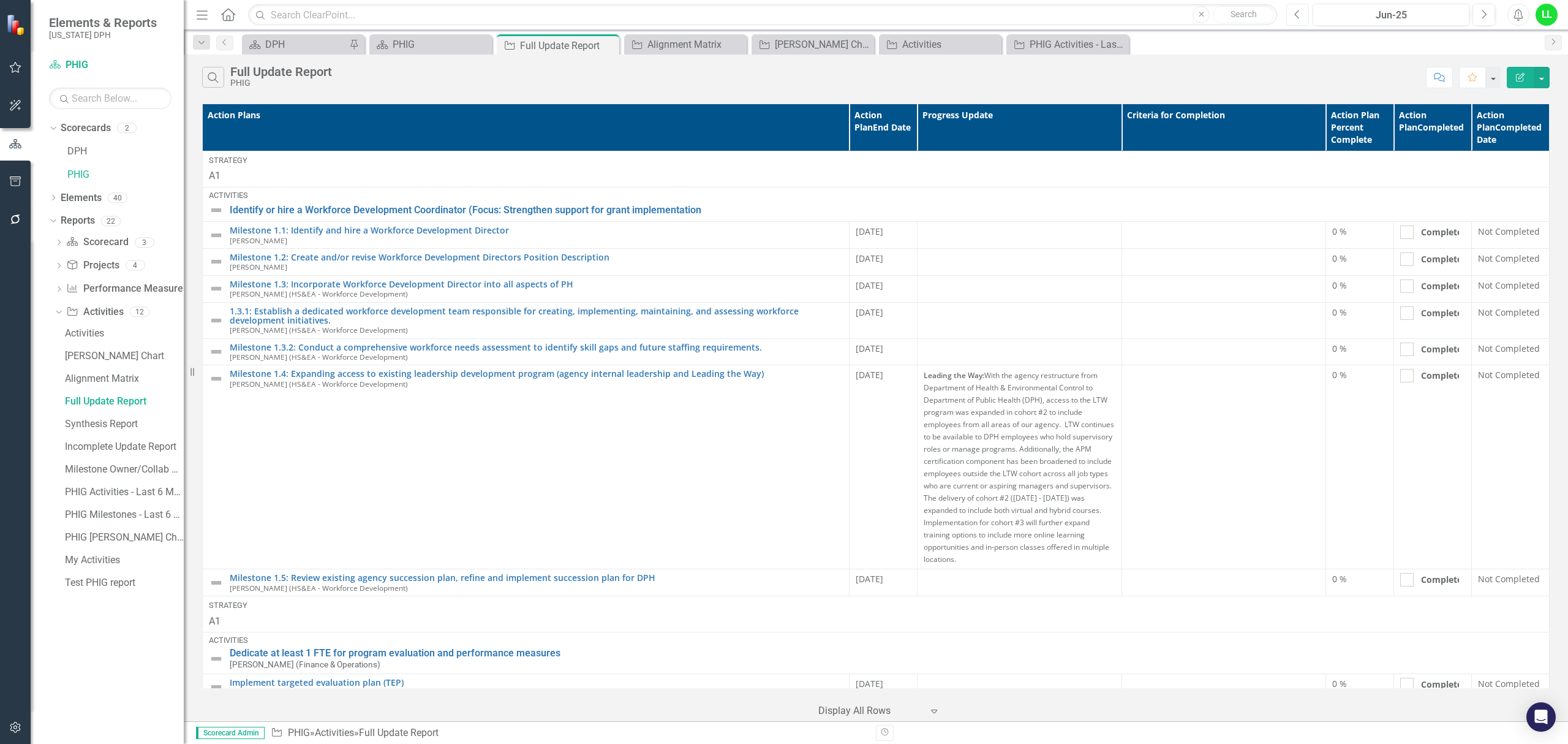
click at [1299, 16] on icon "Previous" at bounding box center [1297, 15] width 7 height 11
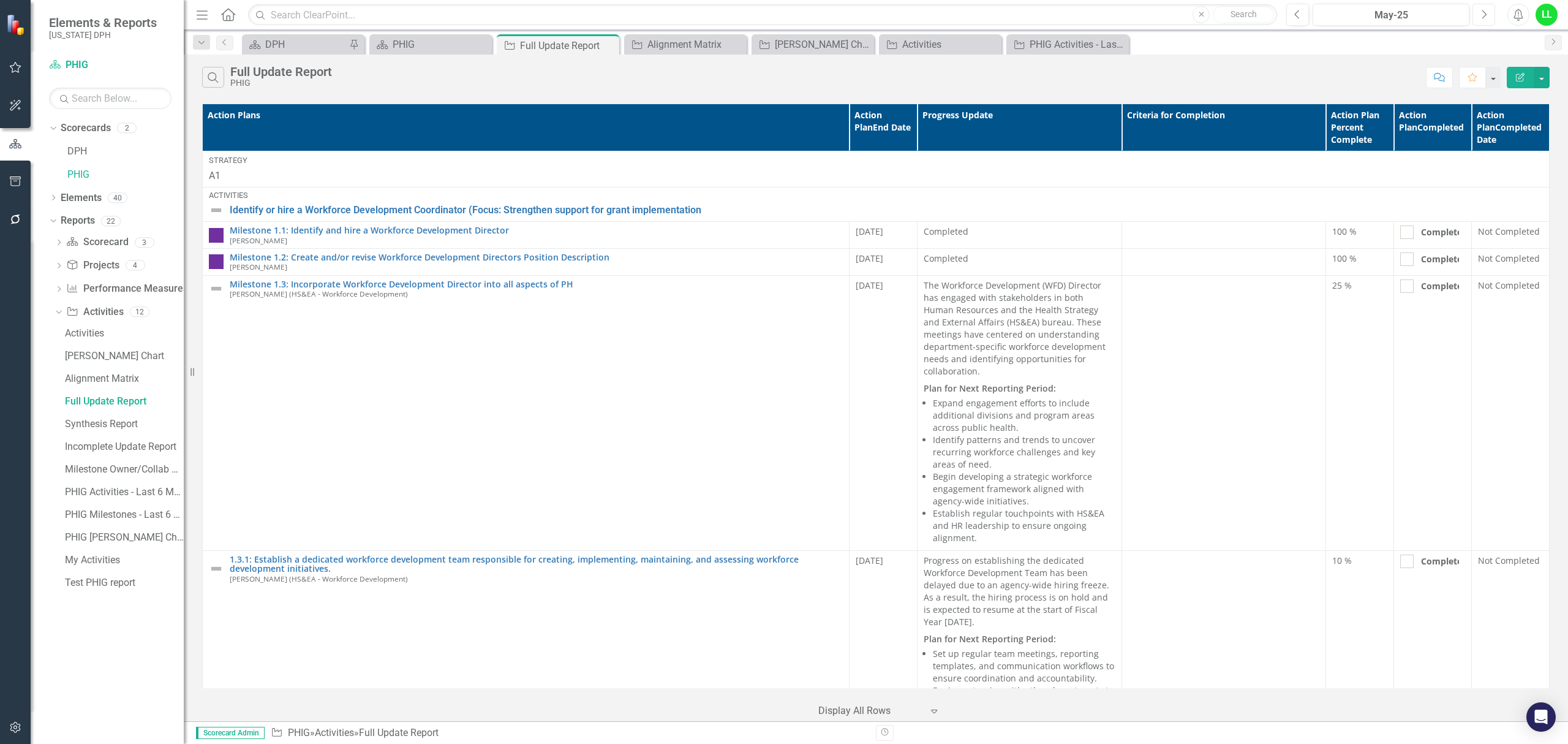
click at [1481, 13] on icon "Next" at bounding box center [1484, 15] width 7 height 11
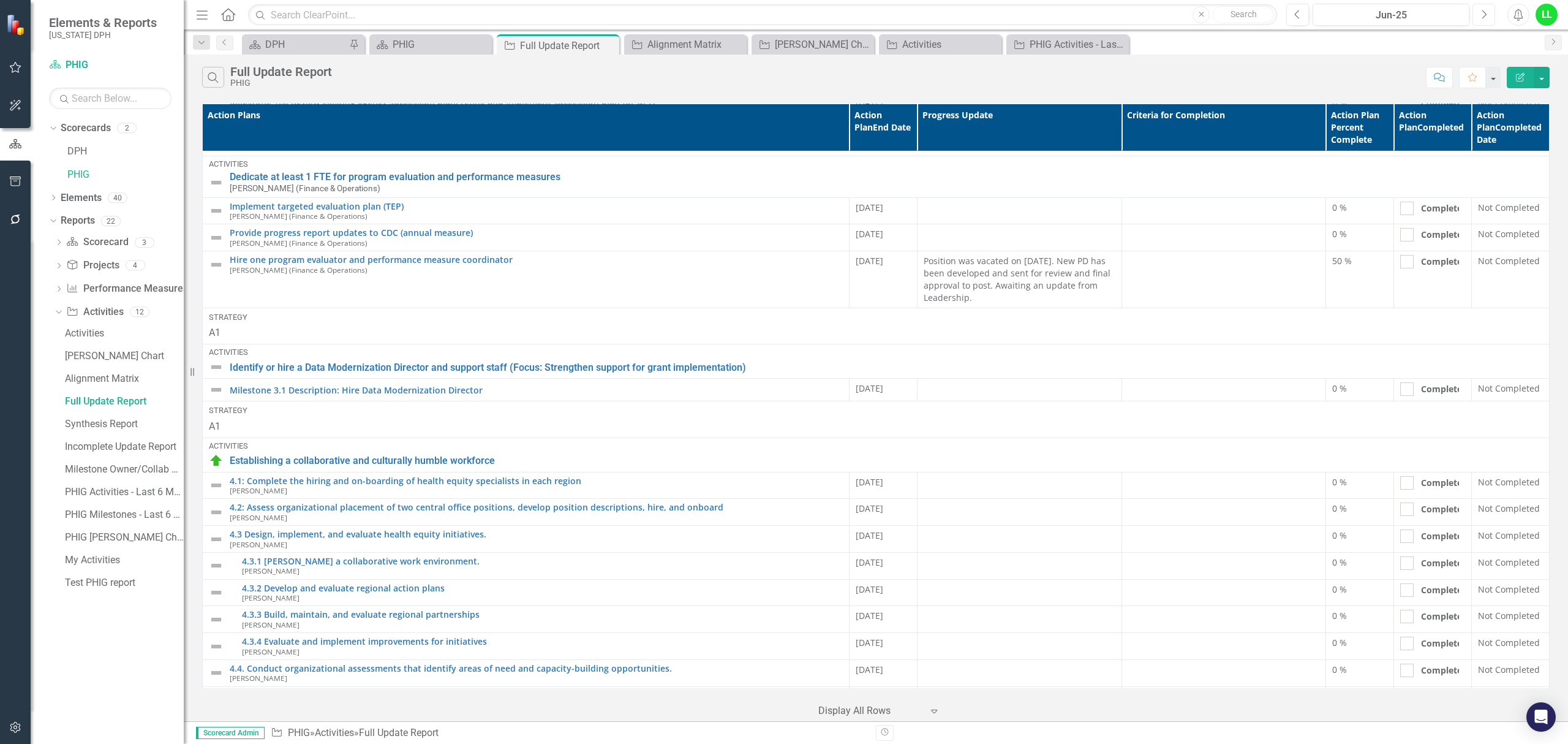
scroll to position [490, 0]
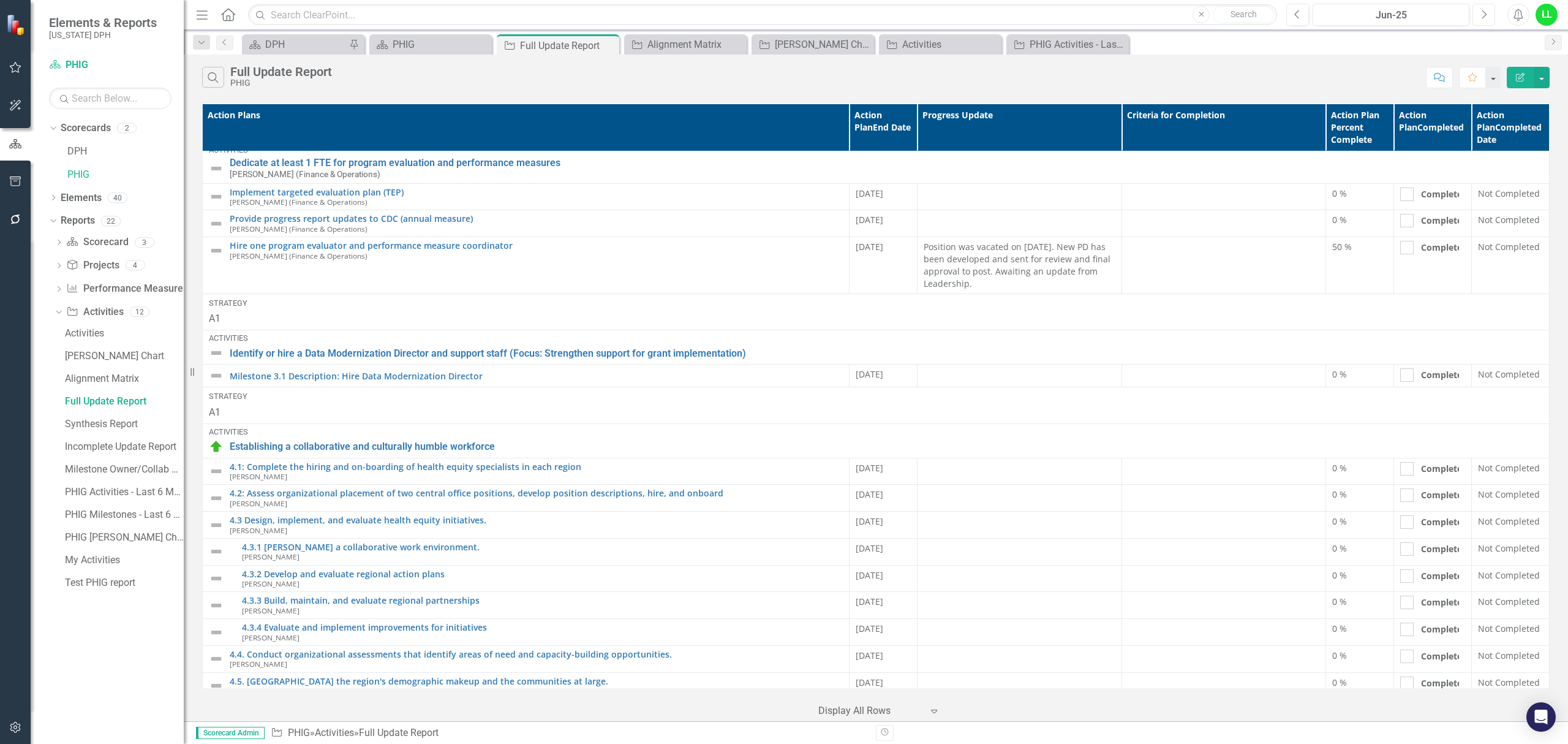
click at [1488, 12] on button "Next" at bounding box center [1484, 15] width 23 height 22
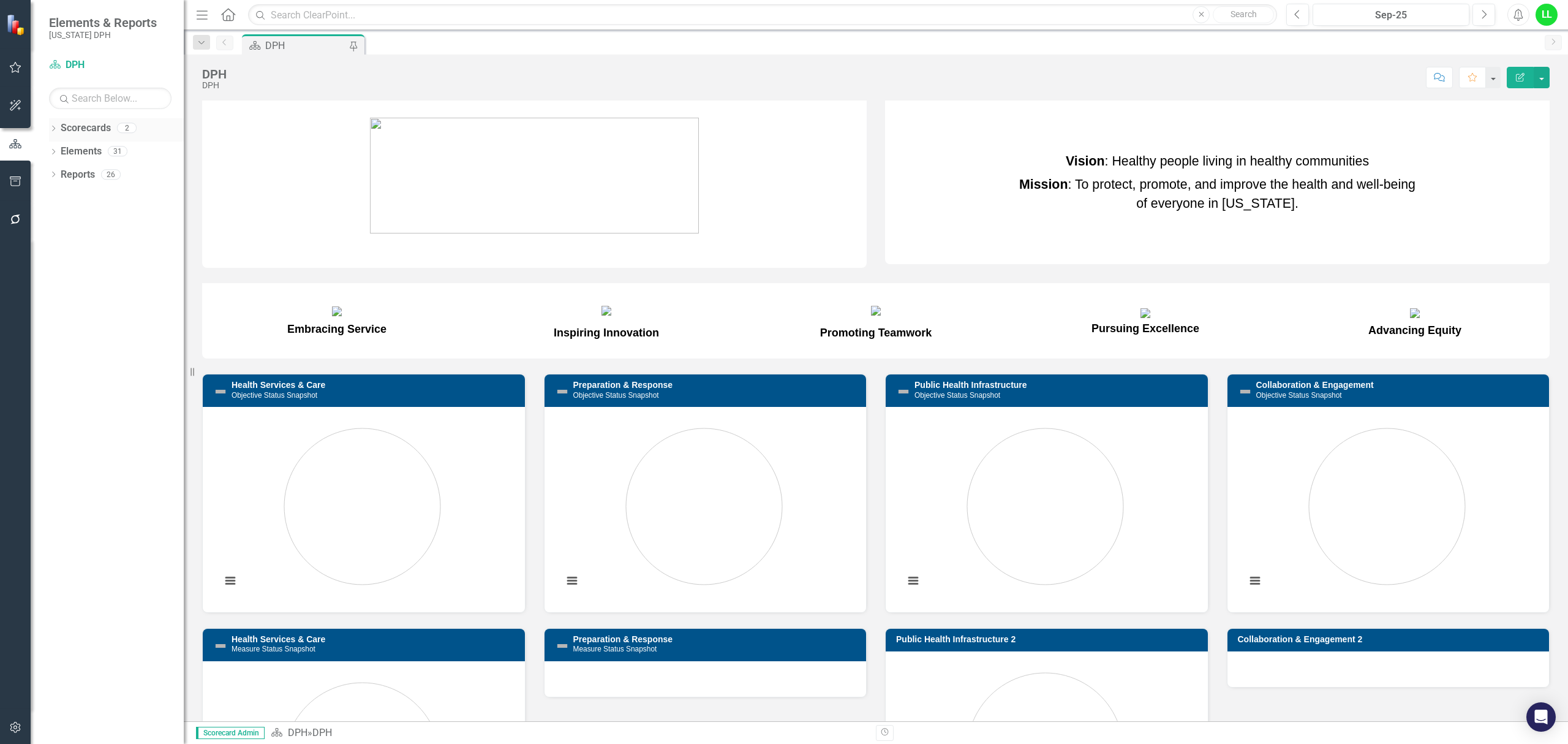
click at [79, 123] on link "Scorecards" at bounding box center [86, 128] width 50 height 14
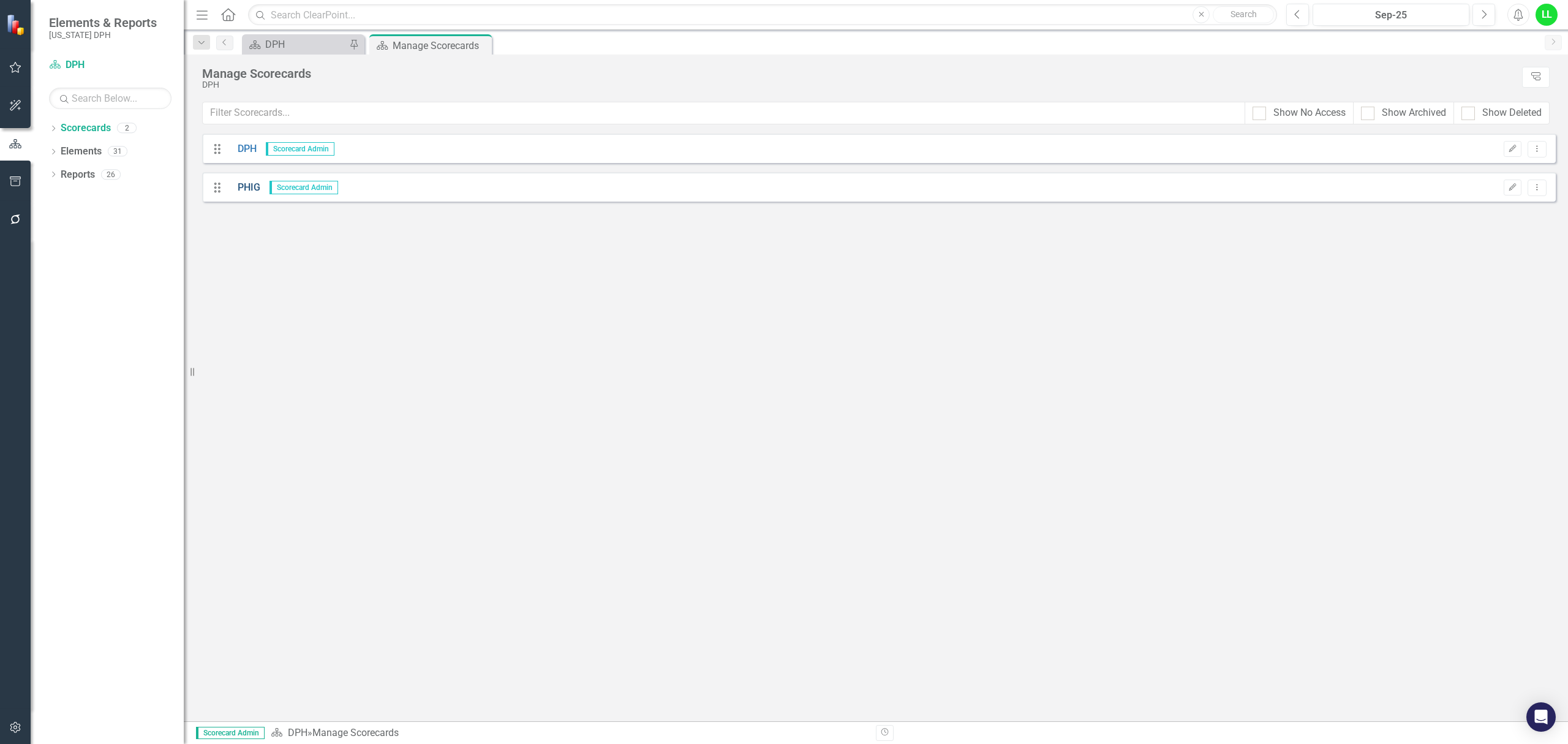
click at [233, 184] on link "PHIG" at bounding box center [244, 187] width 32 height 14
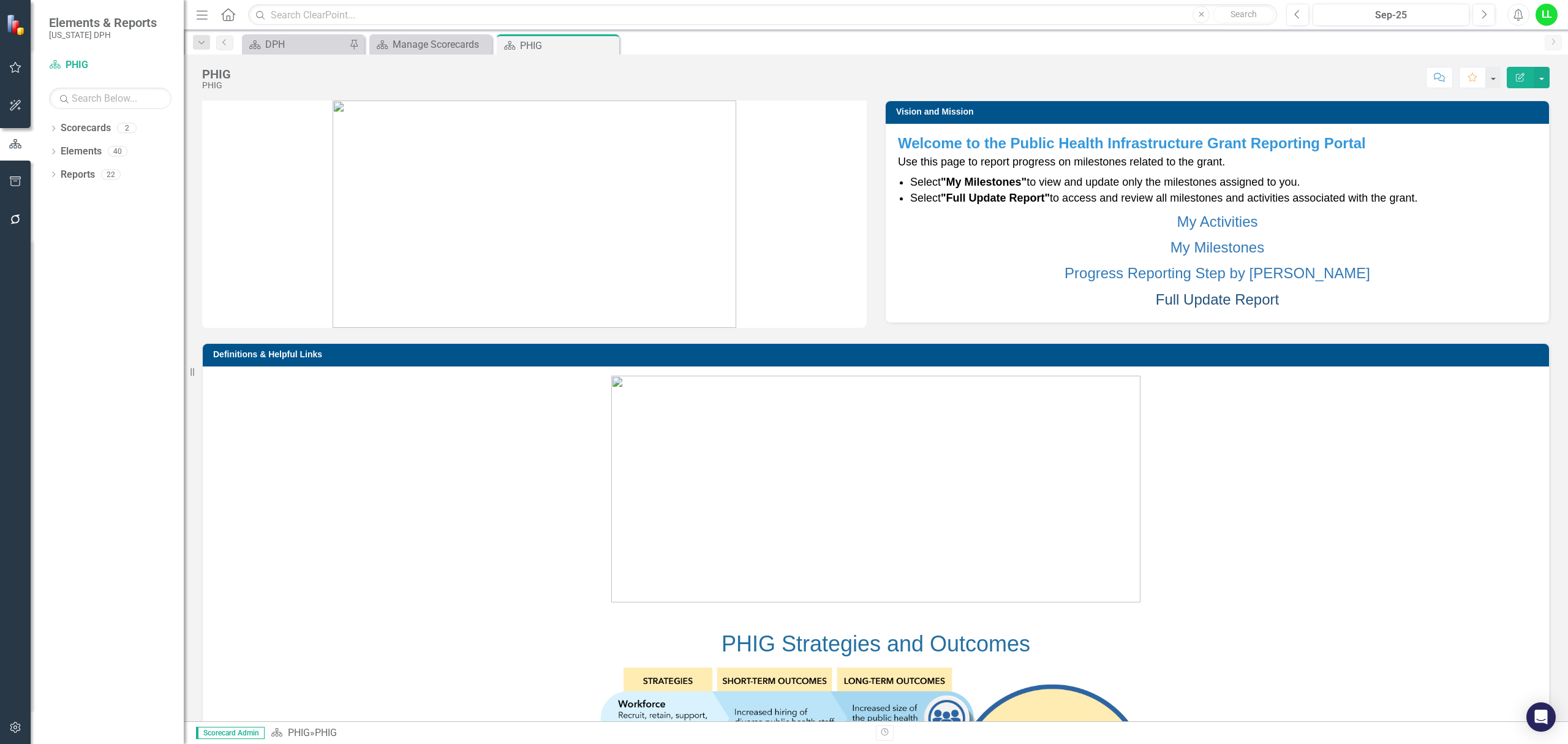
click at [1198, 299] on link "Full Update Report" at bounding box center [1217, 299] width 123 height 17
